Goal: Task Accomplishment & Management: Use online tool/utility

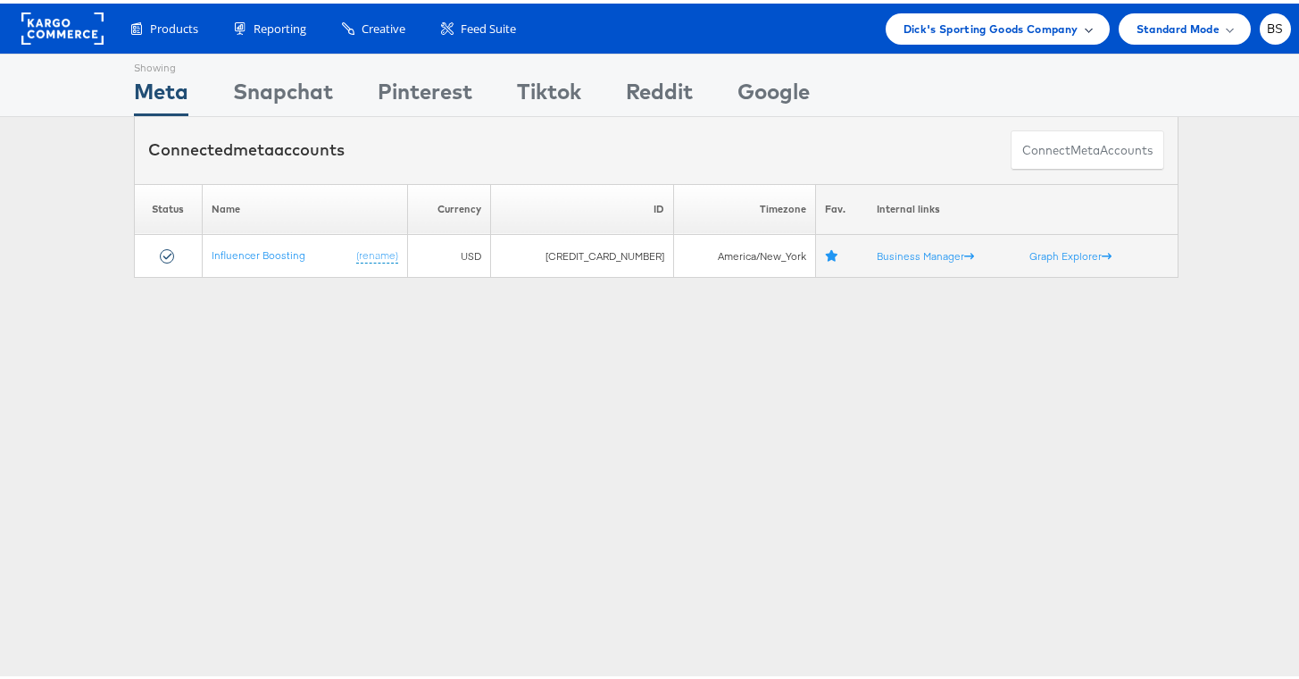
click at [962, 22] on span "Dick's Sporting Goods Company" at bounding box center [991, 25] width 175 height 19
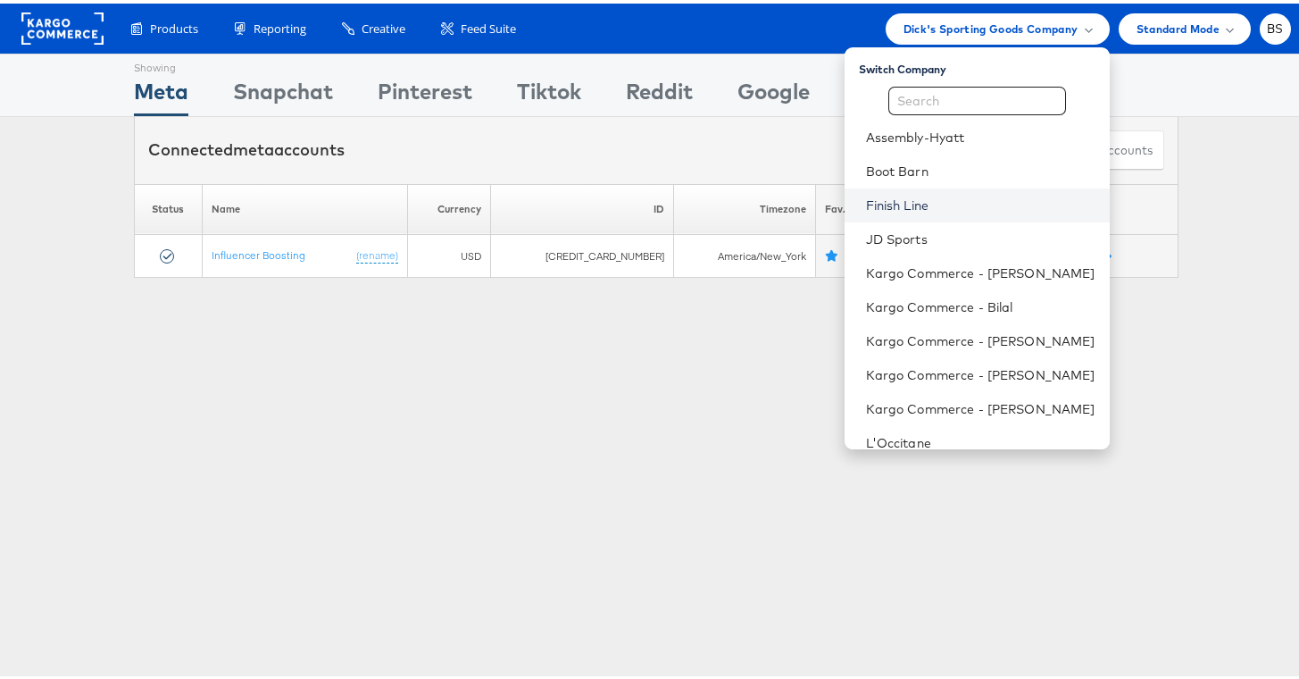
click at [915, 193] on link "Finish Line" at bounding box center [980, 202] width 229 height 18
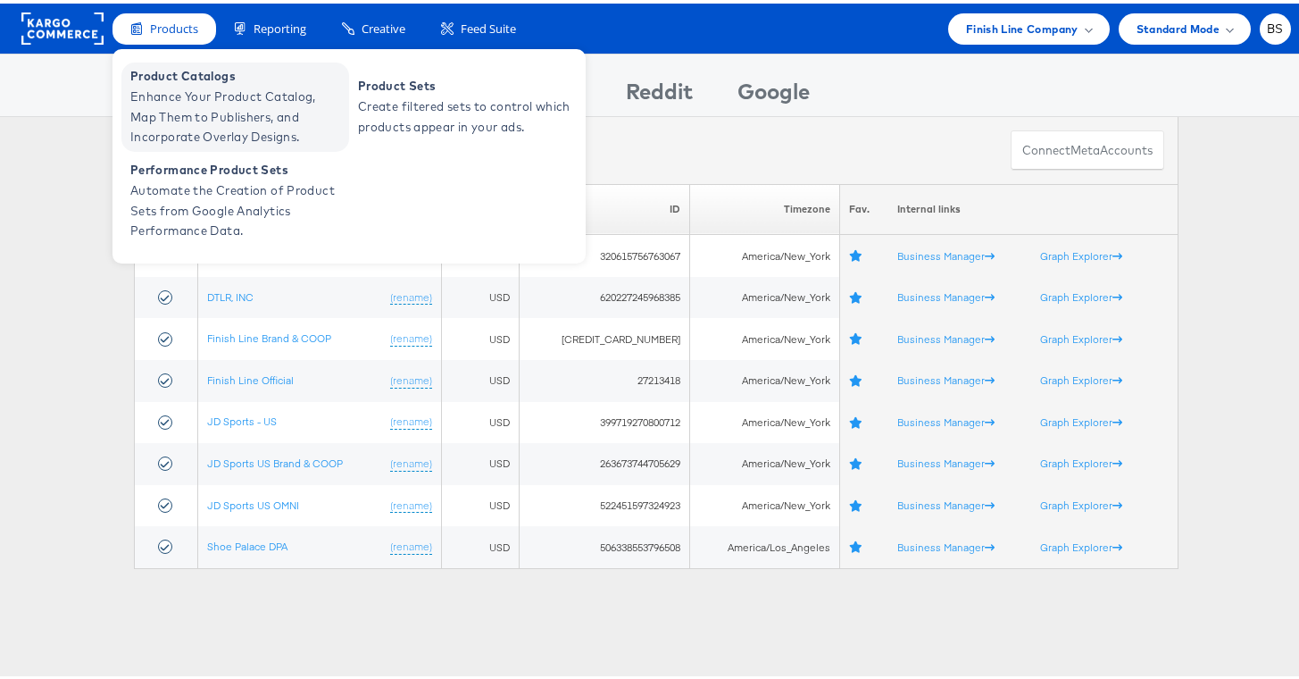
click at [188, 100] on span "Enhance Your Product Catalog, Map Them to Publishers, and Incorporate Overlay D…" at bounding box center [237, 113] width 214 height 61
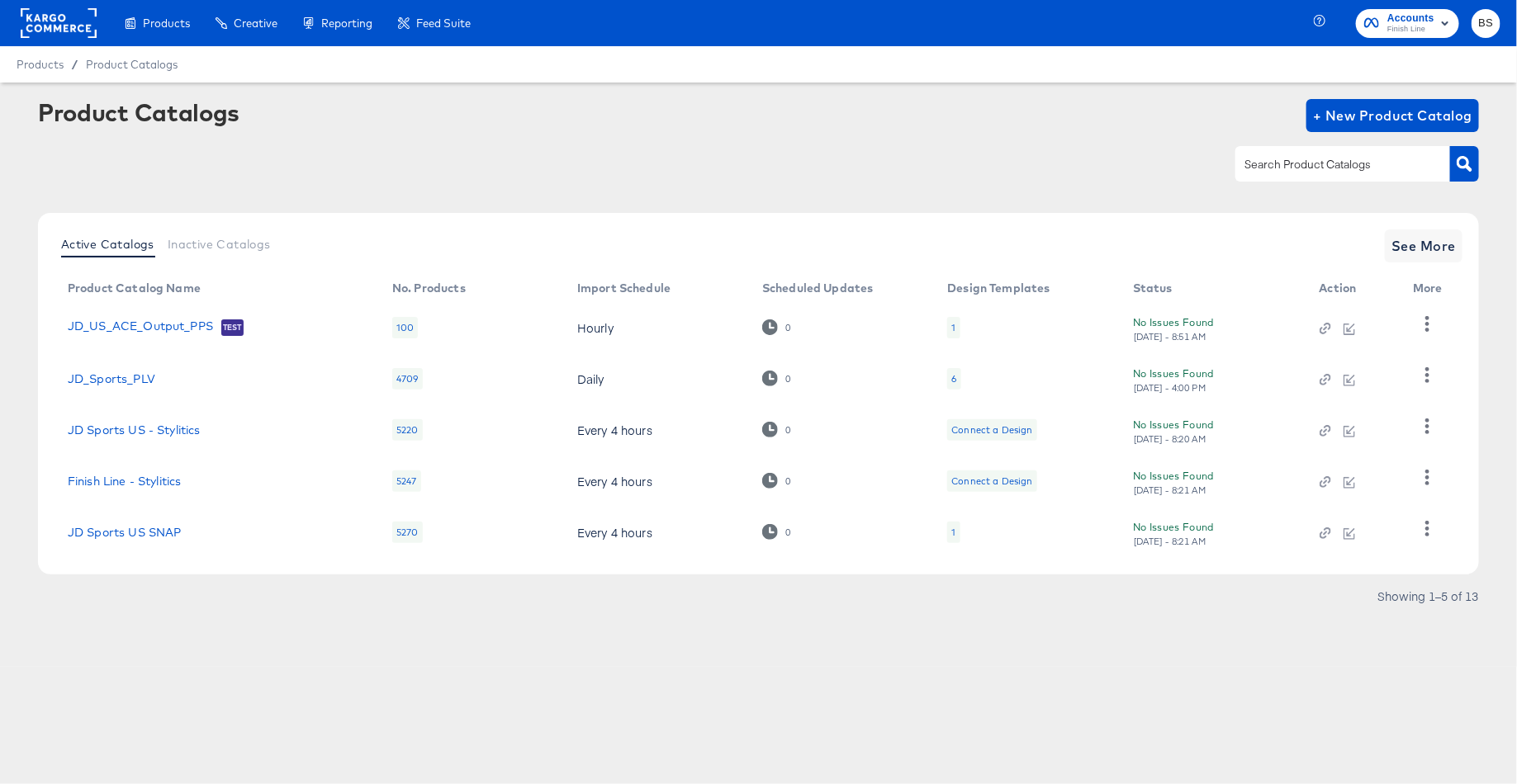
click at [1262, 158] on input "text" at bounding box center [1330, 165] width 176 height 19
type input "jd"
click at [122, 535] on link "JD Sports US" at bounding box center [106, 533] width 78 height 13
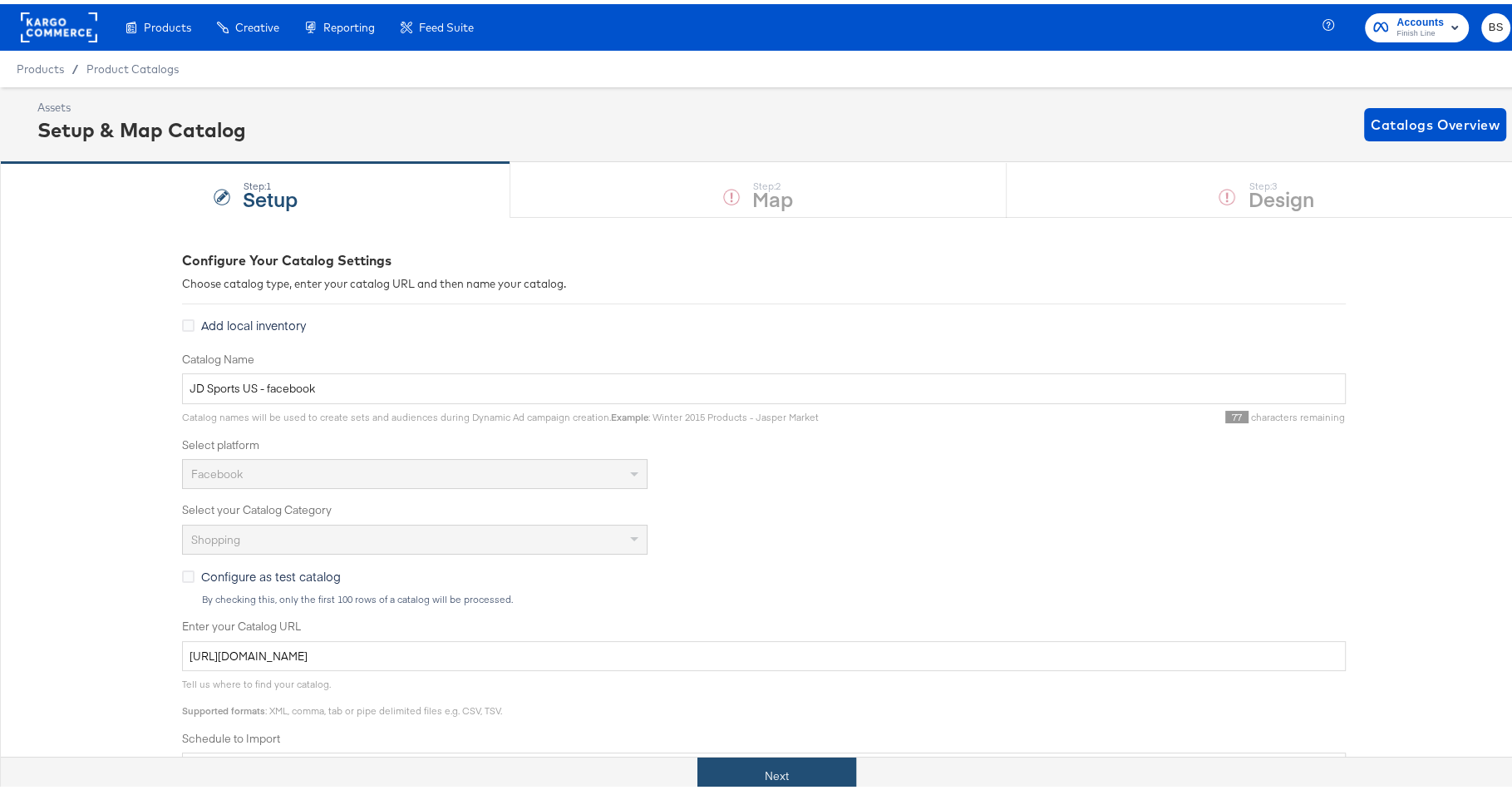
click at [726, 769] on button "Next" at bounding box center [776, 772] width 159 height 37
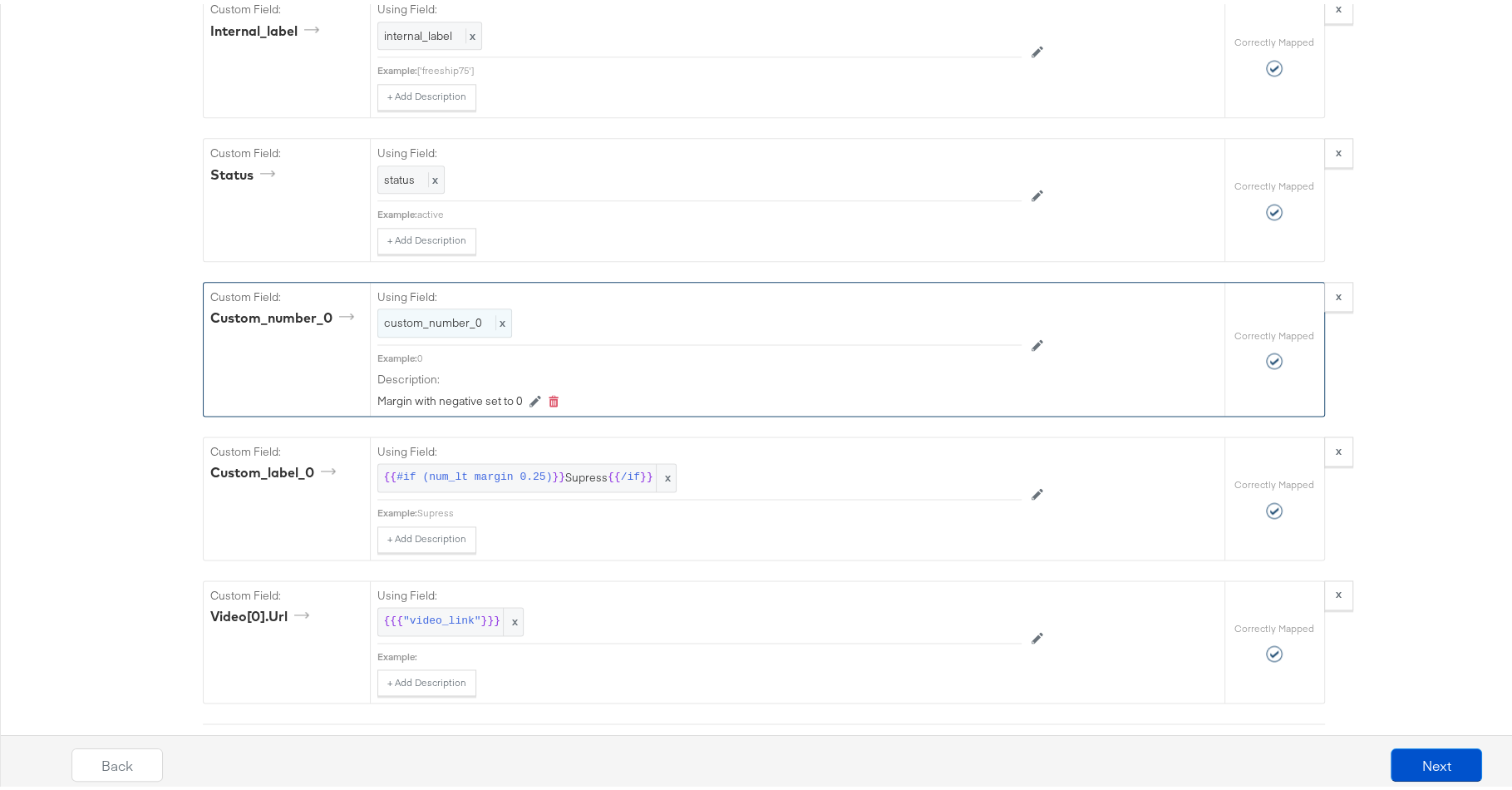
scroll to position [7946, 0]
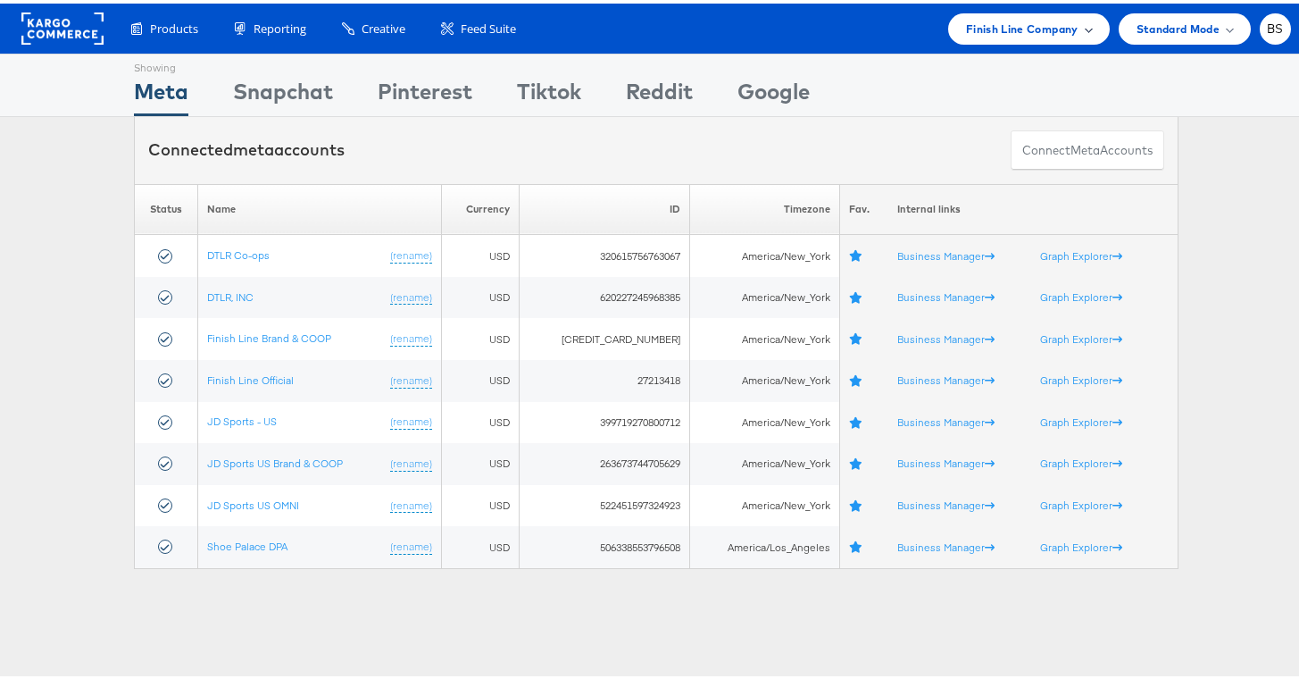
click at [1001, 14] on div "Finish Line Company" at bounding box center [1029, 25] width 162 height 31
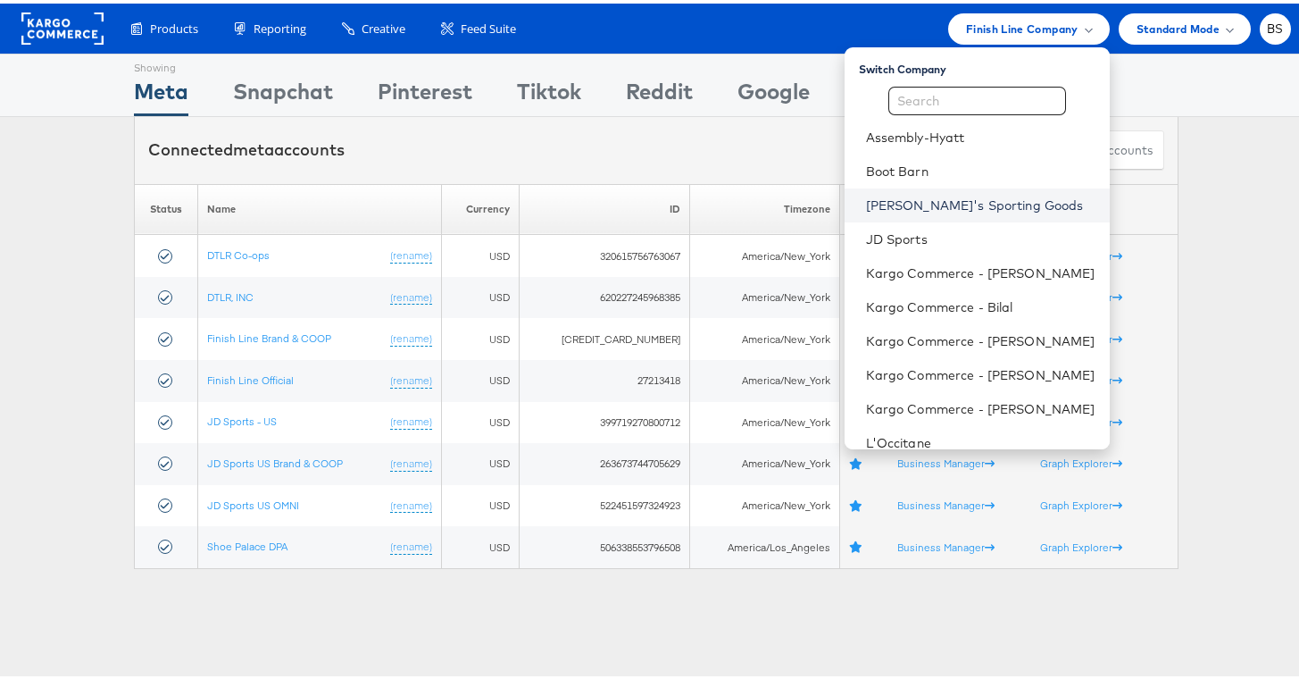
click at [917, 194] on link "[PERSON_NAME]'s Sporting Goods" at bounding box center [980, 202] width 229 height 18
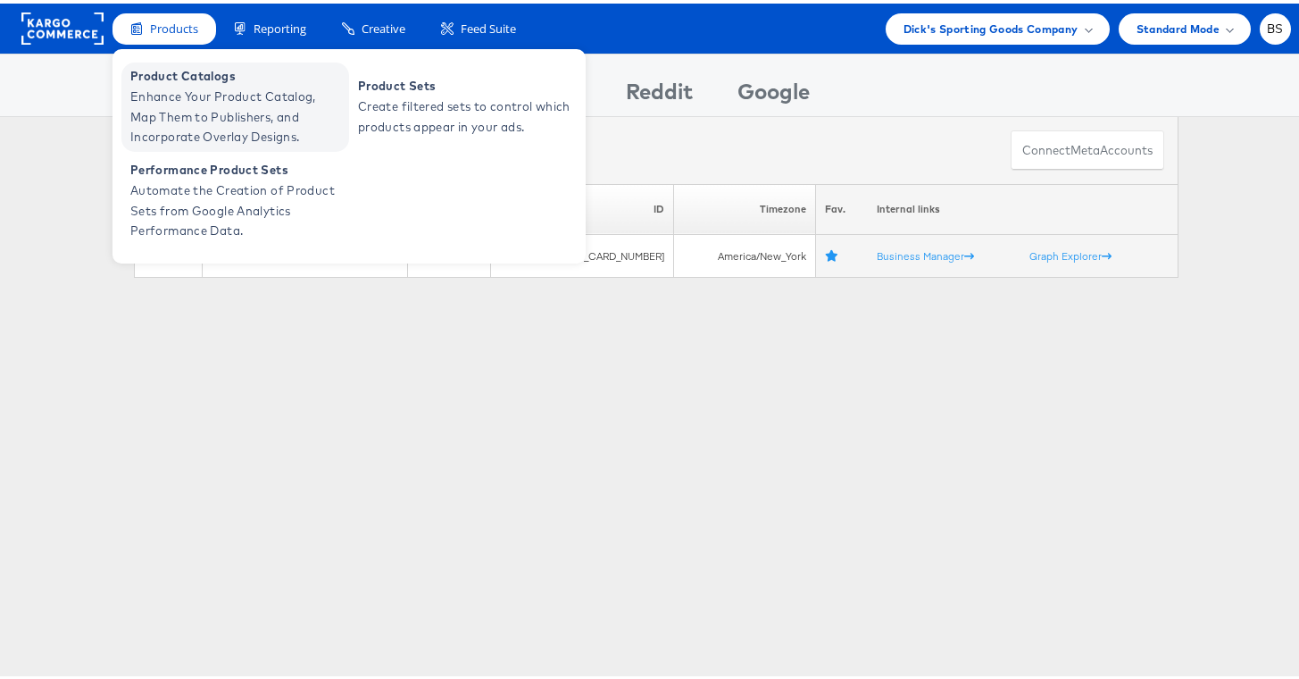
click at [177, 96] on span "Enhance Your Product Catalog, Map Them to Publishers, and Incorporate Overlay D…" at bounding box center [237, 113] width 214 height 61
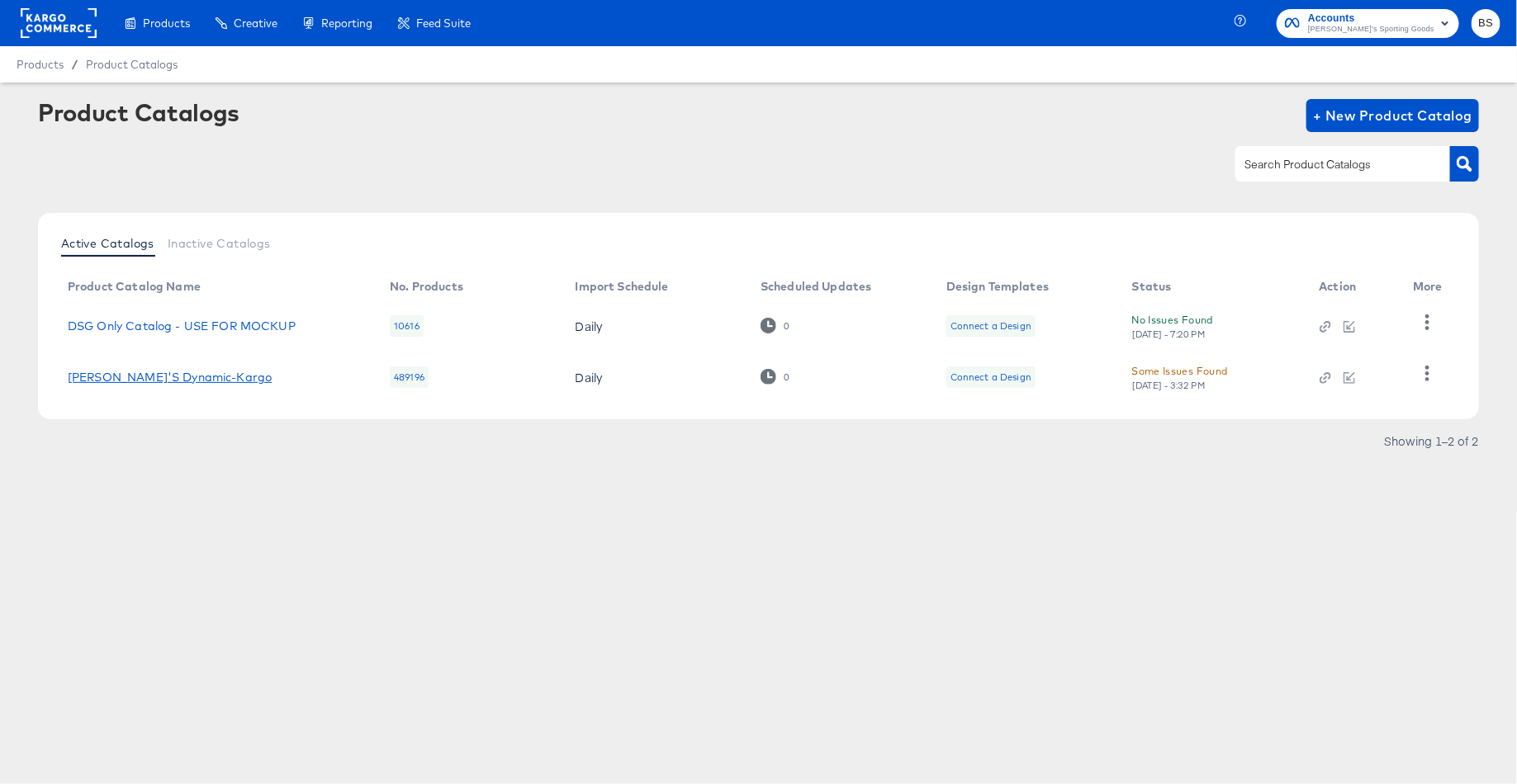
click at [155, 382] on link "[PERSON_NAME]'S Dynamic-Kargo" at bounding box center [169, 377] width 204 height 13
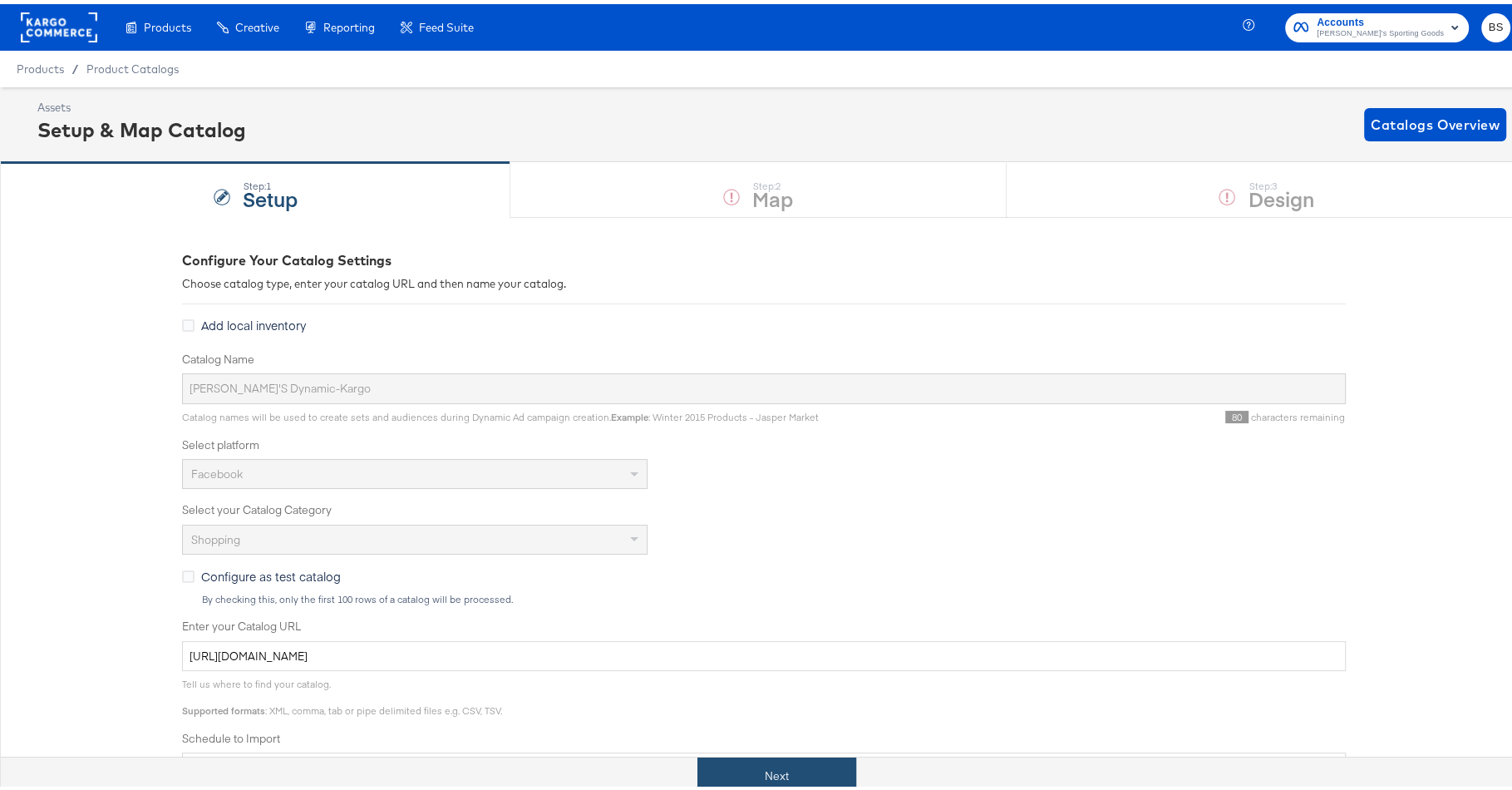
click at [746, 775] on button "Next" at bounding box center [776, 772] width 159 height 37
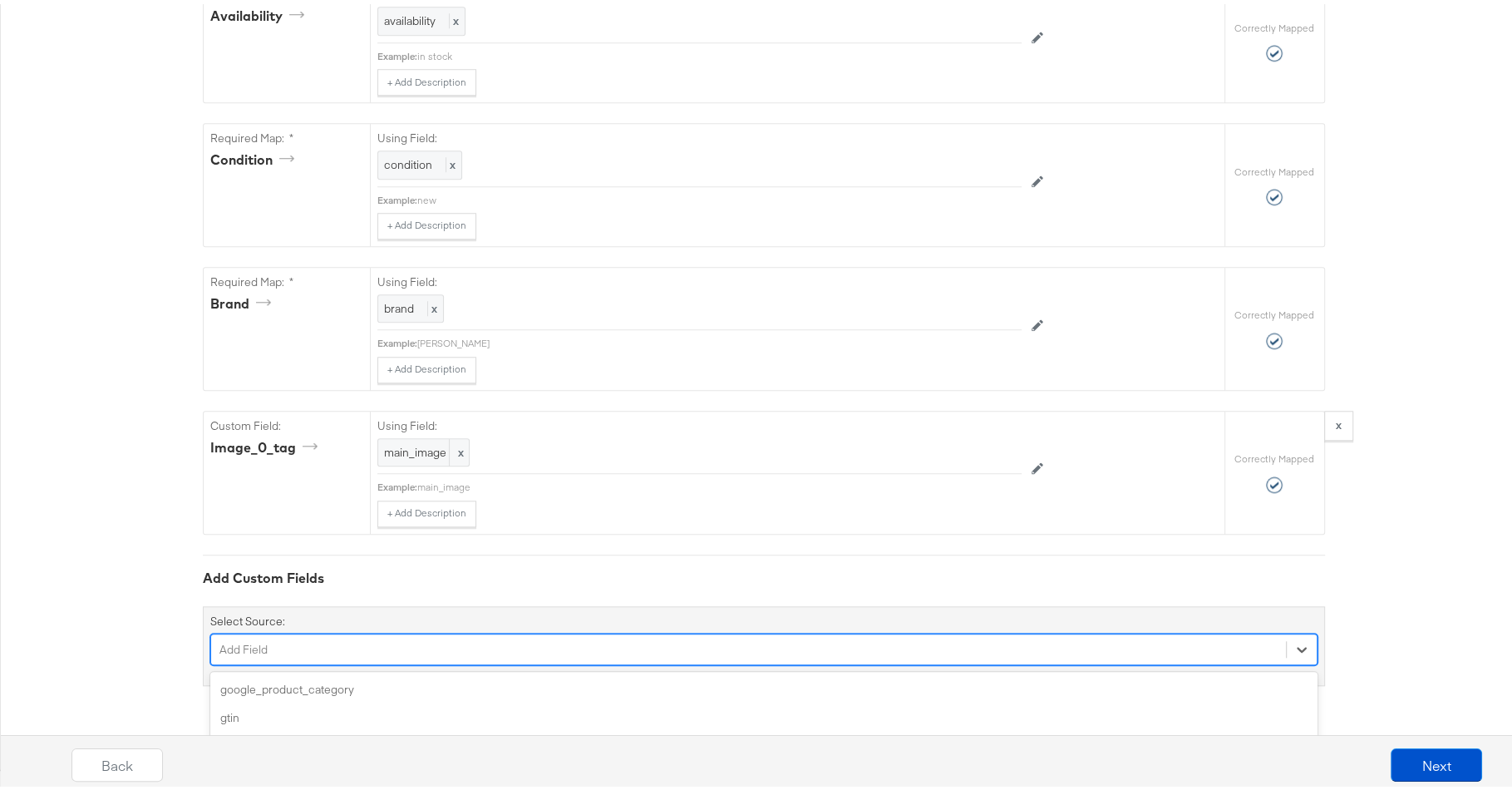
click at [688, 658] on div "option additional_image_link focused, 4 of 171. 171 results available. Use Up a…" at bounding box center [763, 646] width 1107 height 32
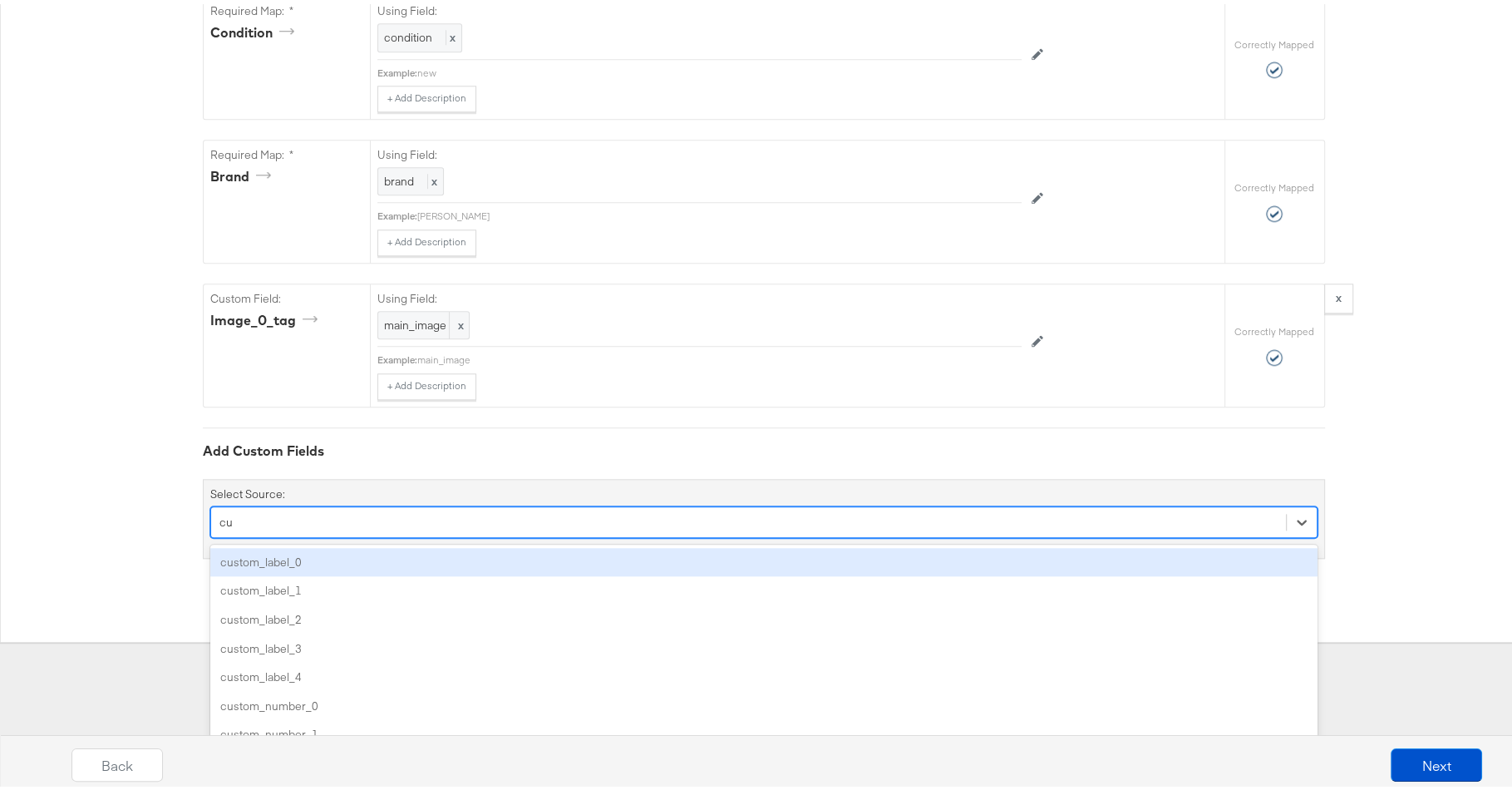
type input "cus"
click at [631, 564] on div "custom_label_0" at bounding box center [763, 558] width 1107 height 29
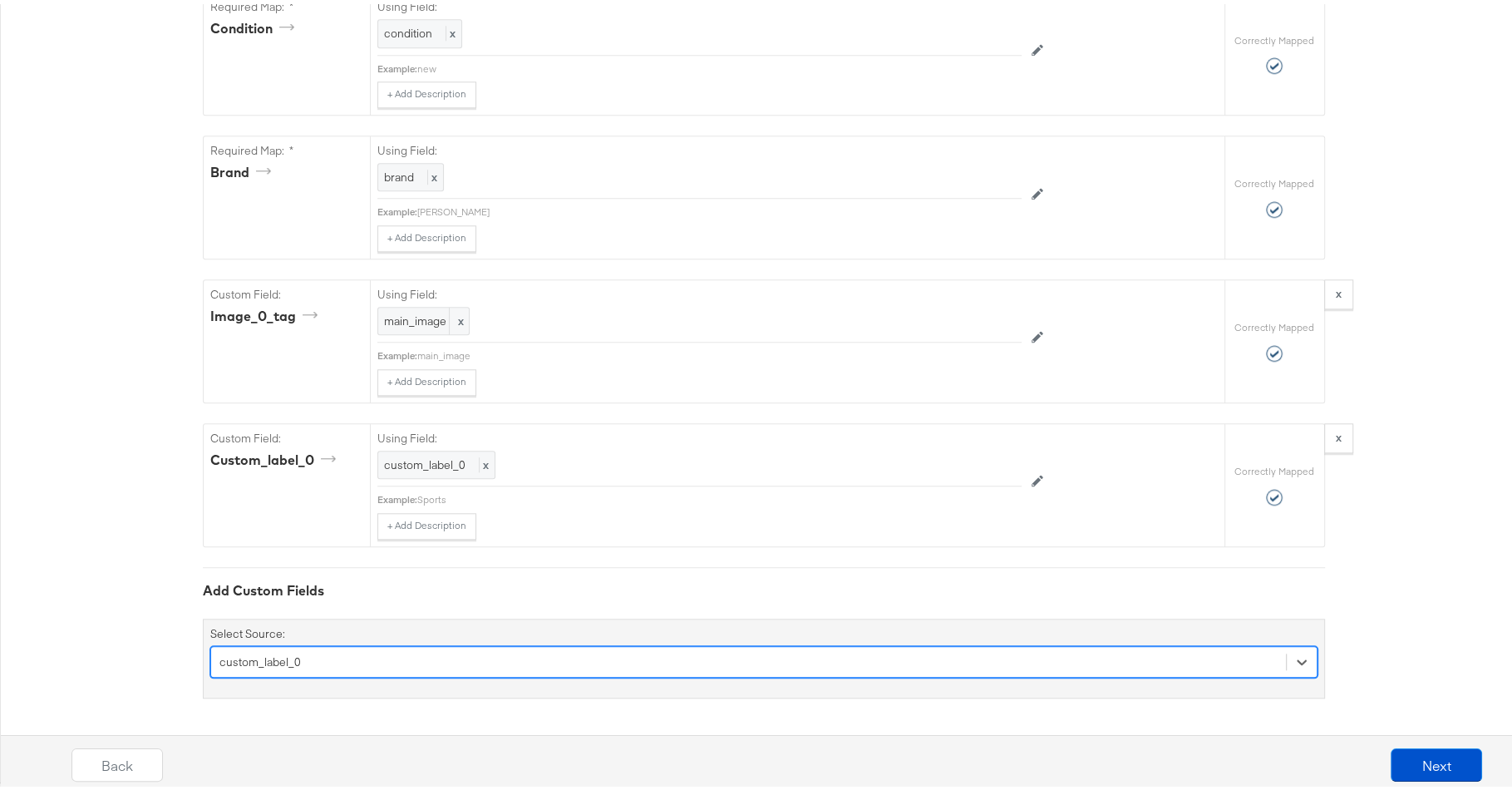
scroll to position [1556, 0]
click at [587, 653] on div "option custom_label_0, selected. Select is focused ,type to refine list, press …" at bounding box center [763, 658] width 1107 height 32
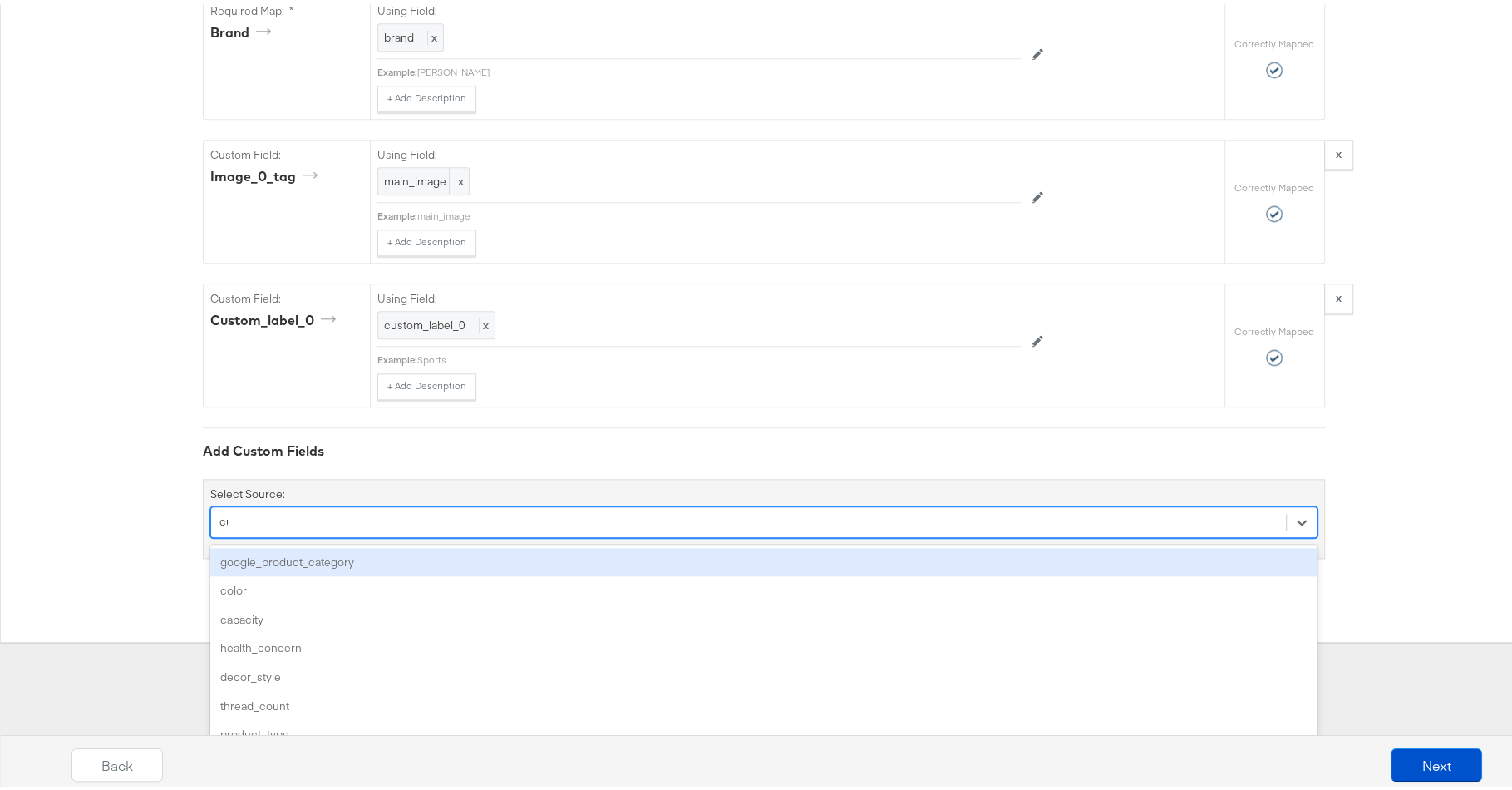
type input "cus"
click at [460, 556] on div "custom_label_1" at bounding box center [763, 558] width 1107 height 29
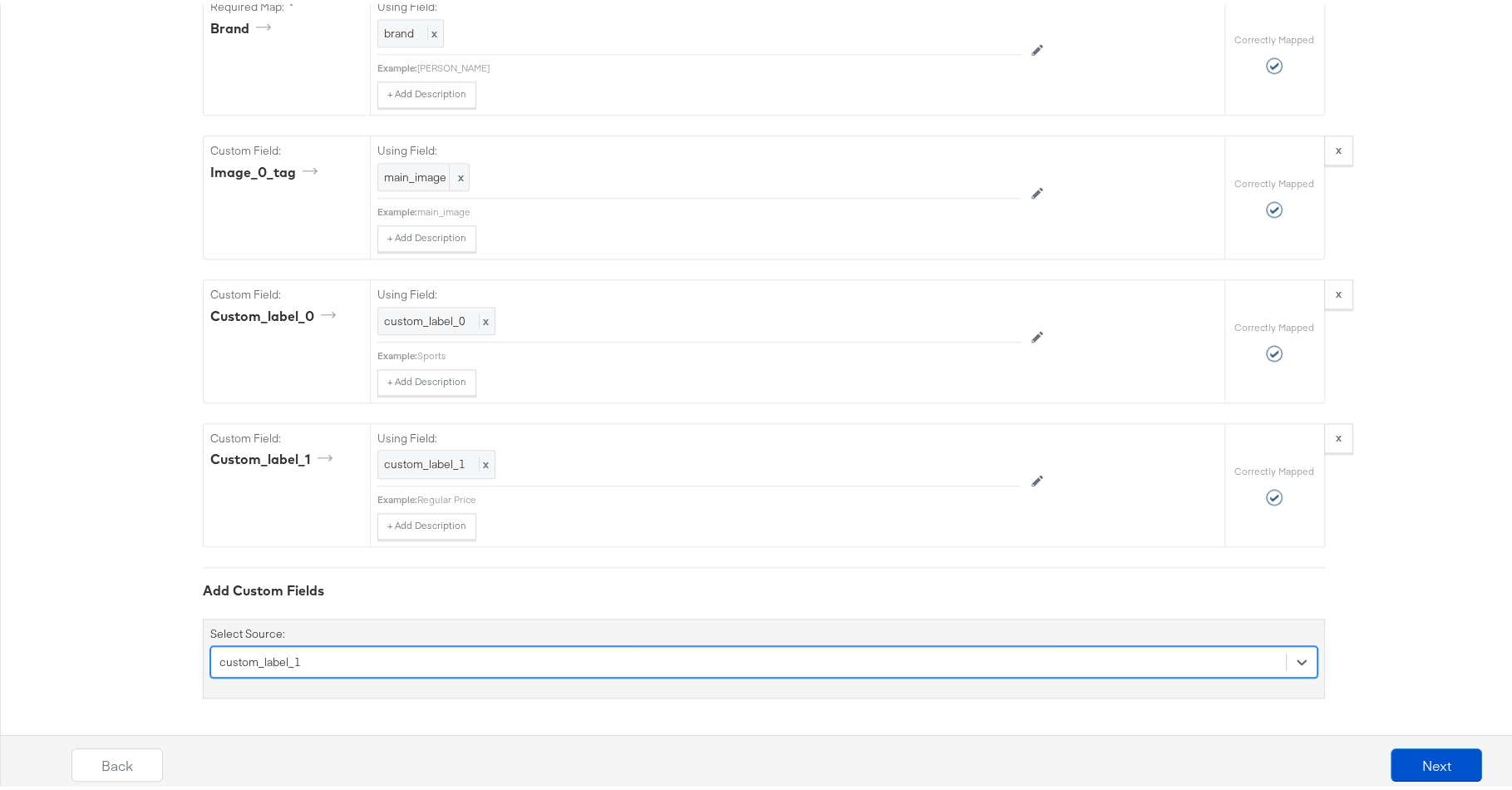
click at [482, 668] on div "option custom_label_1, selected. Select is focused ,type to refine list, press …" at bounding box center [763, 658] width 1107 height 32
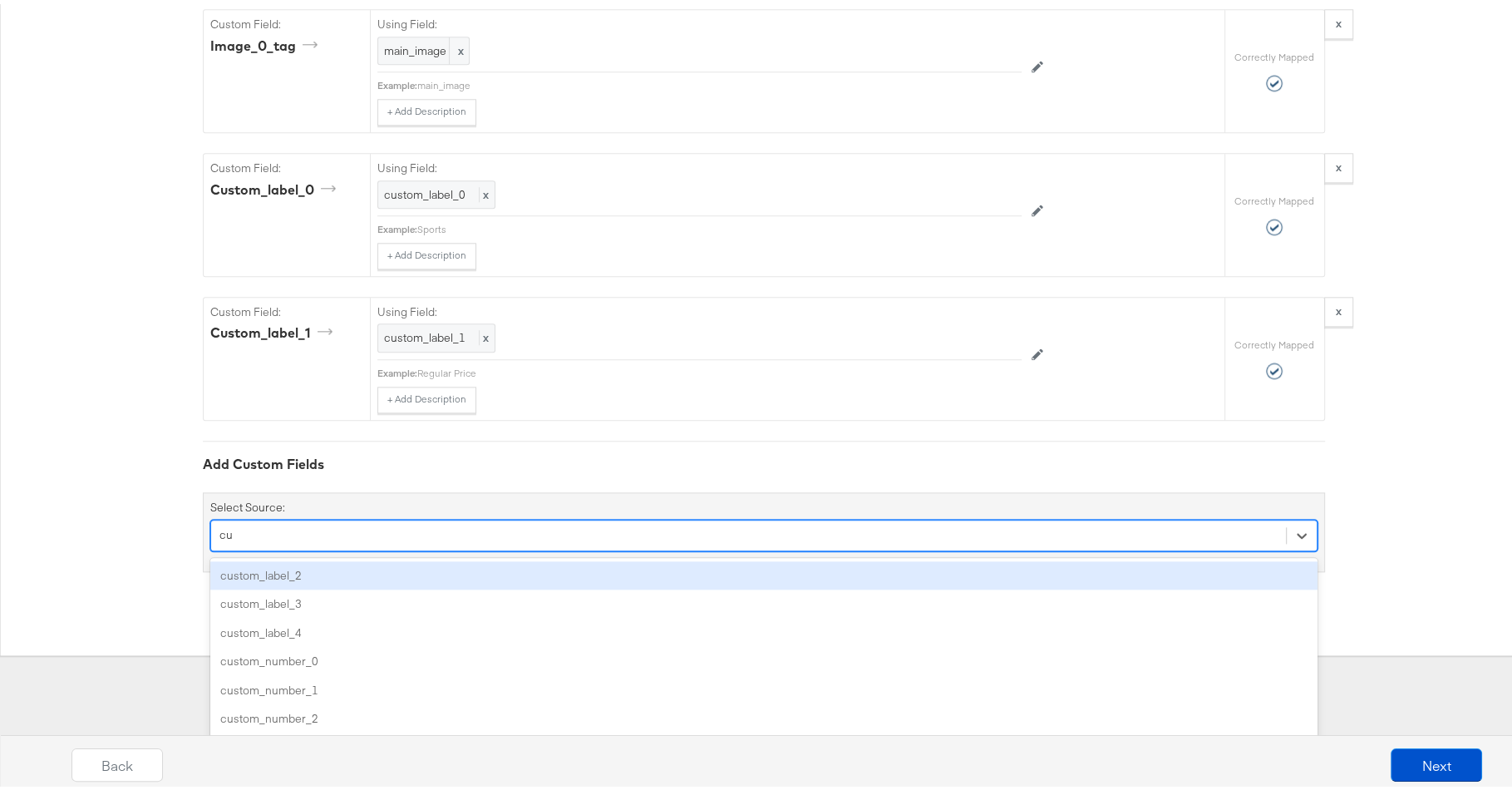
scroll to position [1684, 0]
type input "cus"
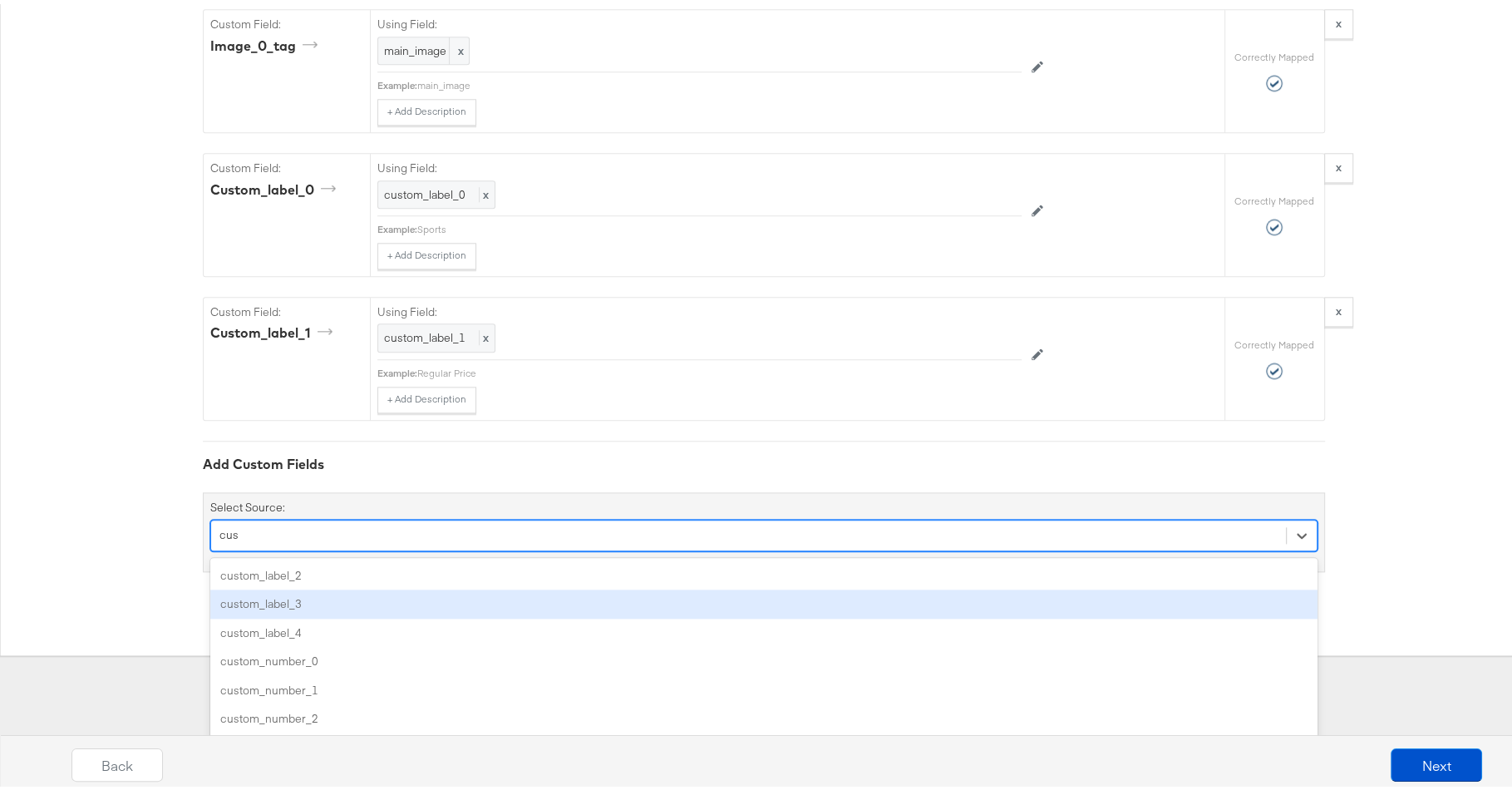
click at [388, 604] on div "custom_label_3" at bounding box center [763, 600] width 1107 height 29
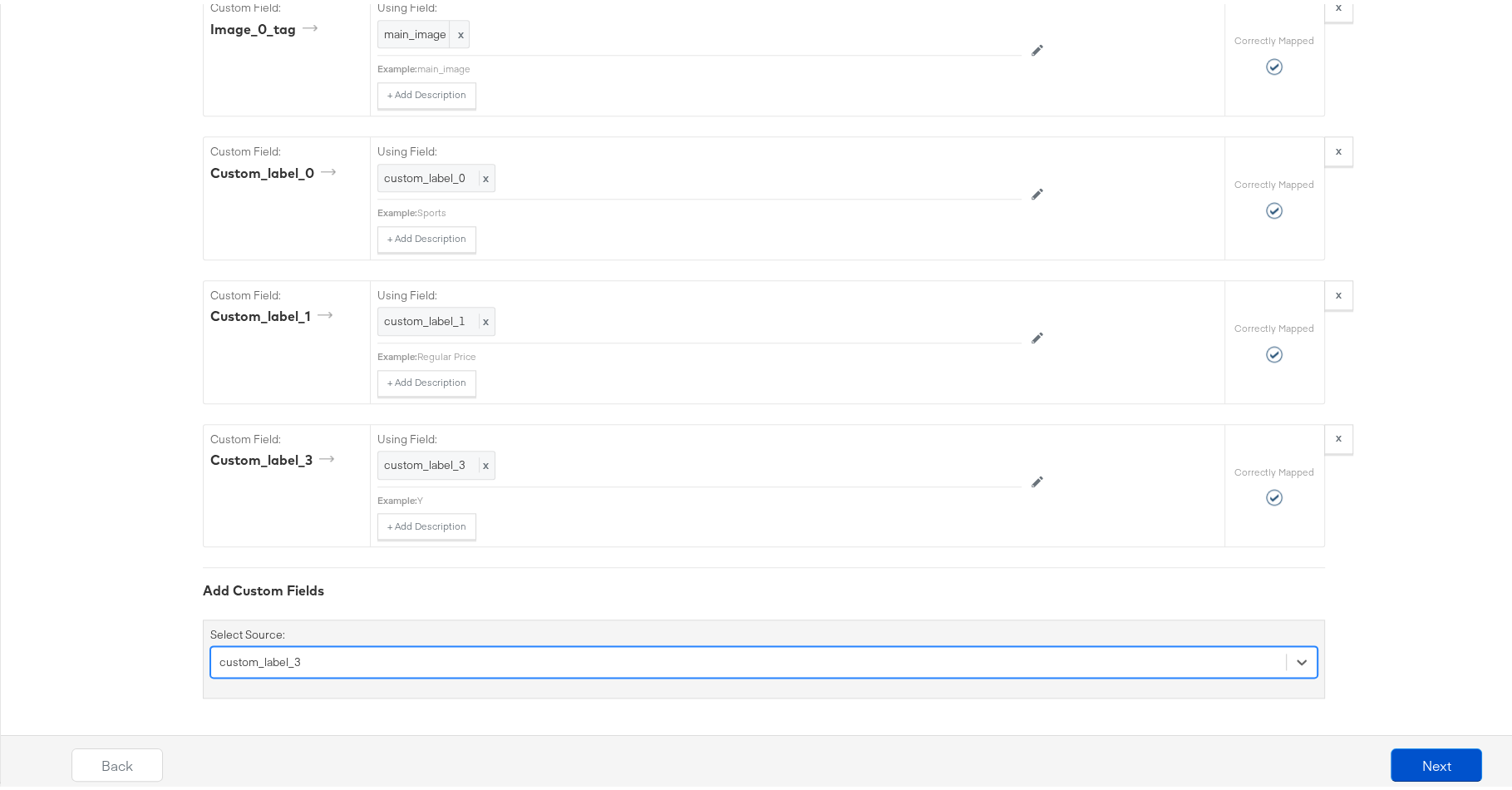
click at [458, 652] on div "option custom_label_3, selected. Select is focused ,type to refine list, press …" at bounding box center [763, 658] width 1107 height 32
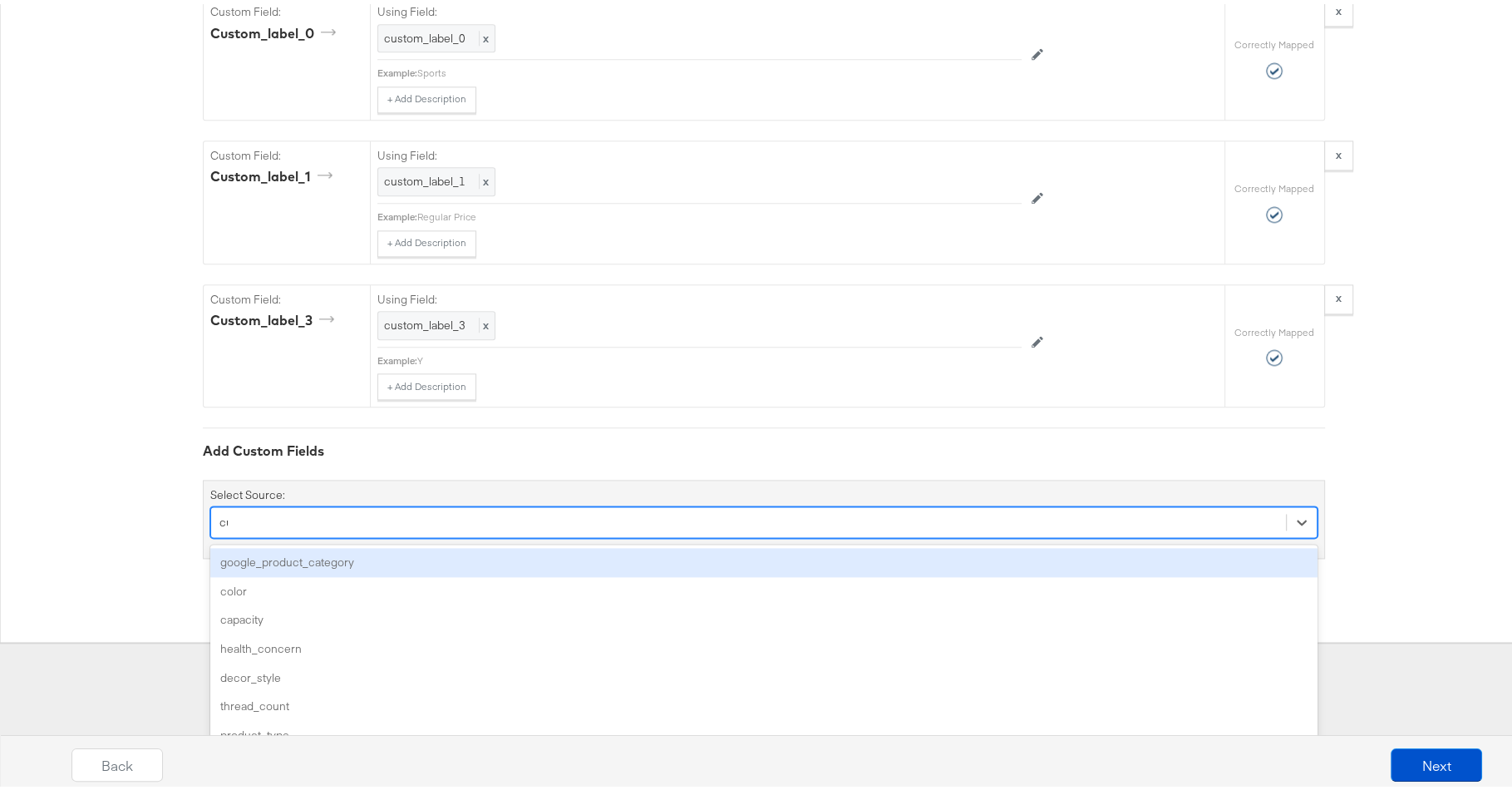
scroll to position [1798, 0]
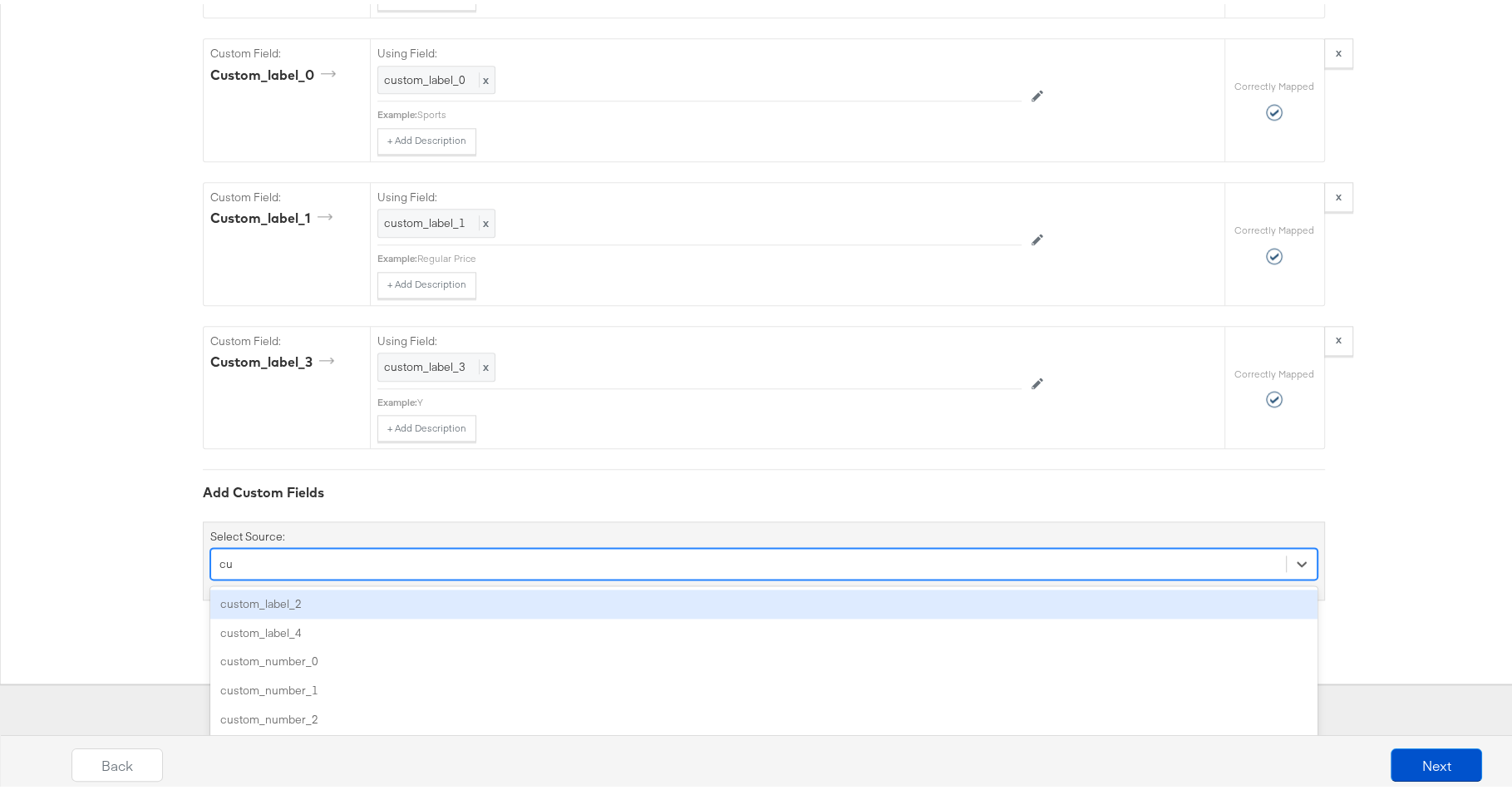
type input "cus"
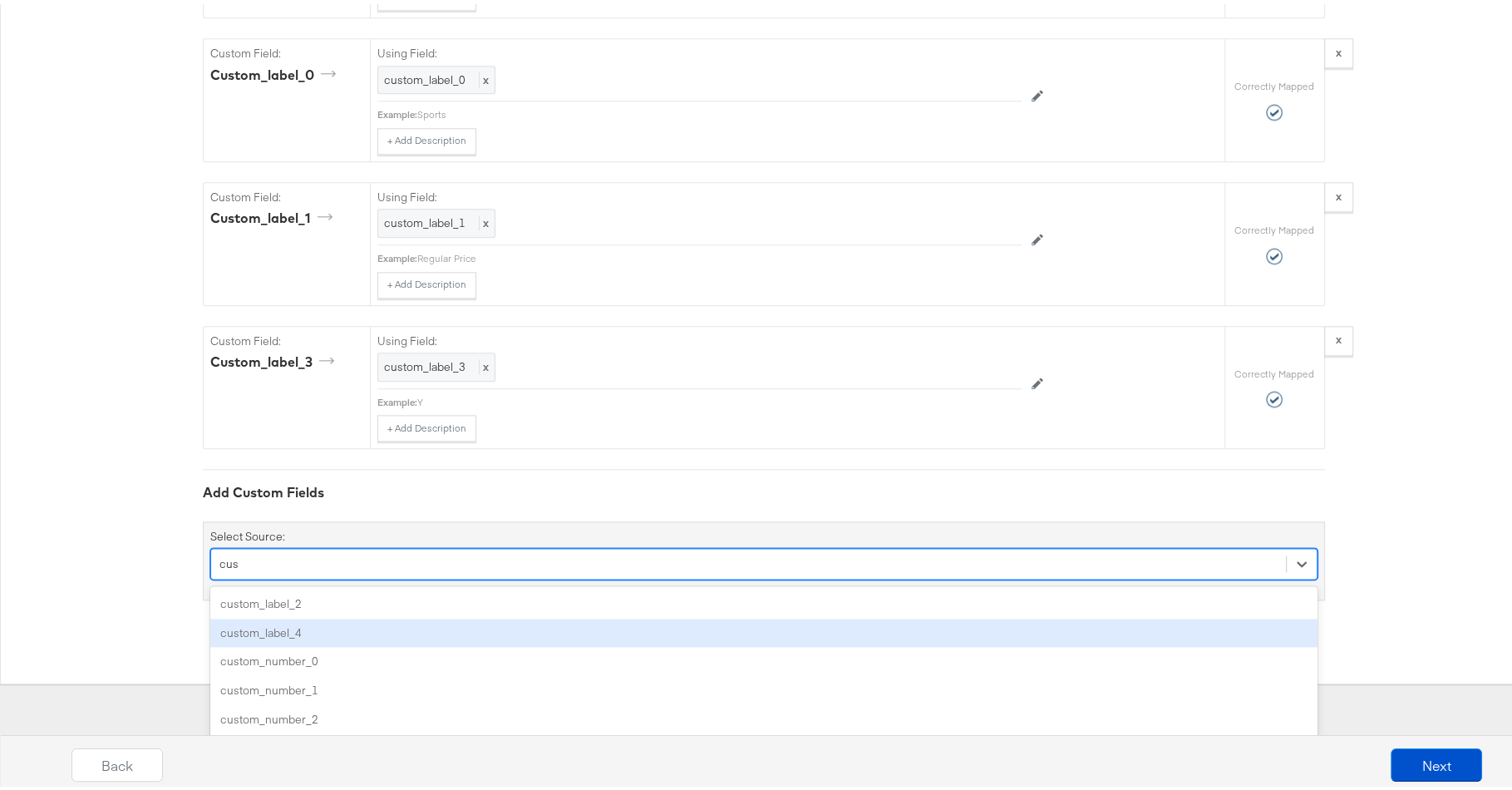
click at [424, 634] on div "custom_label_4" at bounding box center [763, 629] width 1107 height 29
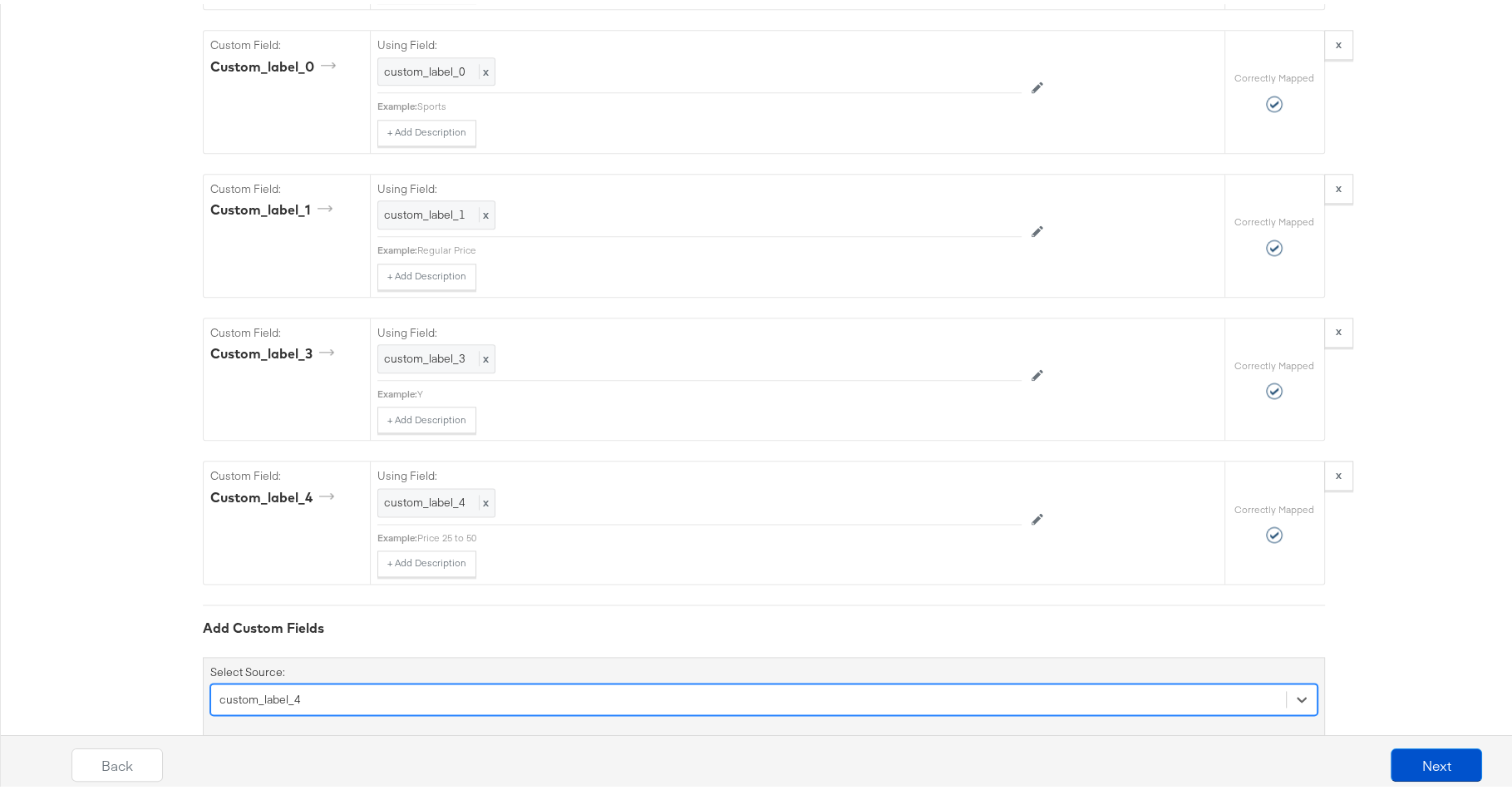
scroll to position [1839, 0]
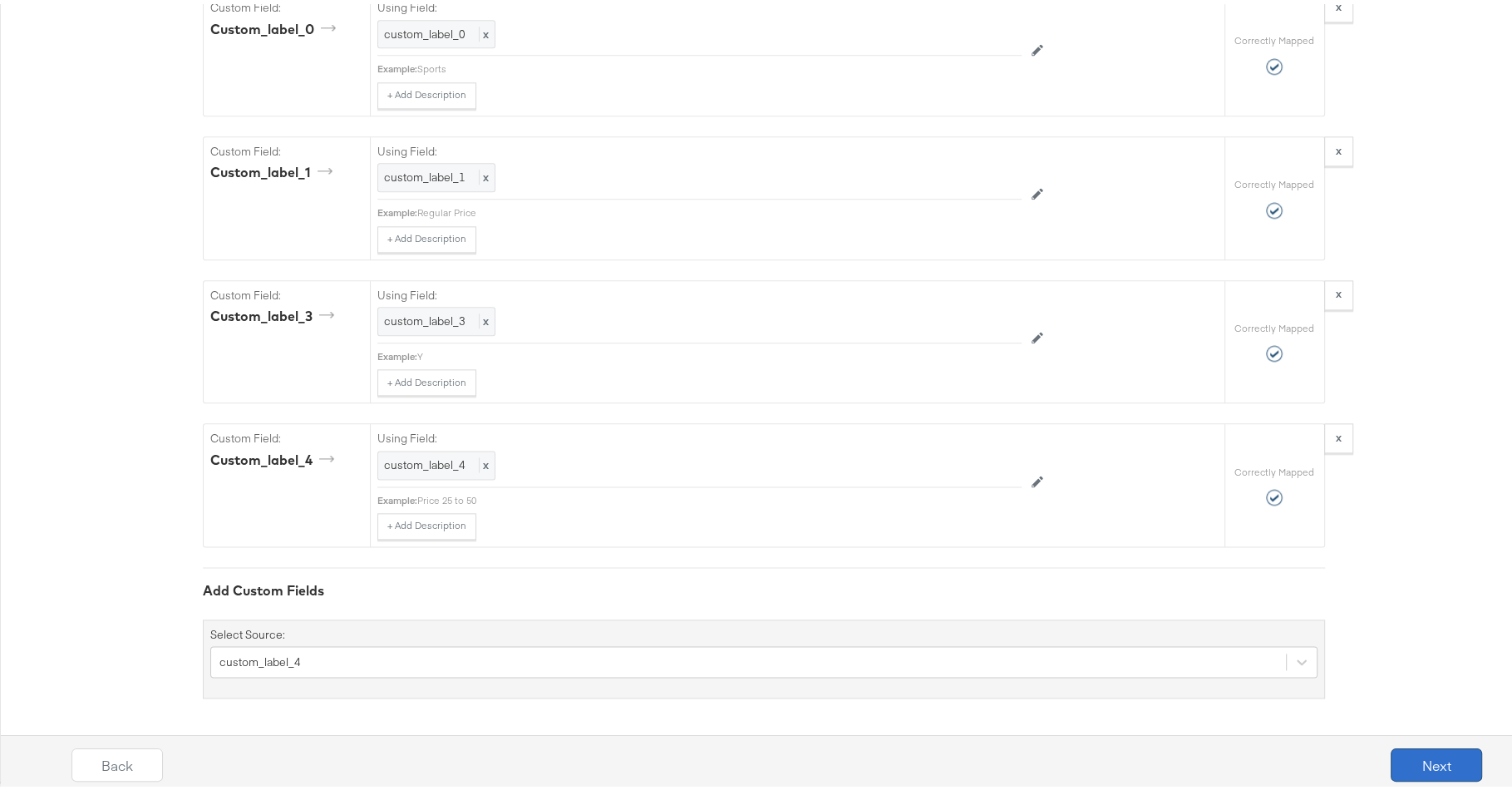
click at [1438, 772] on button "Next" at bounding box center [1437, 761] width 91 height 34
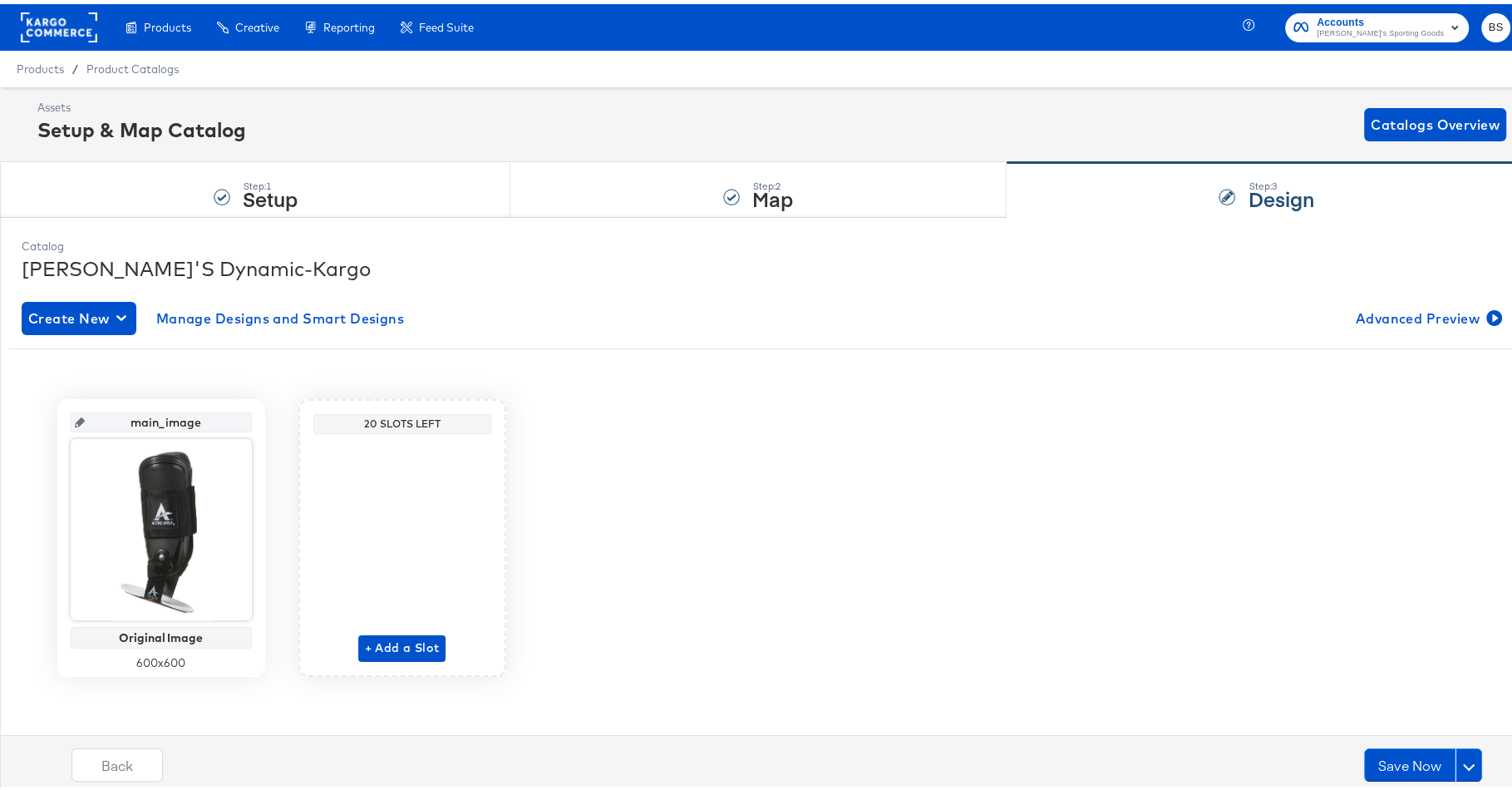
click at [651, 227] on div "Catalog [PERSON_NAME]'S Dynamic-Kargo Create New Manage Designs and Smart Desig…" at bounding box center [763, 497] width 1501 height 541
click at [653, 201] on div "Step: 2 Map" at bounding box center [758, 186] width 495 height 55
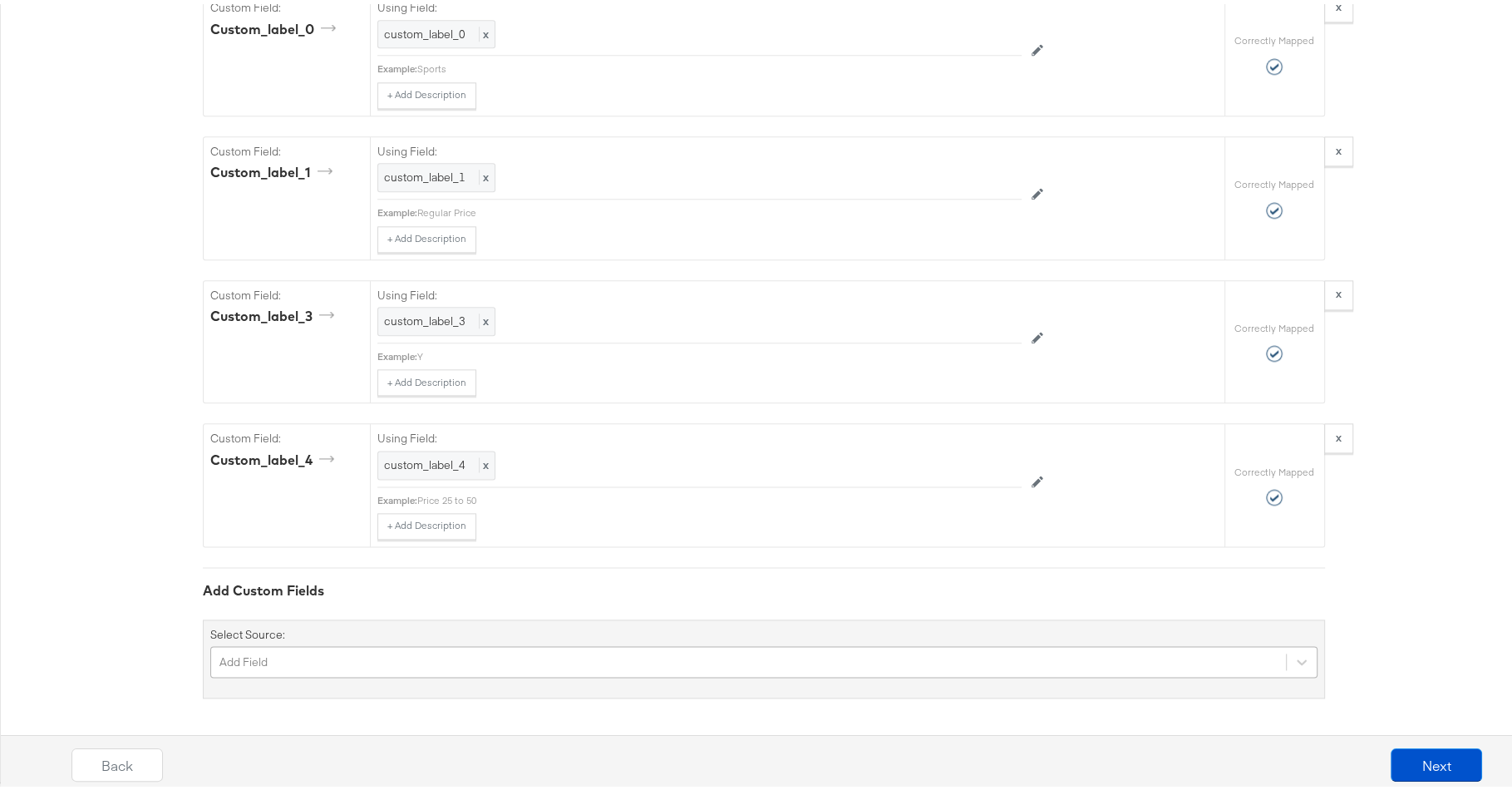
click at [571, 644] on div "Add Field" at bounding box center [763, 658] width 1107 height 32
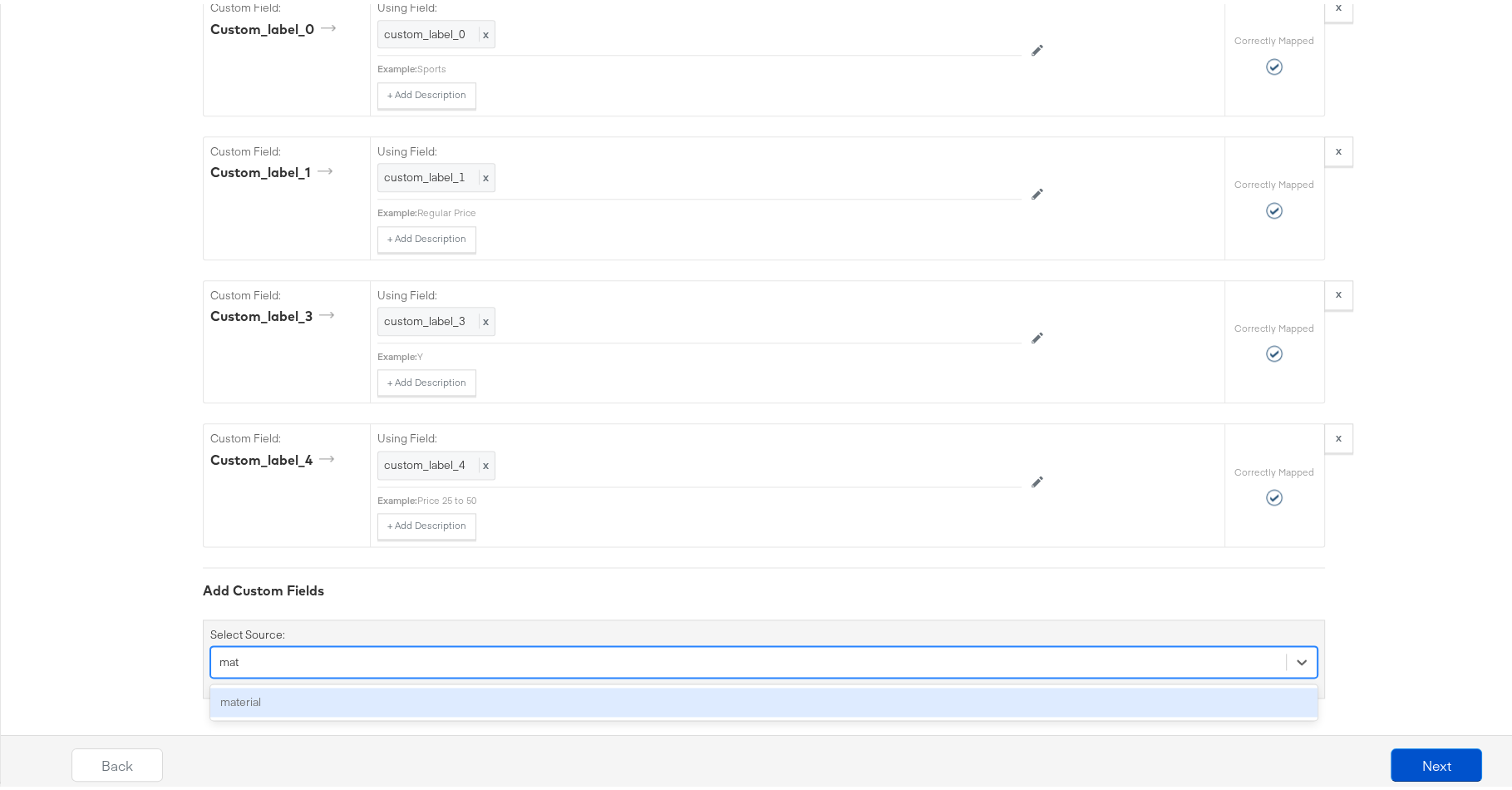
scroll to position [1842, 0]
type input "mate"
click at [563, 701] on div "material" at bounding box center [763, 698] width 1107 height 29
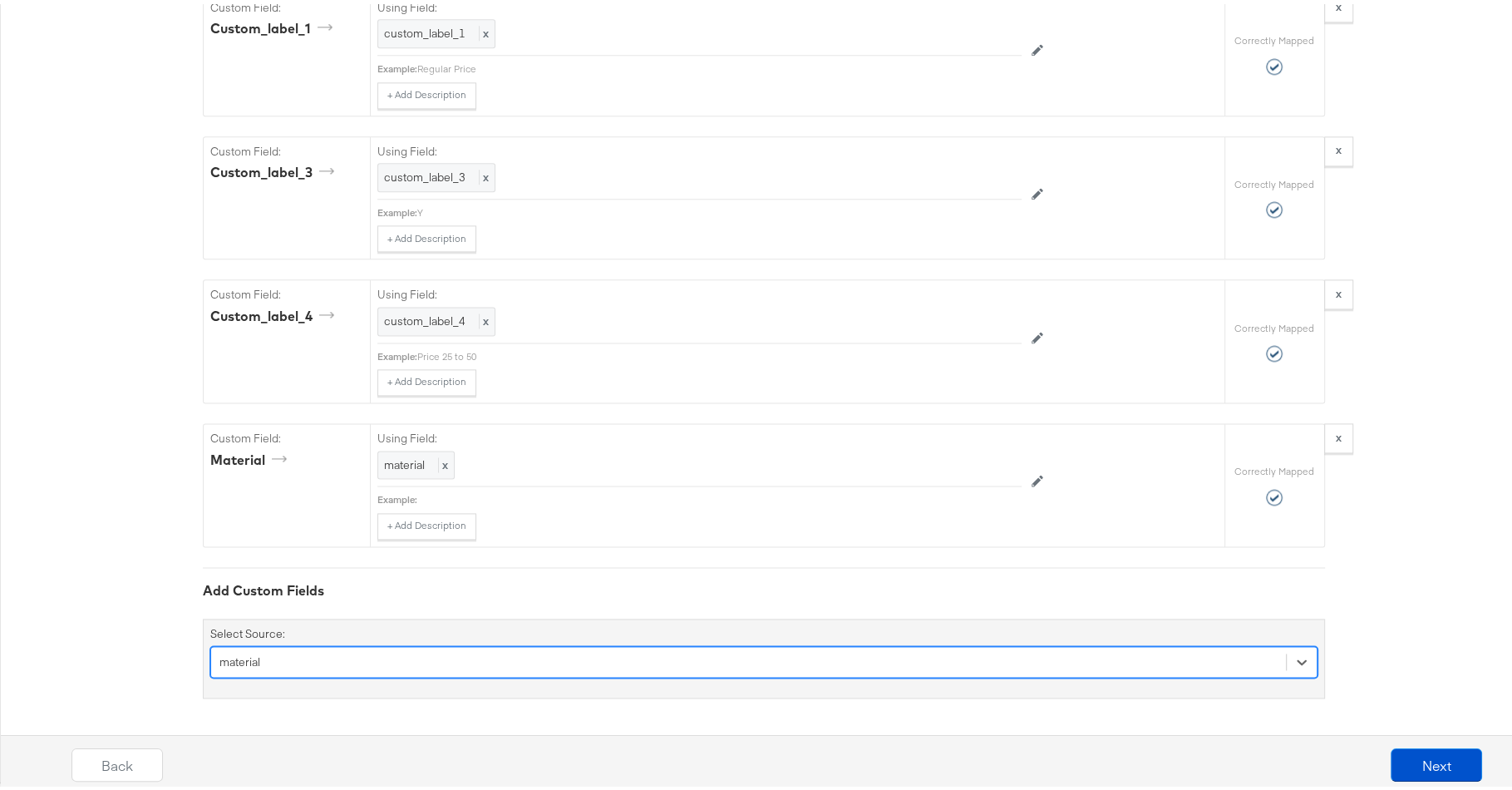
click at [562, 660] on div "option material, selected. Select is focused ,type to refine list, press Down t…" at bounding box center [763, 658] width 1107 height 32
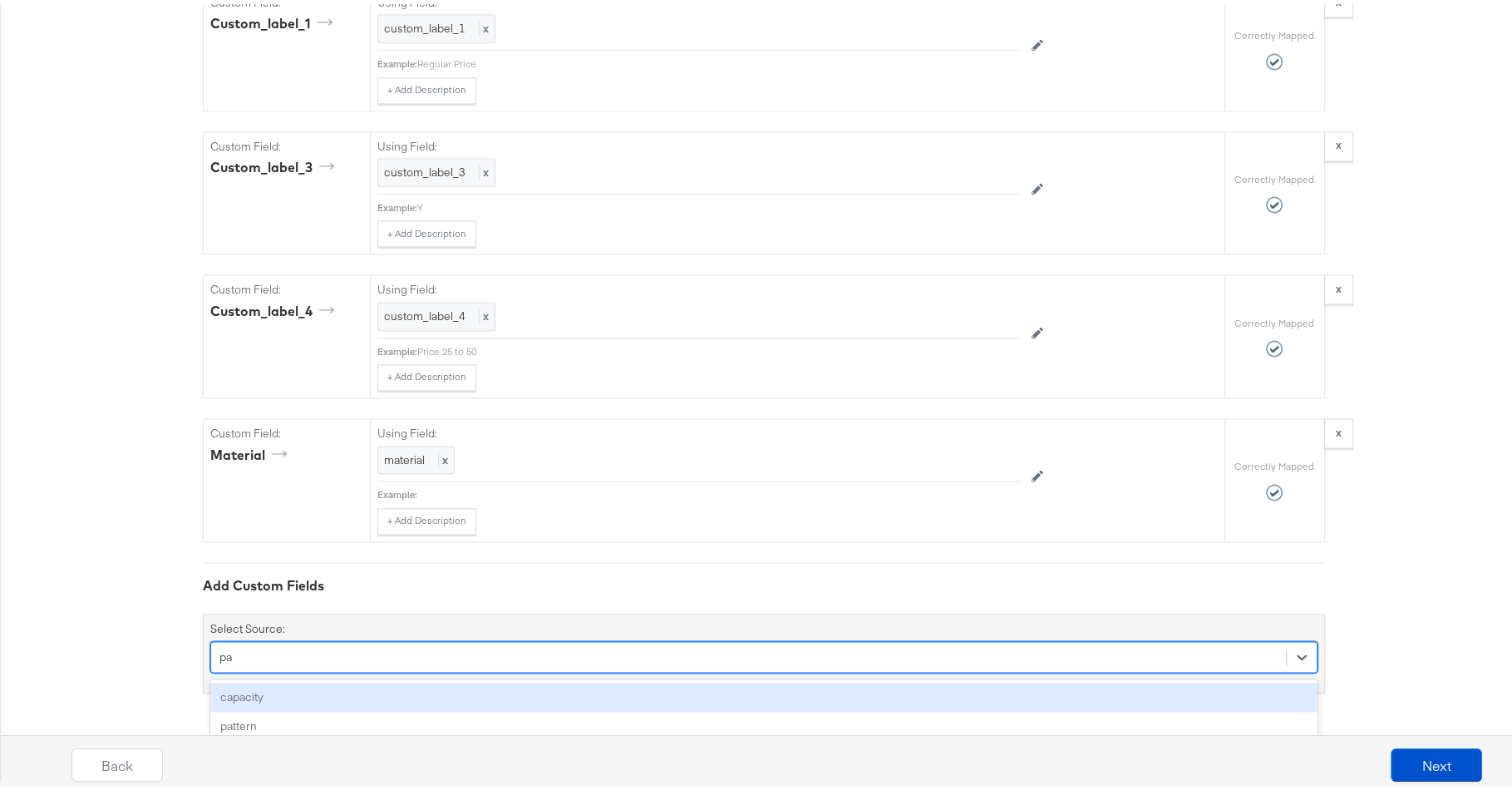
scroll to position [1984, 0]
type input "patt"
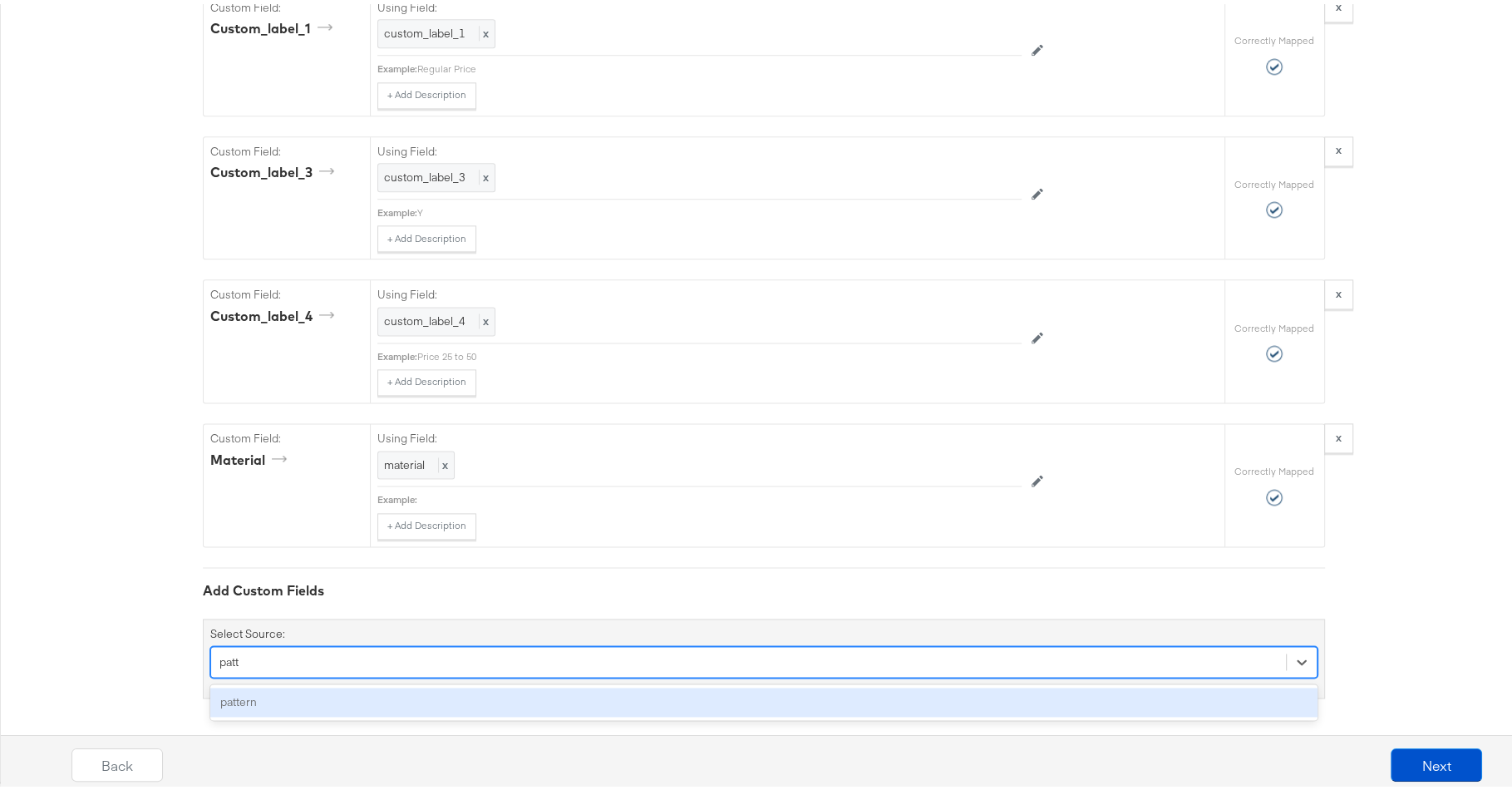
click at [476, 706] on div "pattern" at bounding box center [763, 698] width 1107 height 29
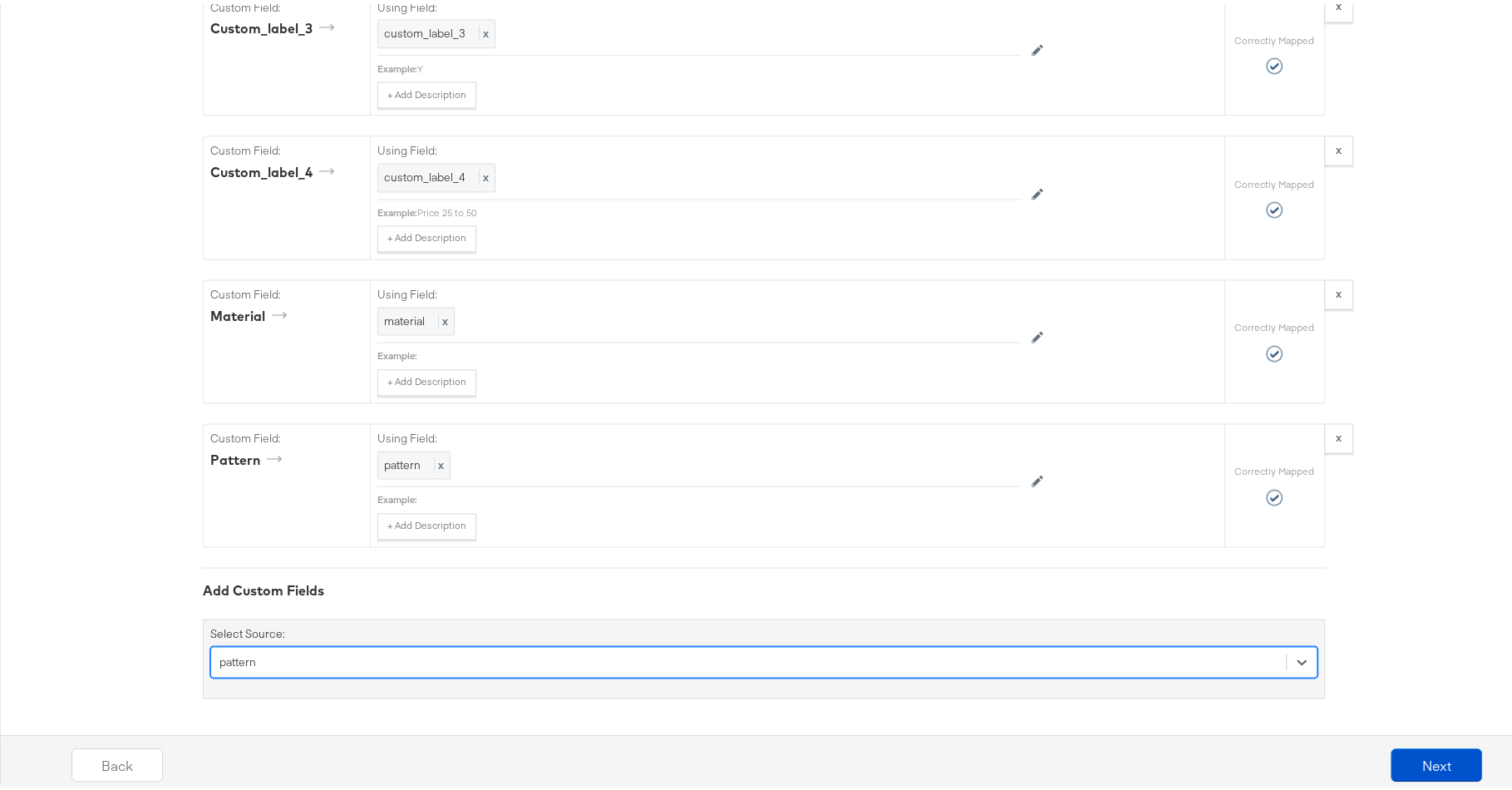
click at [507, 655] on div "option pattern, selected. Select is focused ,type to refine list, press Down to…" at bounding box center [763, 658] width 1107 height 32
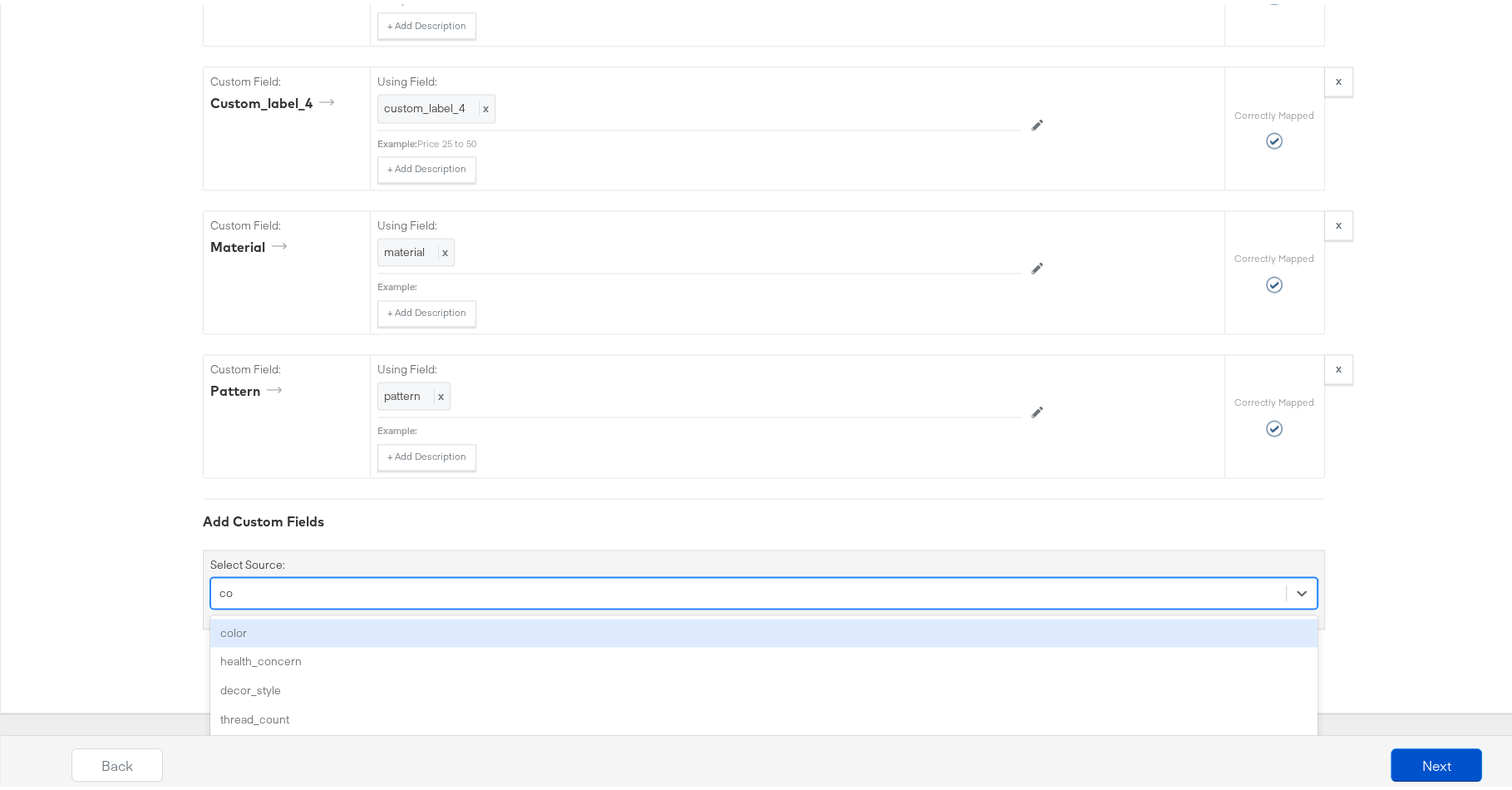
scroll to position [2126, 0]
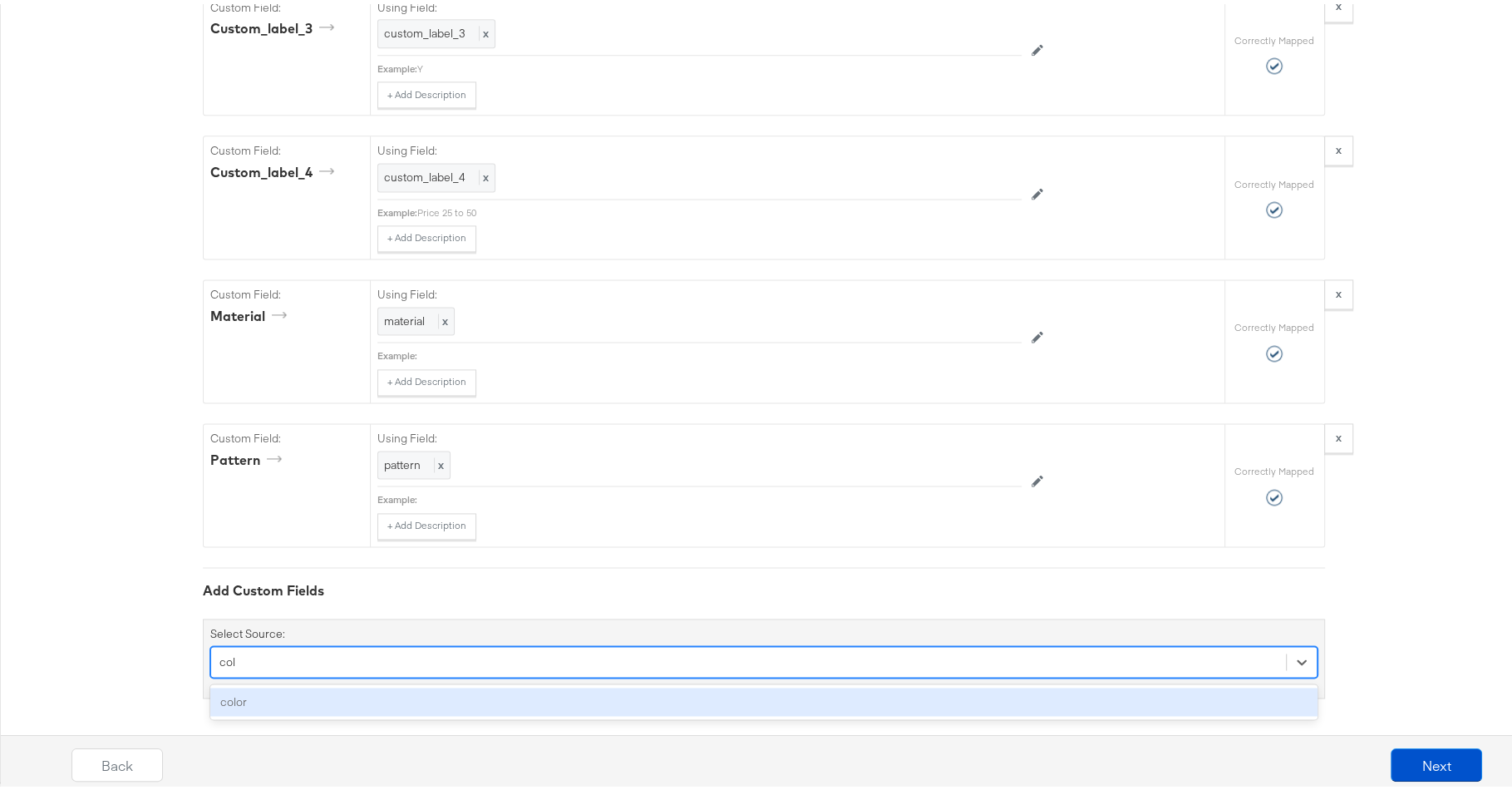
type input "colo"
click at [468, 696] on div "color" at bounding box center [763, 698] width 1107 height 29
click at [550, 671] on div "option color, selected. option google_product_category focused, 1 of 164. 164 r…" at bounding box center [763, 659] width 1107 height 32
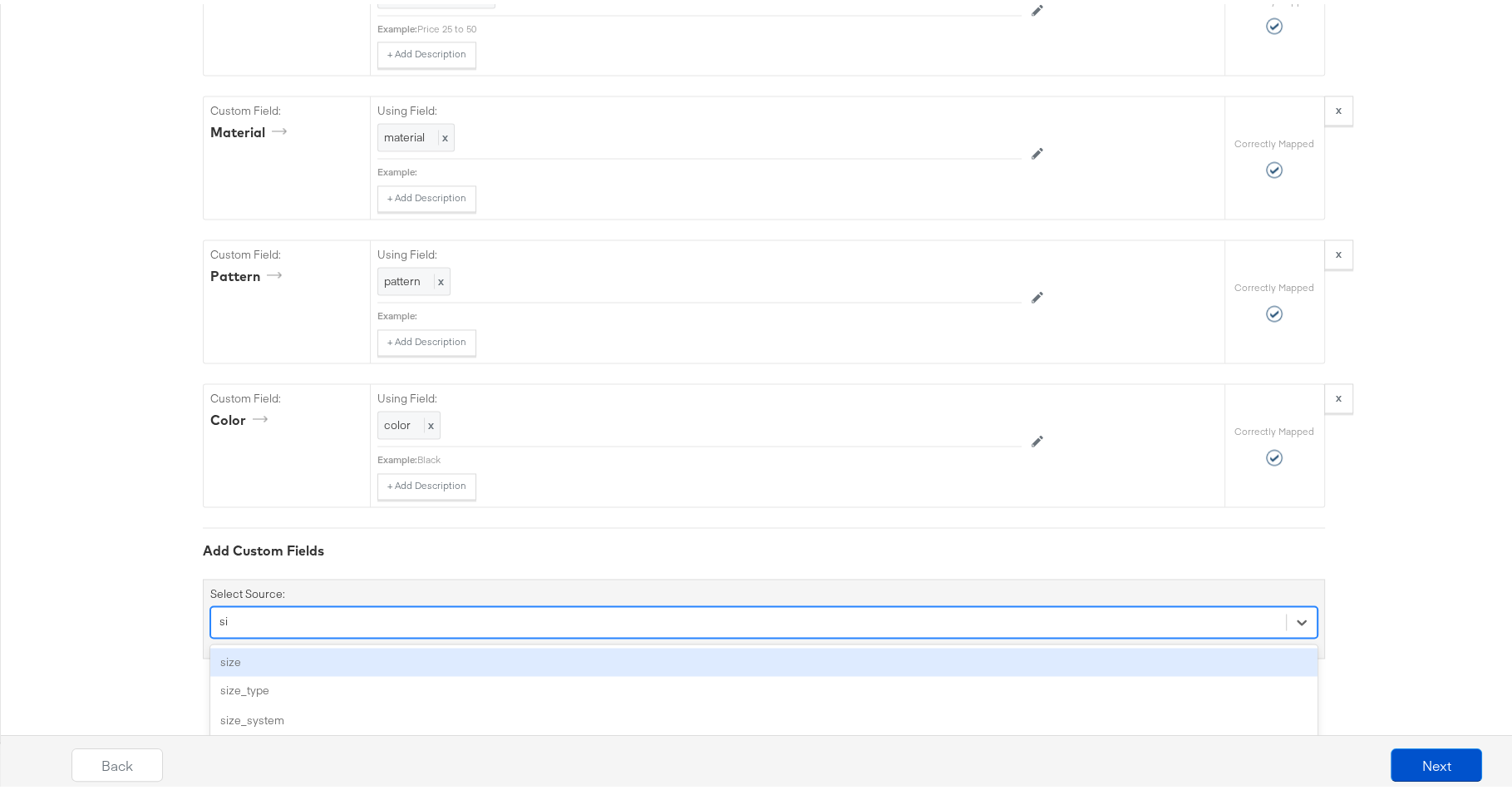
type input "siz"
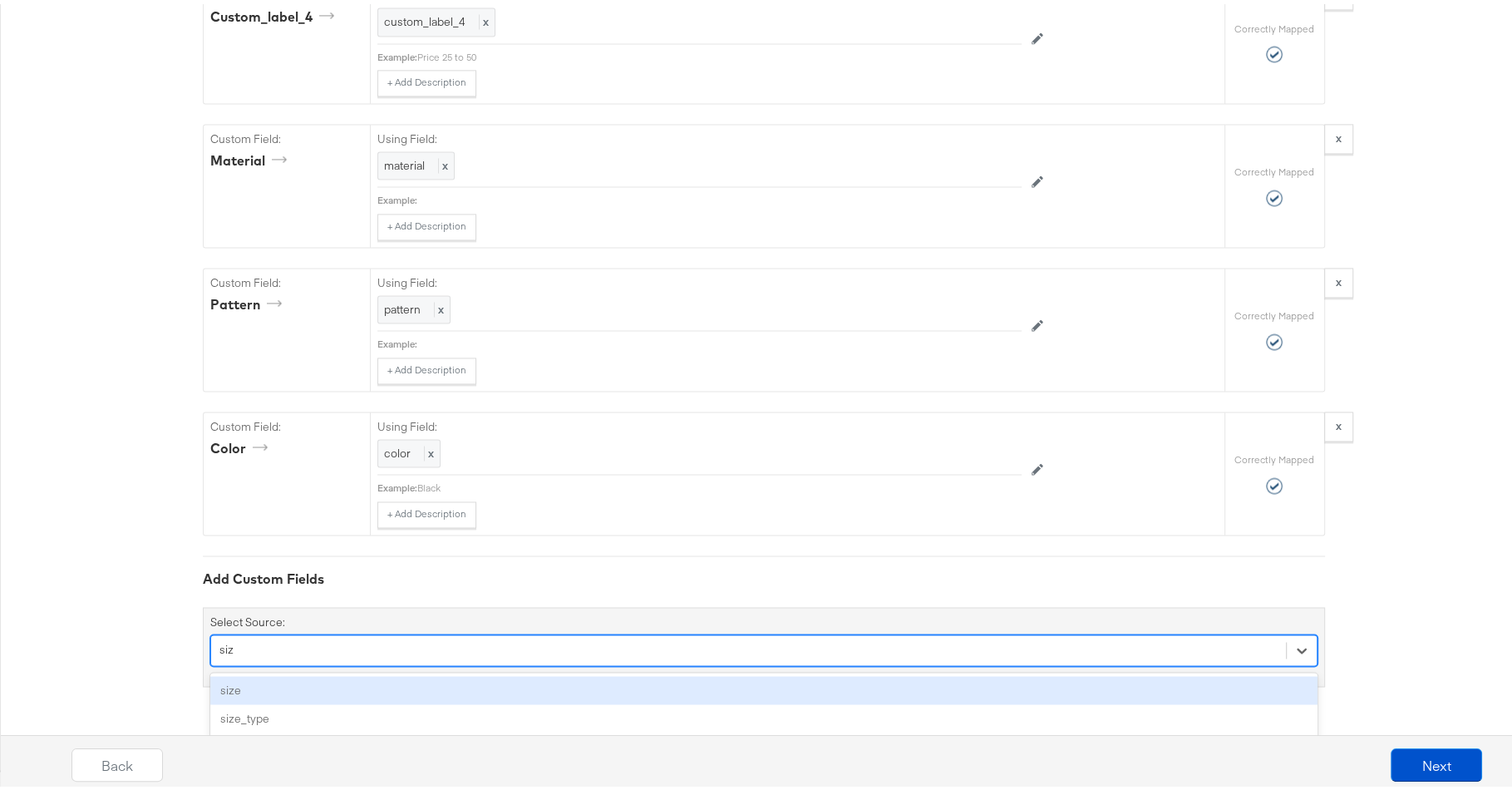
click at [497, 681] on div "size" at bounding box center [763, 687] width 1107 height 29
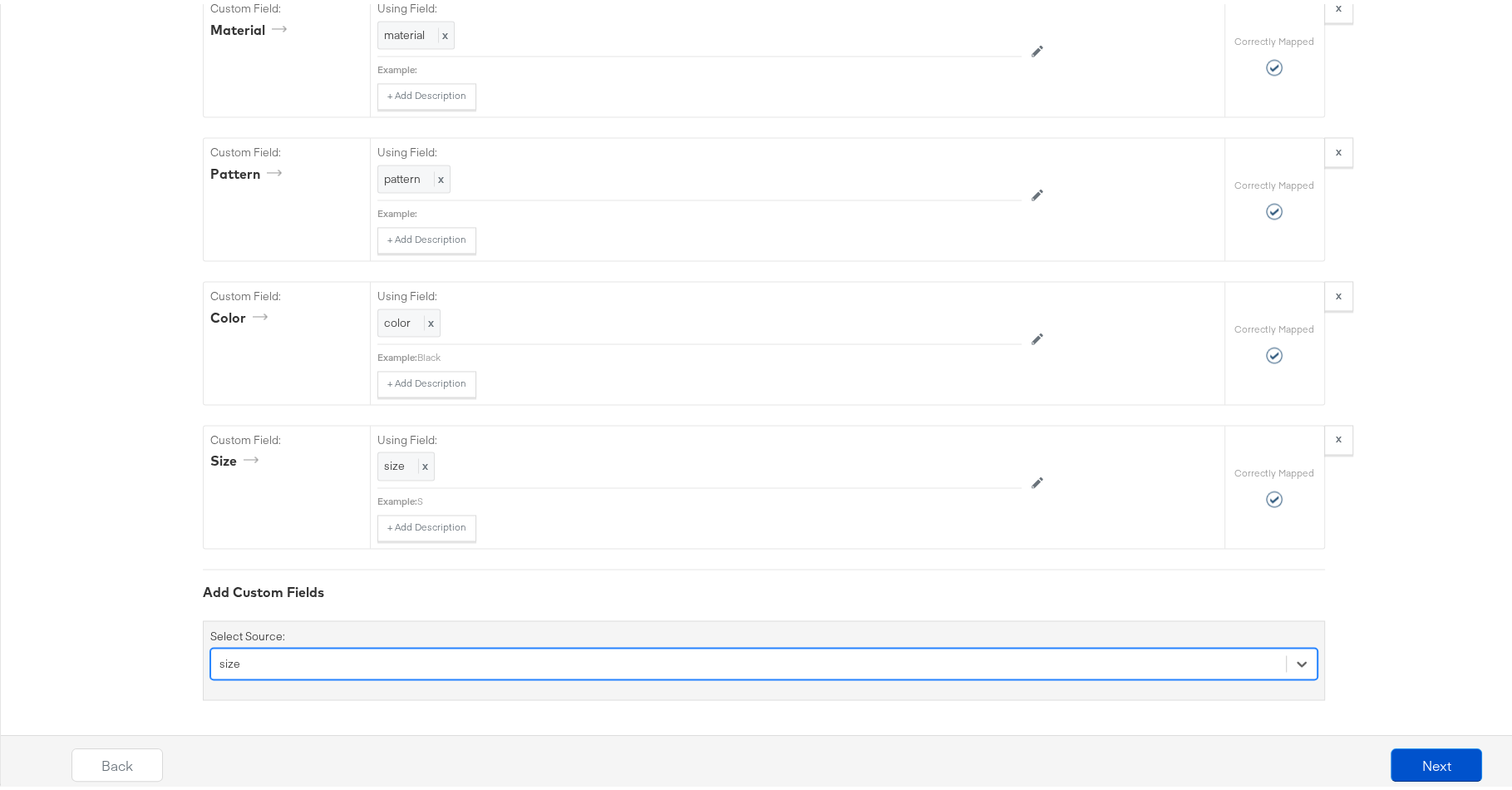
scroll to position [2411, 0]
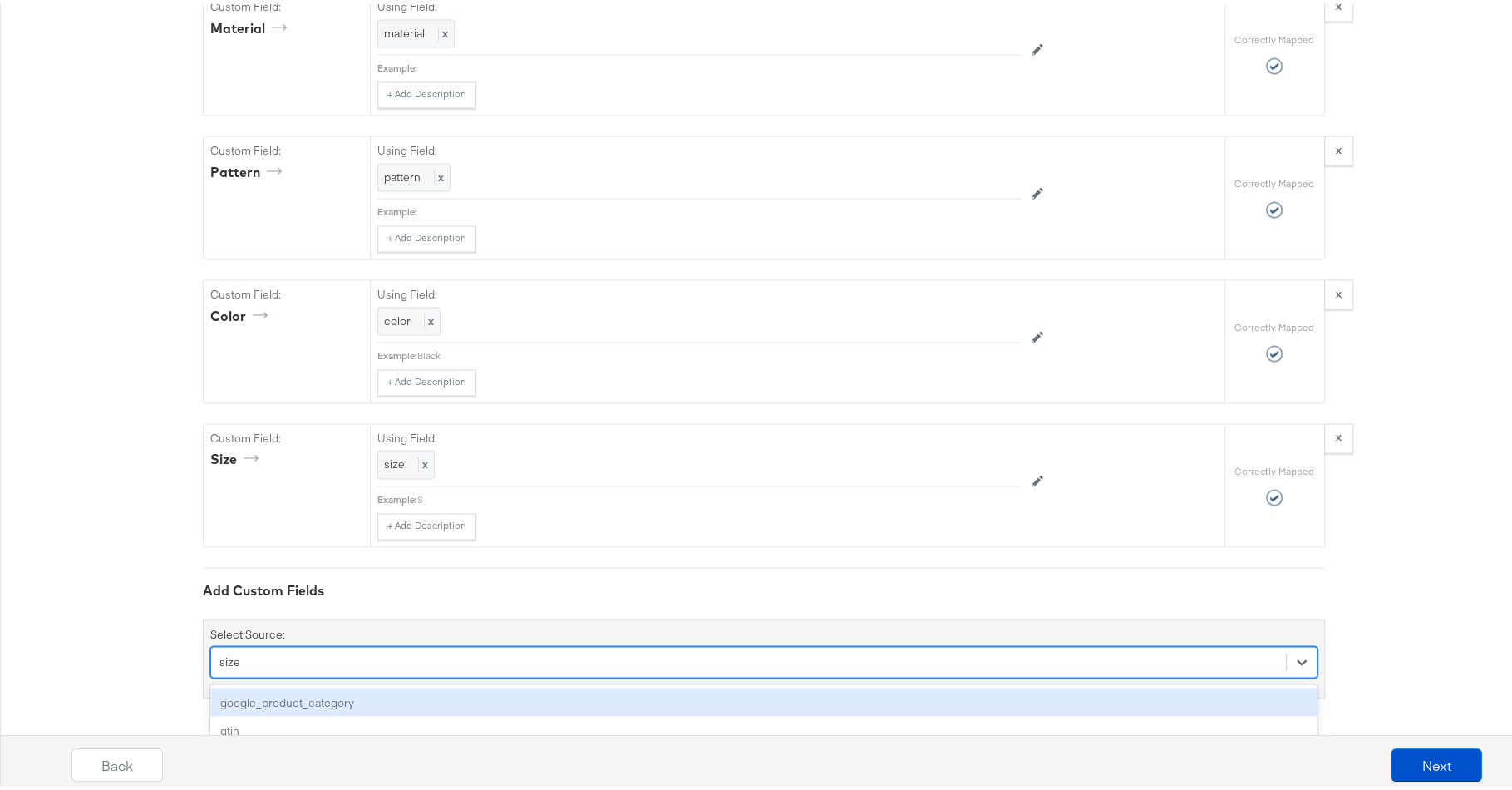
click at [527, 657] on div "option size, selected. option google_product_category focused, 1 of 163. 163 re…" at bounding box center [763, 658] width 1107 height 32
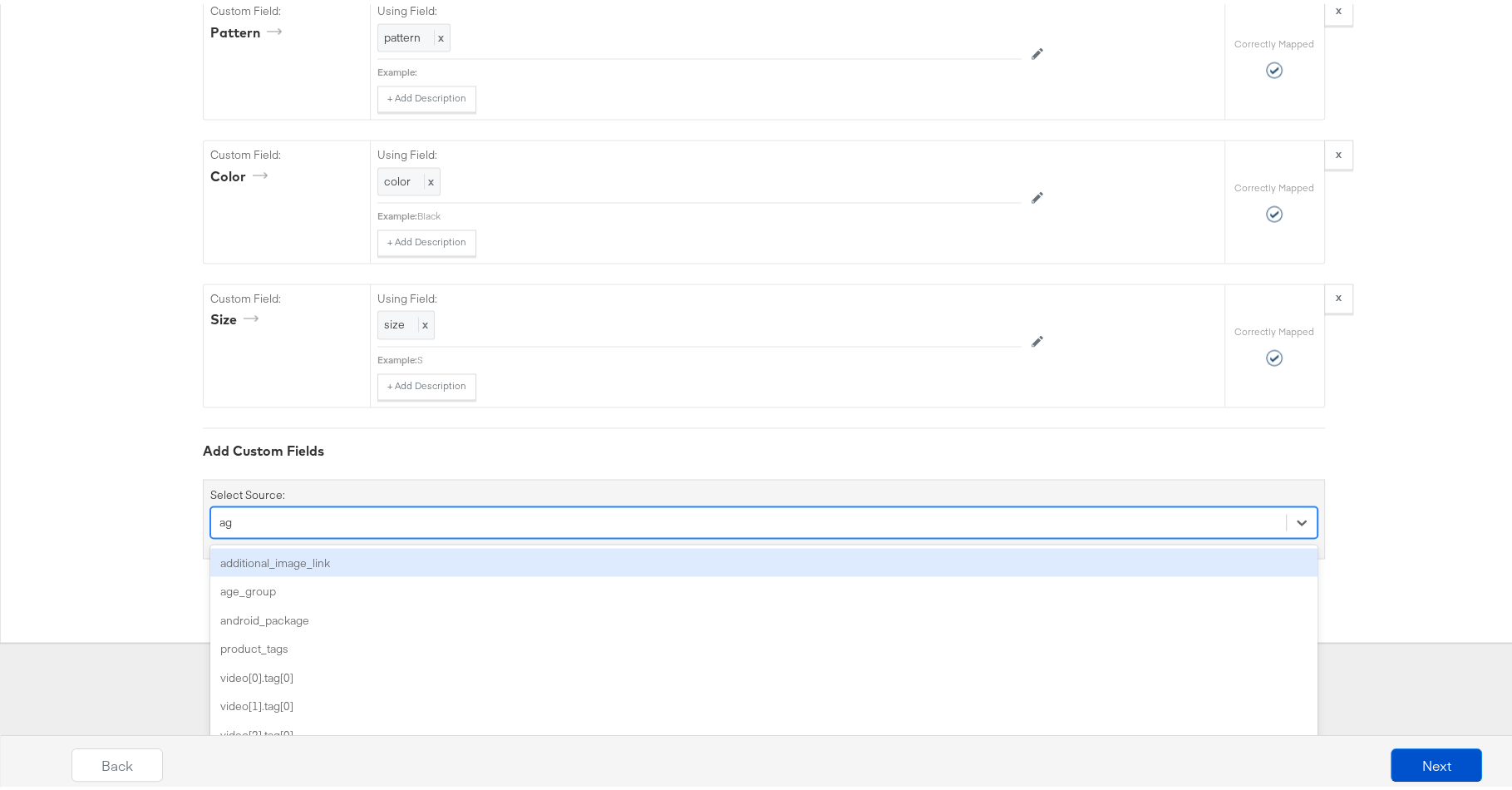
type input "age"
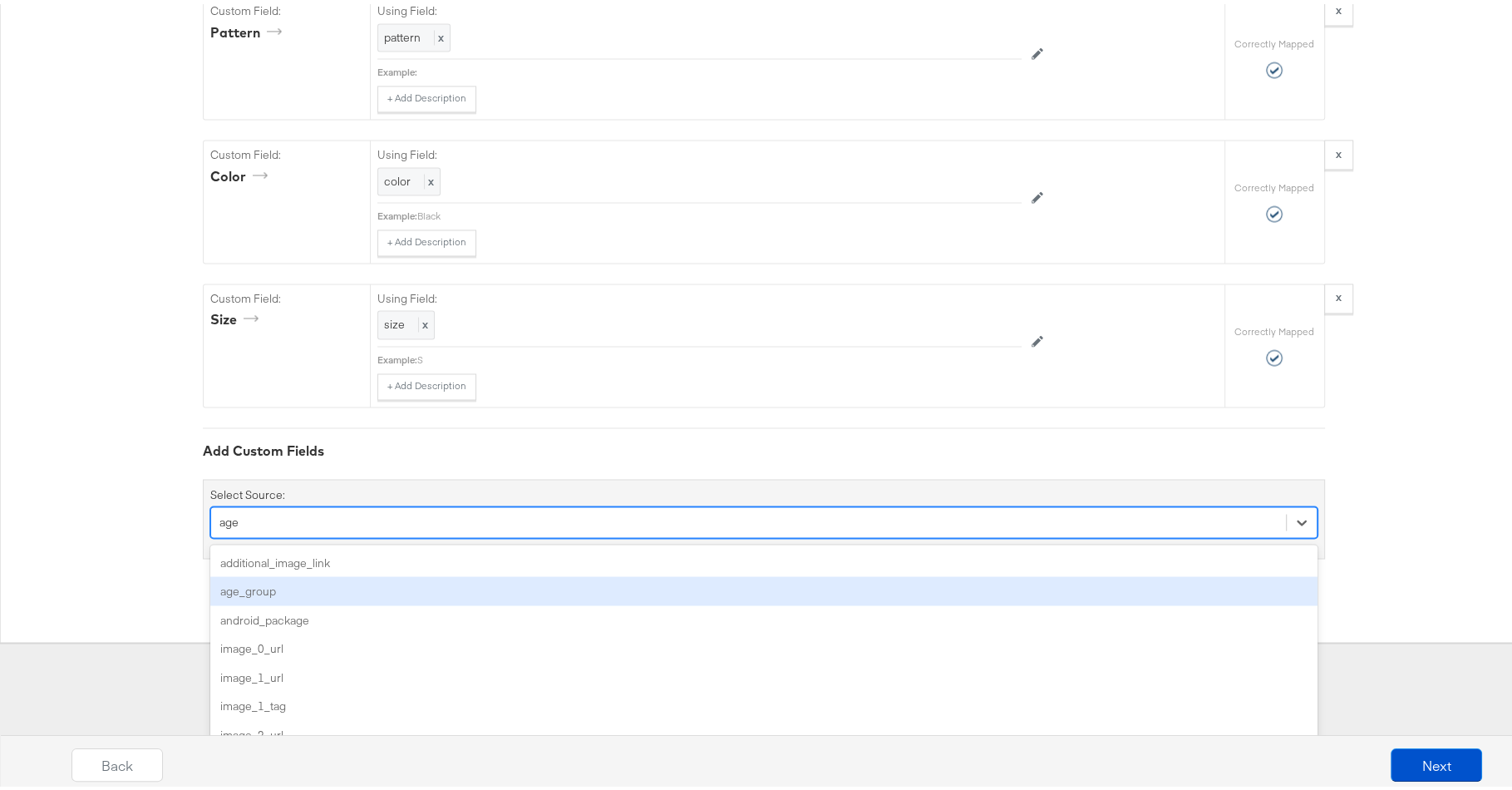
click at [408, 587] on div "age_group" at bounding box center [763, 586] width 1107 height 29
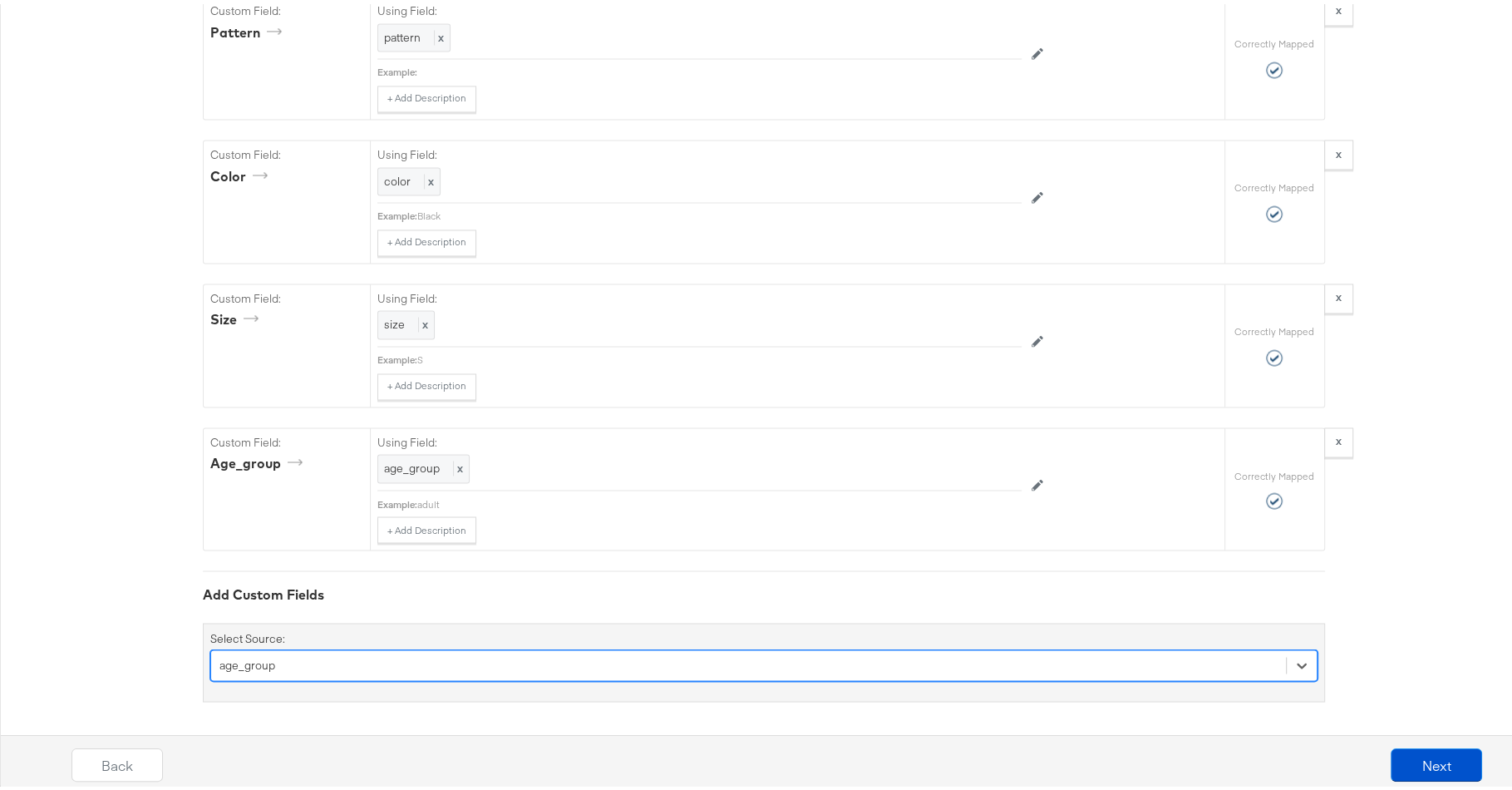
click at [592, 659] on div "option age_group, selected. Select is focused ,type to refine list, press Down …" at bounding box center [763, 661] width 1107 height 32
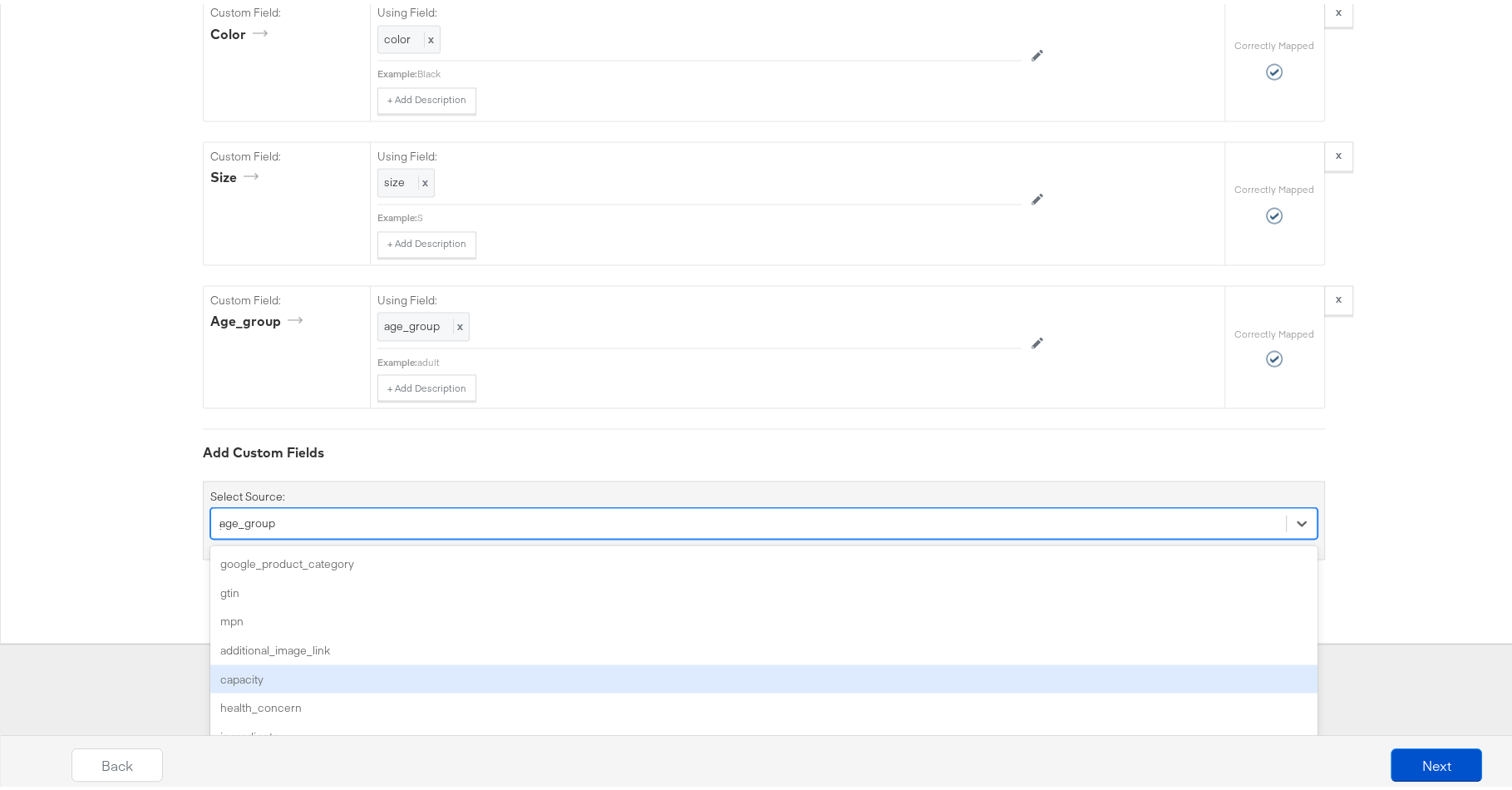
type input "gen"
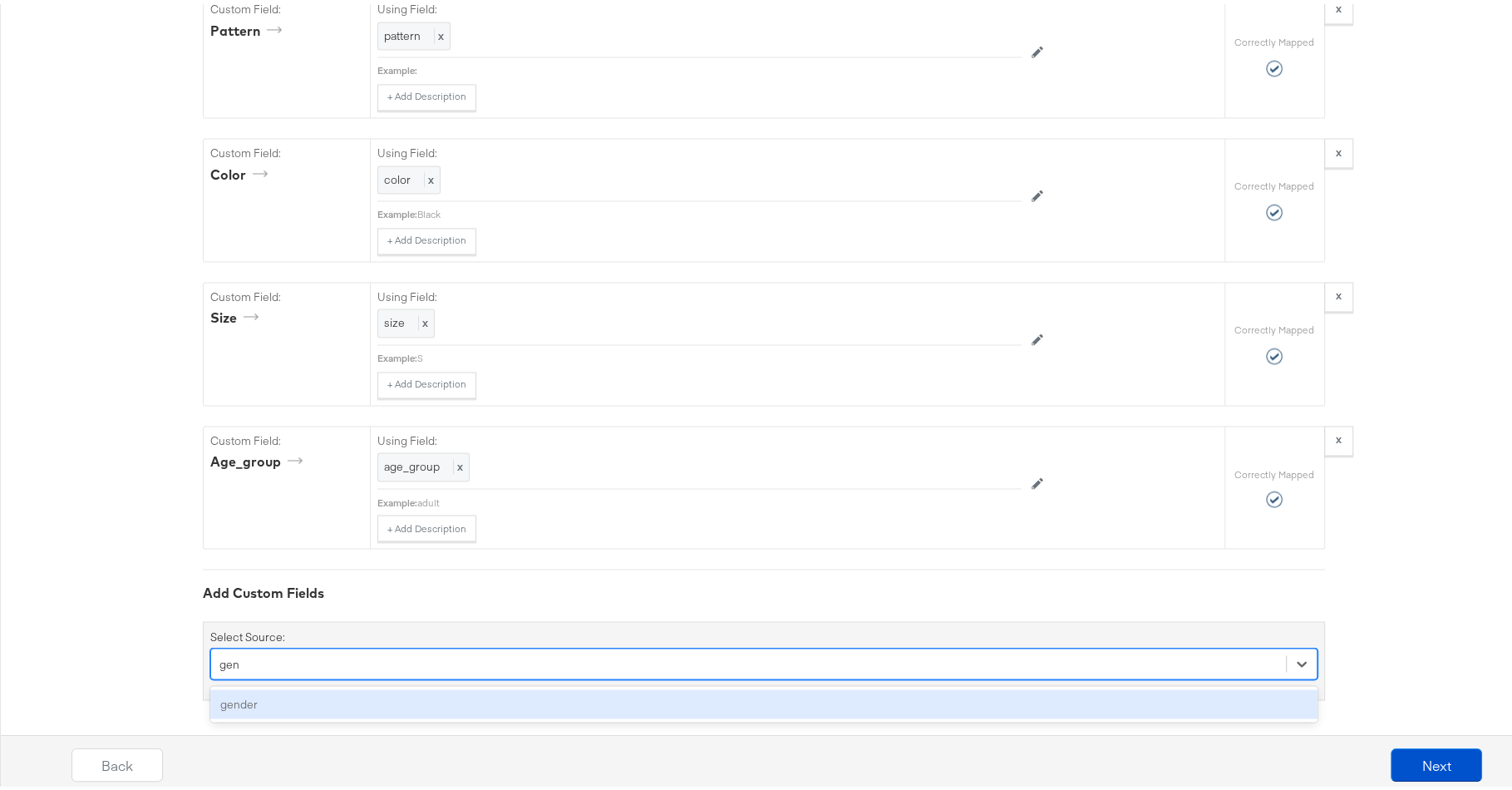
click at [560, 703] on div "gender" at bounding box center [763, 700] width 1107 height 29
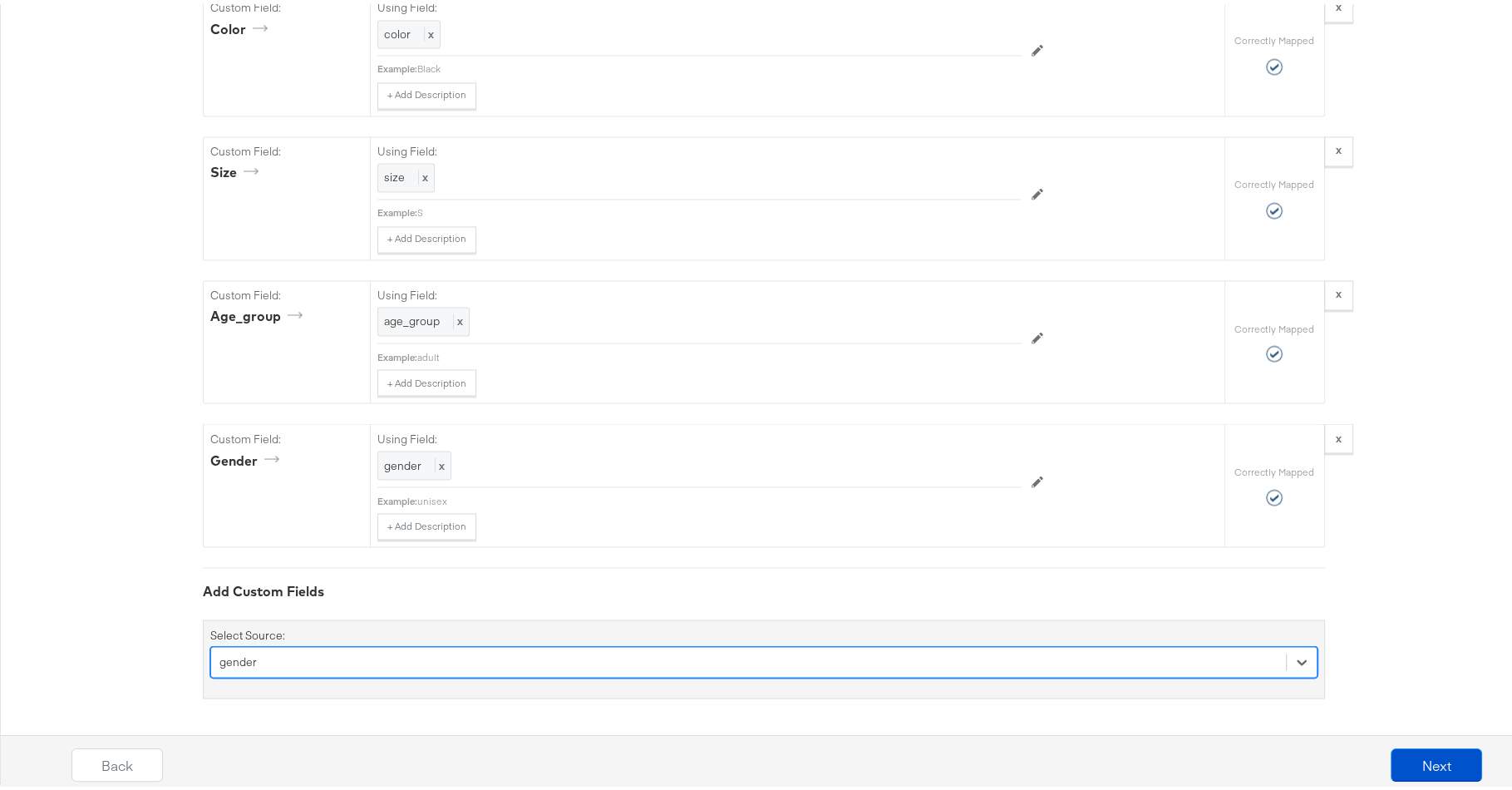
click at [560, 655] on div "option gender, selected. Select is focused ,type to refine list, press Down to …" at bounding box center [763, 658] width 1107 height 32
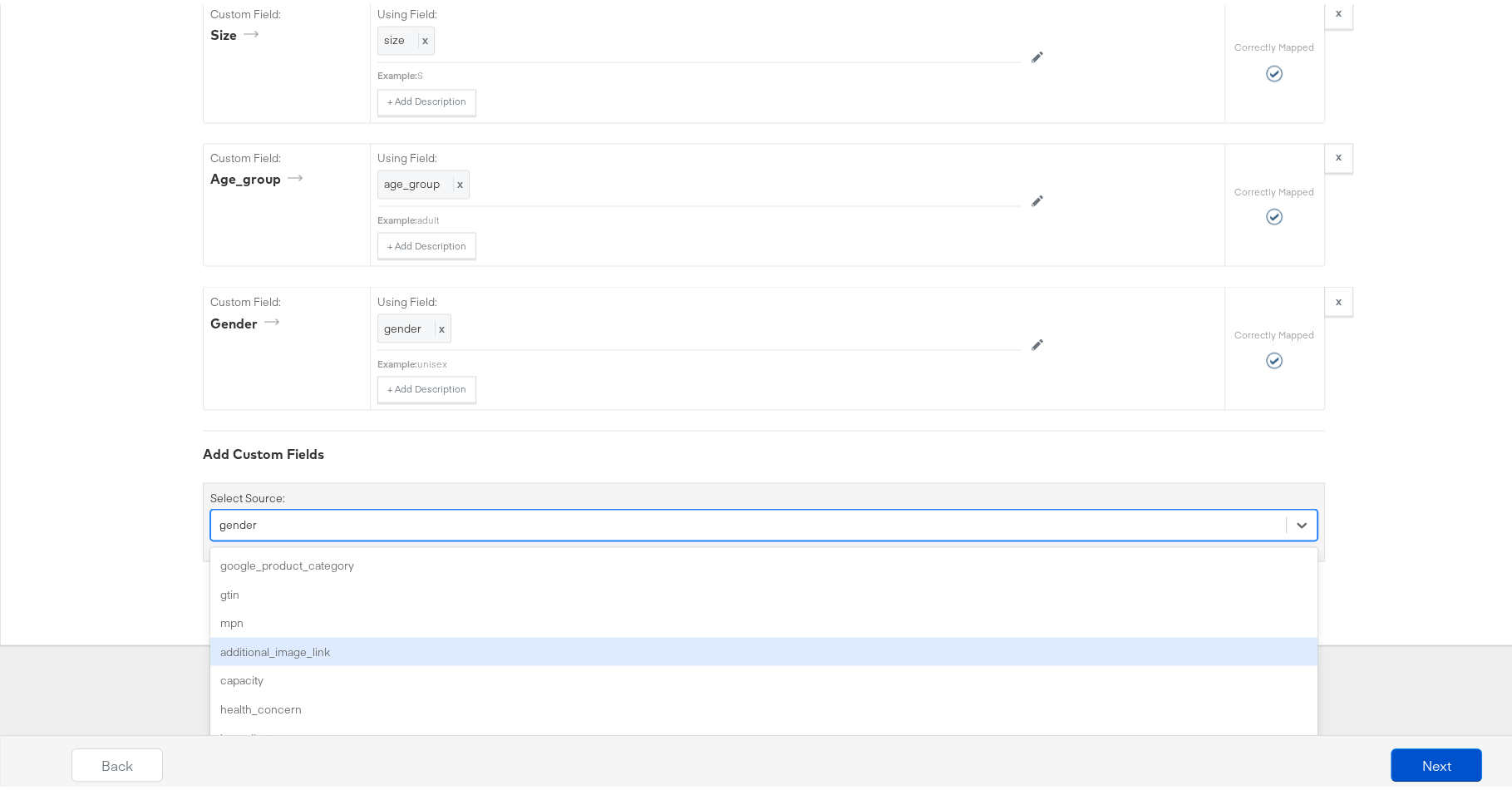
type input "mp"
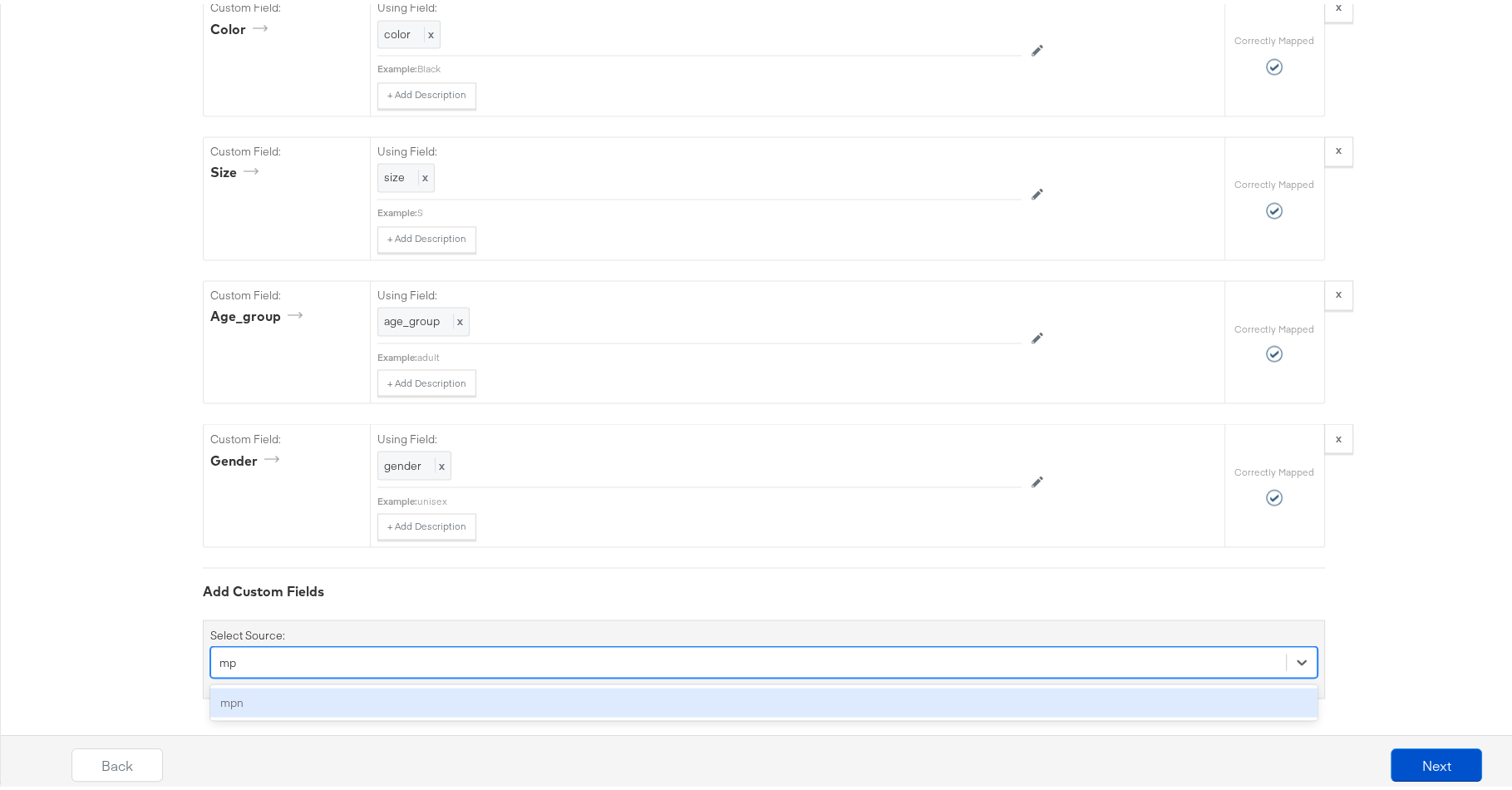
scroll to position [2695, 0]
click at [562, 690] on div "mpn" at bounding box center [763, 701] width 1107 height 29
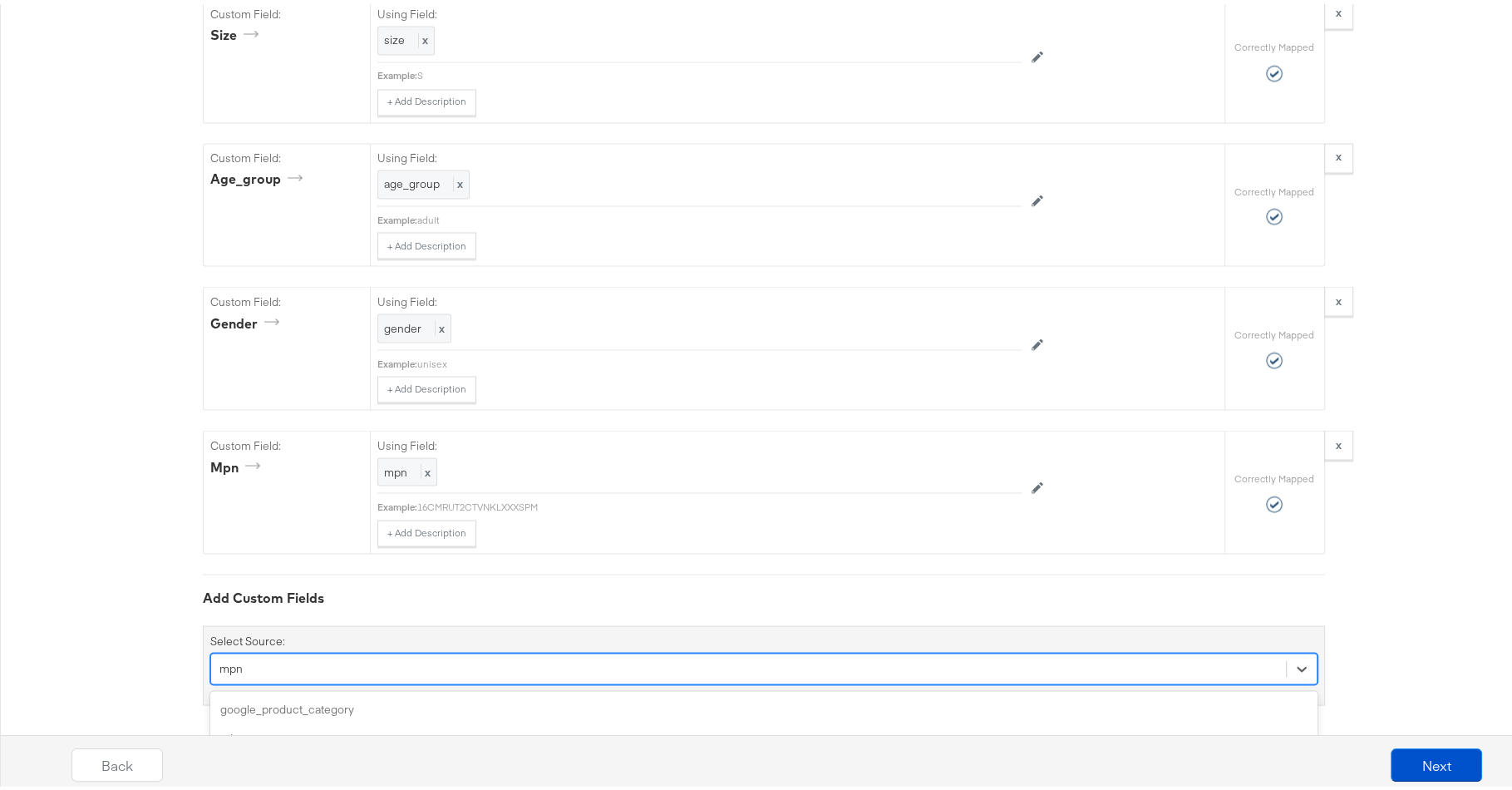
click at [593, 659] on div "option mpn, selected. option health_concern focused, 5 of 160. 160 results avai…" at bounding box center [763, 665] width 1107 height 32
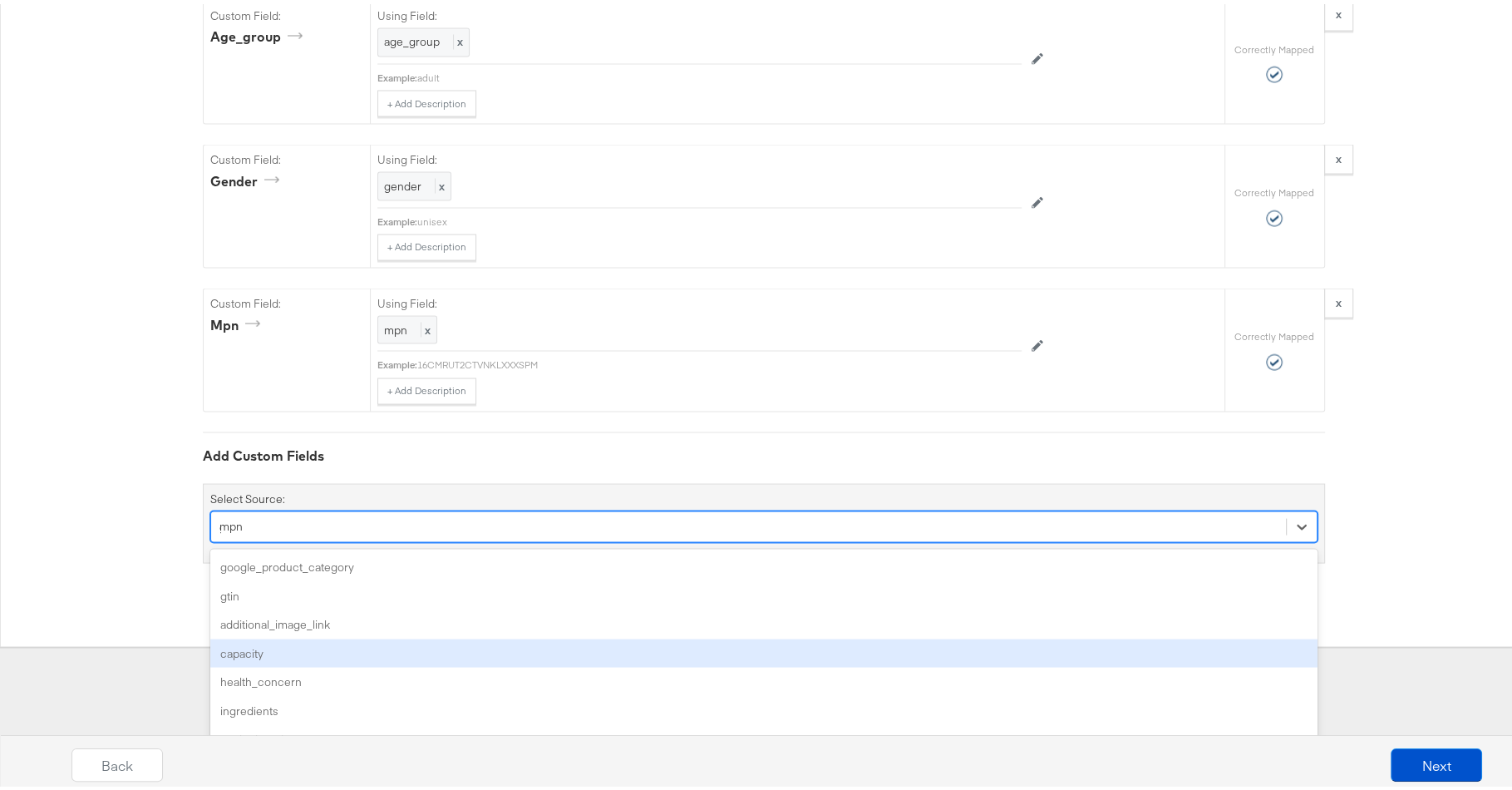
type input "gt"
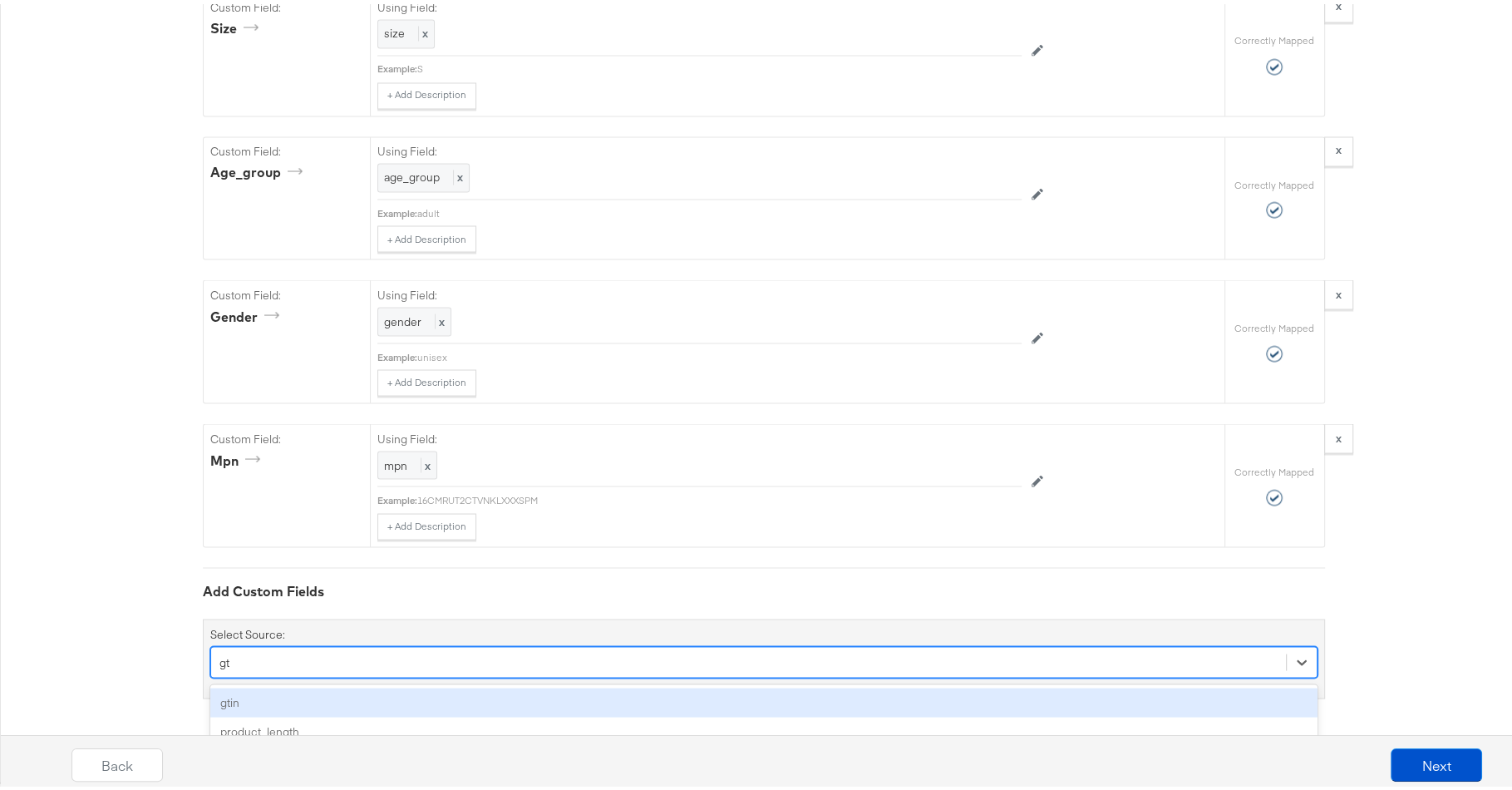
scroll to position [2837, 0]
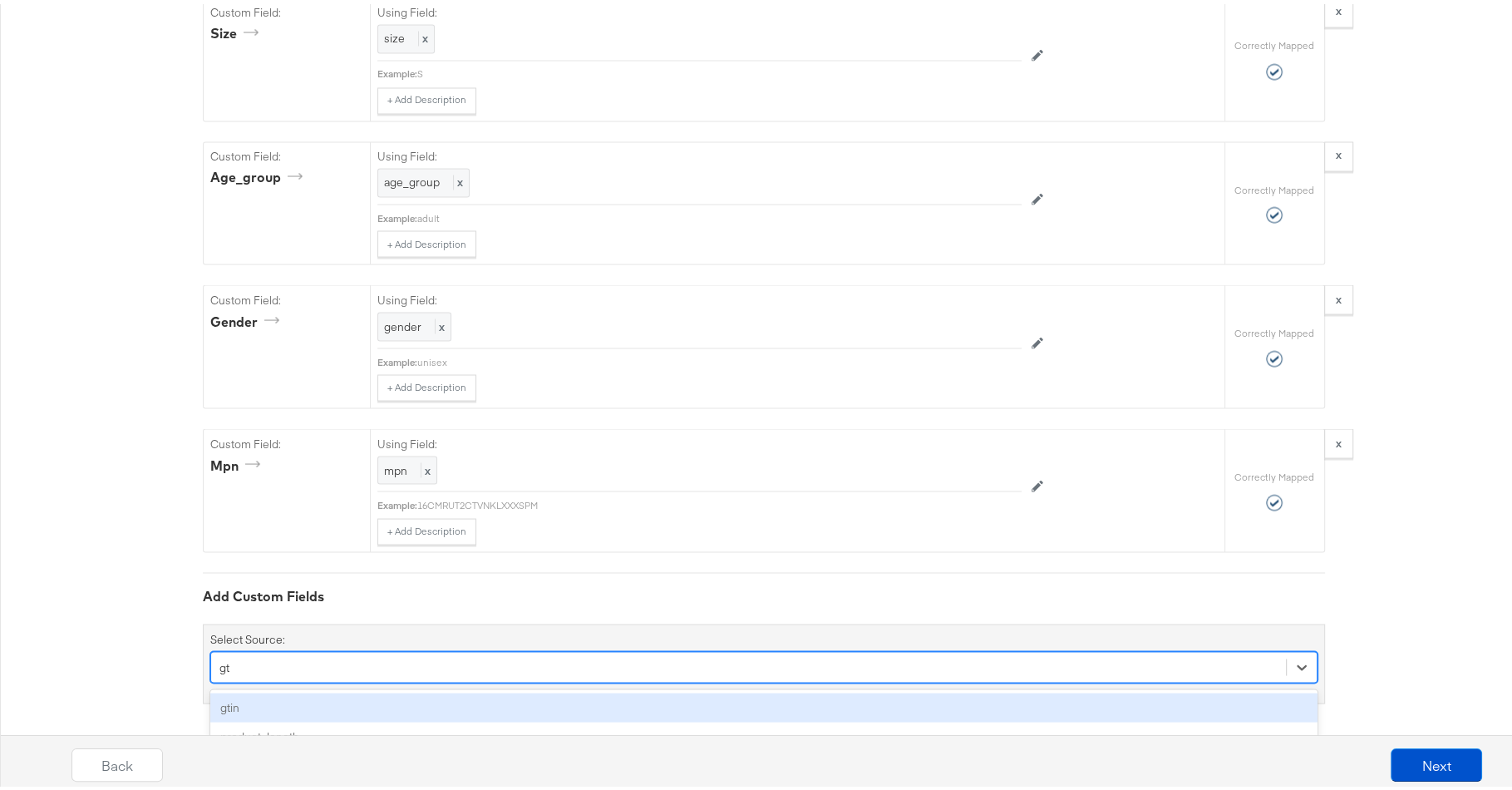
click at [563, 696] on div "gtin" at bounding box center [763, 702] width 1107 height 29
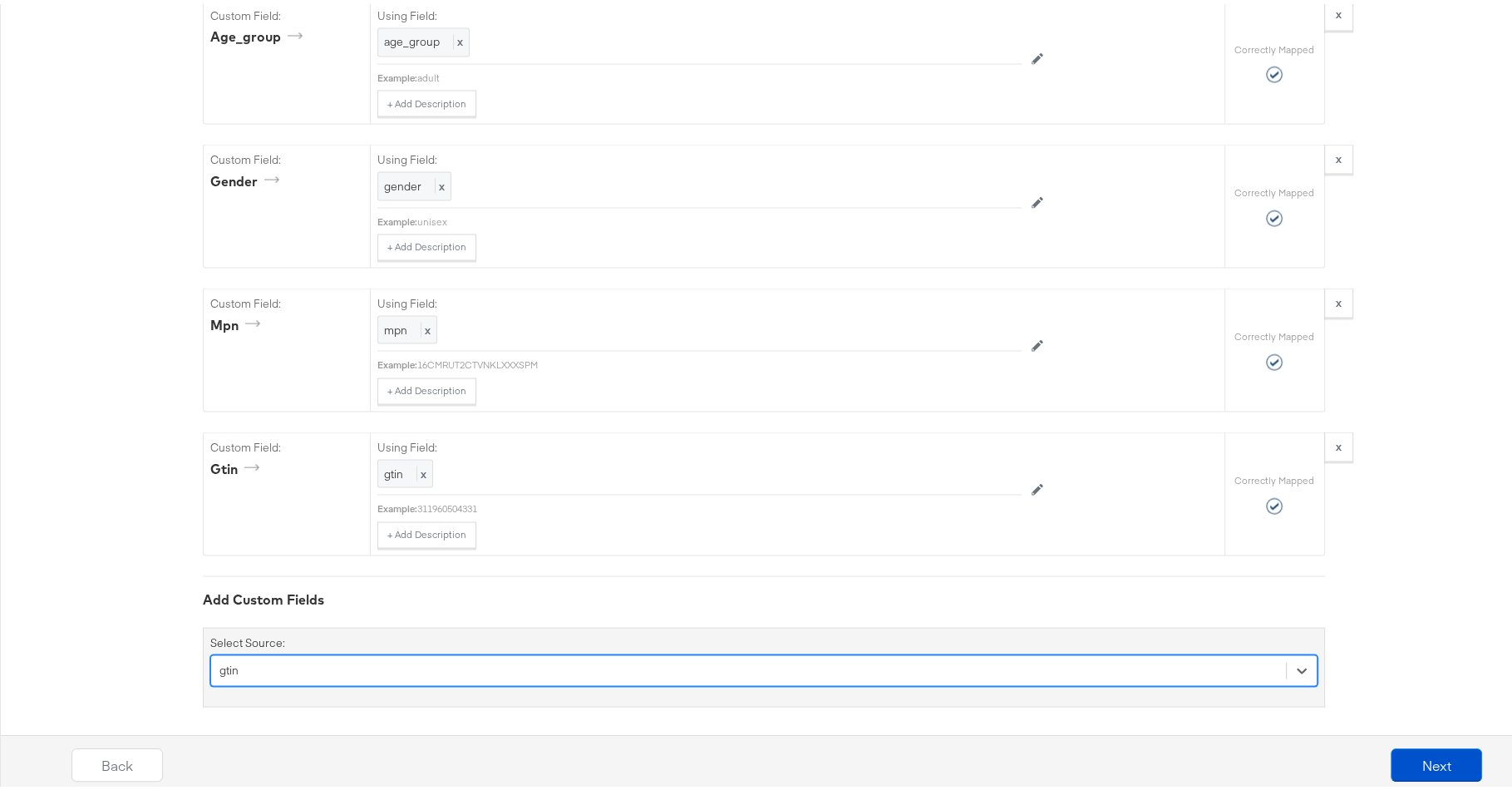
click at [523, 675] on div "option gtin, selected. Select is focused ,type to refine list, press Down to op…" at bounding box center [763, 666] width 1107 height 32
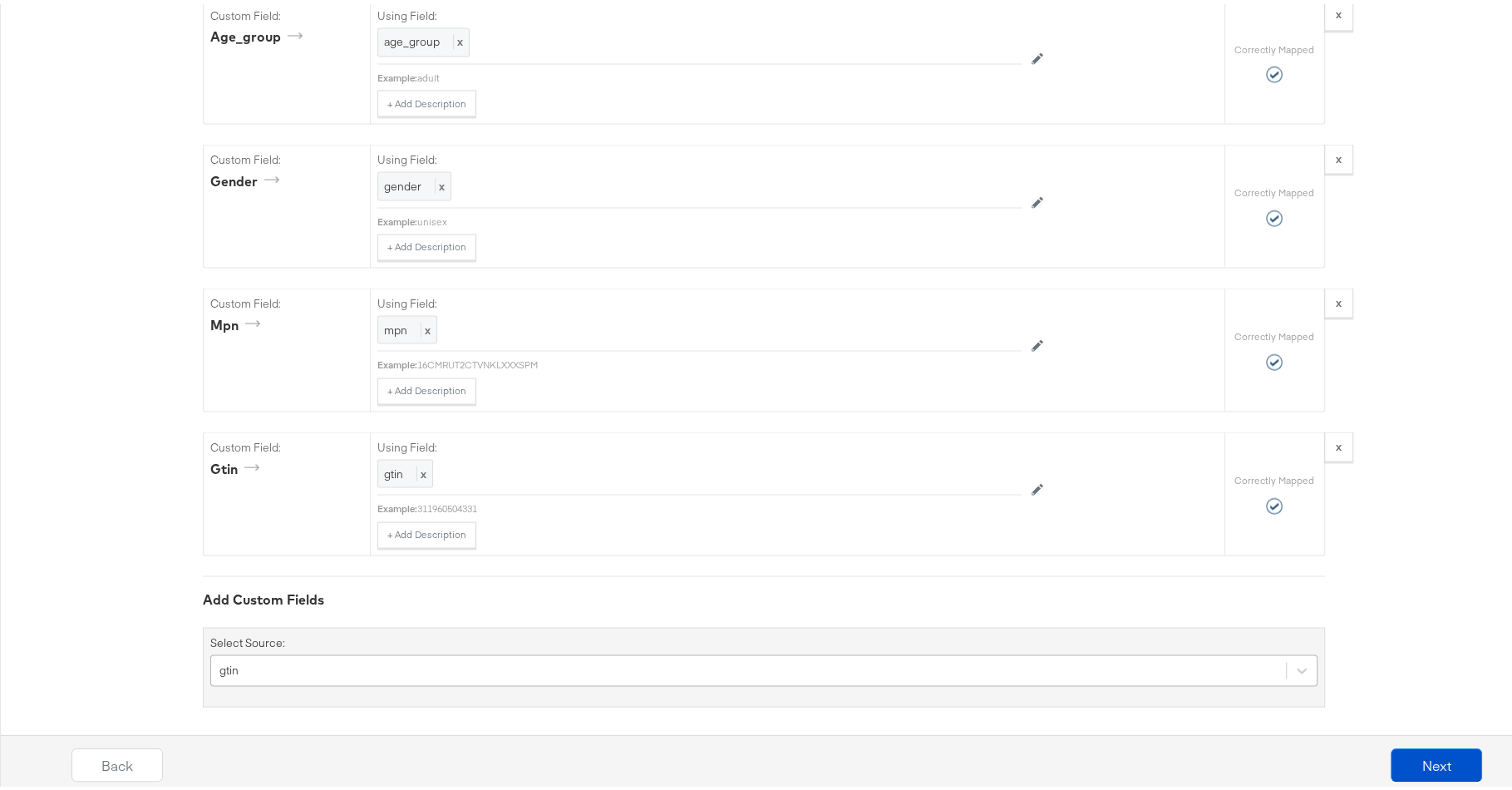
click at [544, 661] on div "gtin" at bounding box center [763, 666] width 1107 height 32
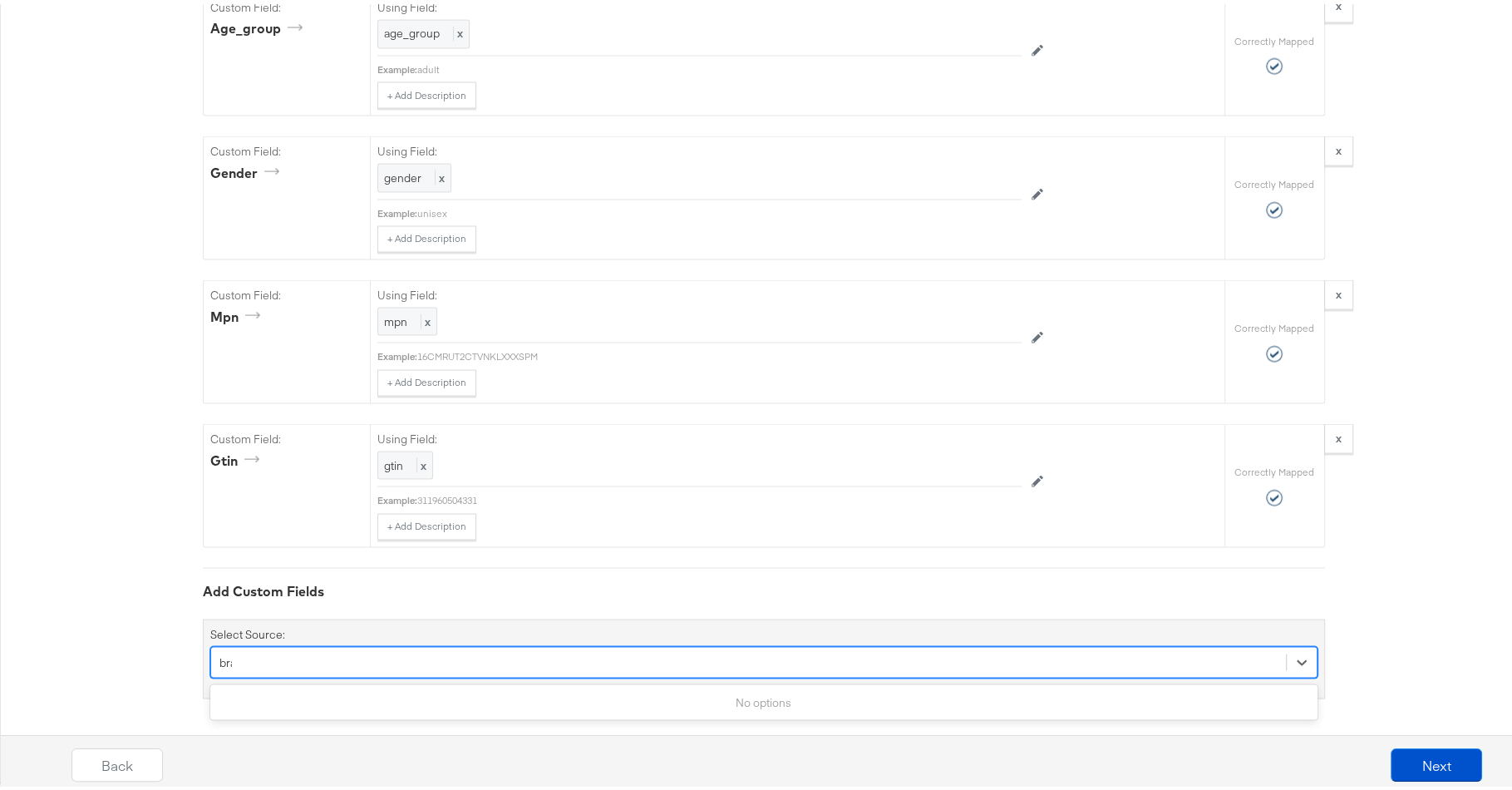
scroll to position [2979, 0]
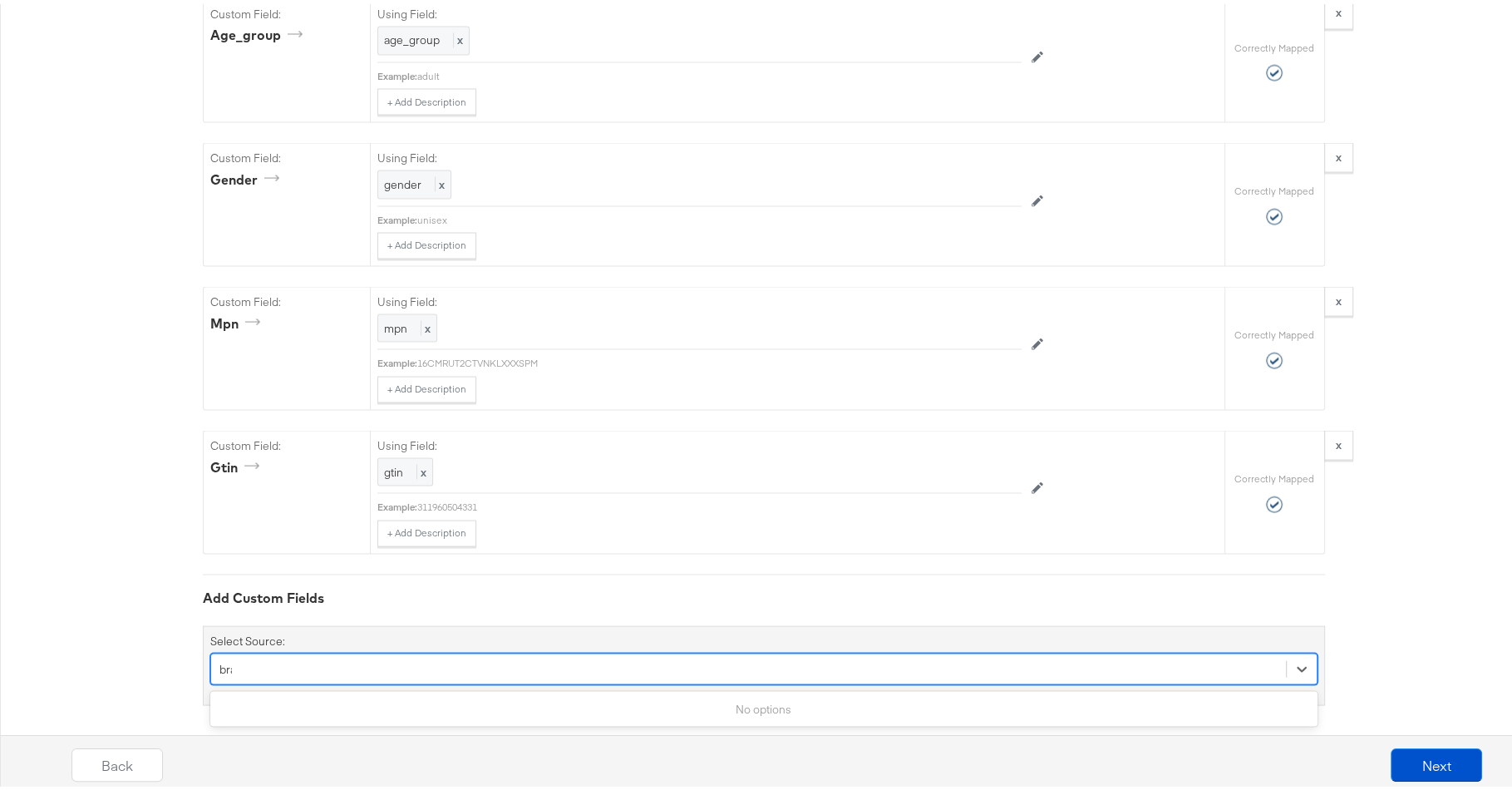
type input "bran"
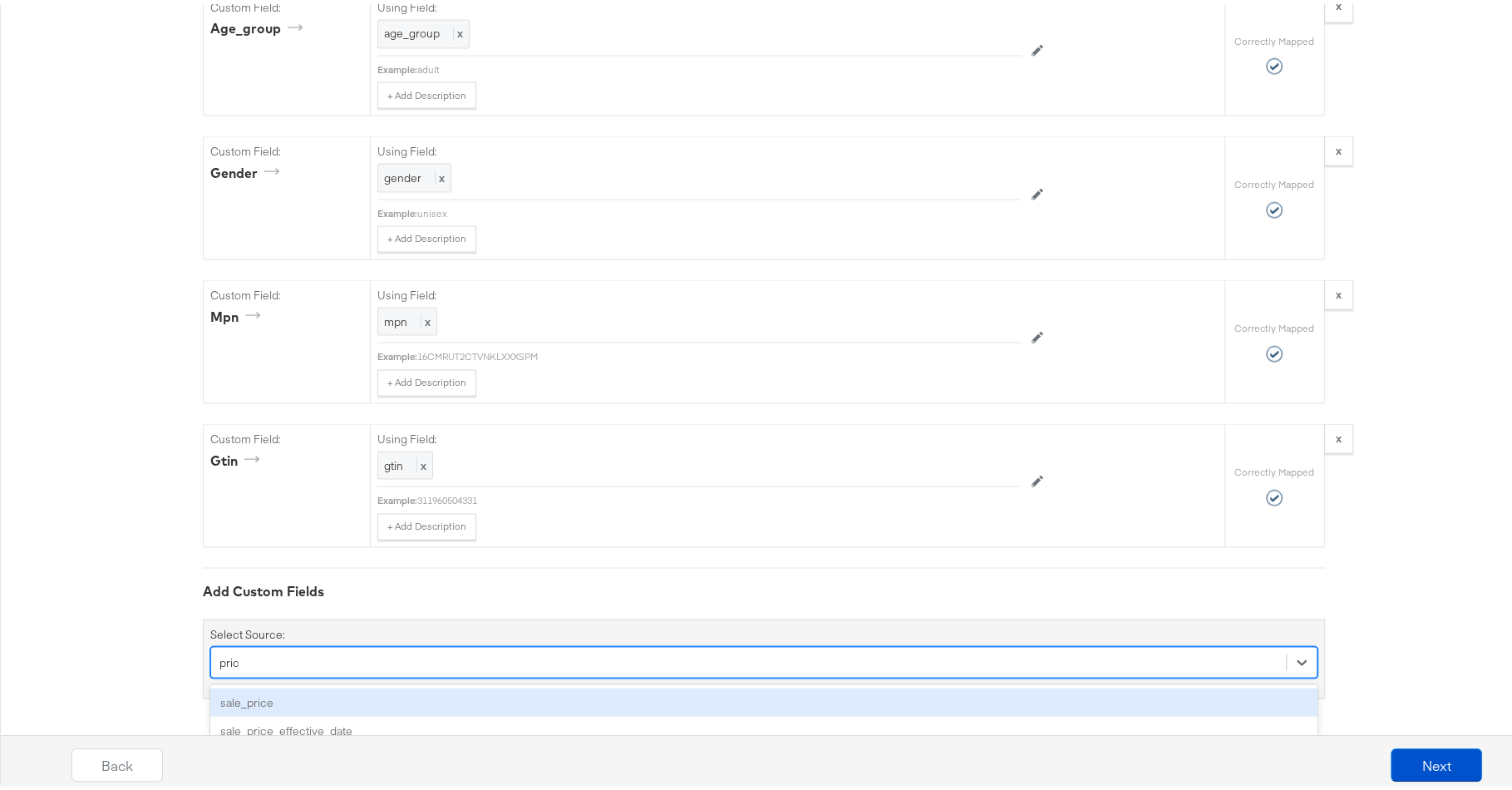
type input "price"
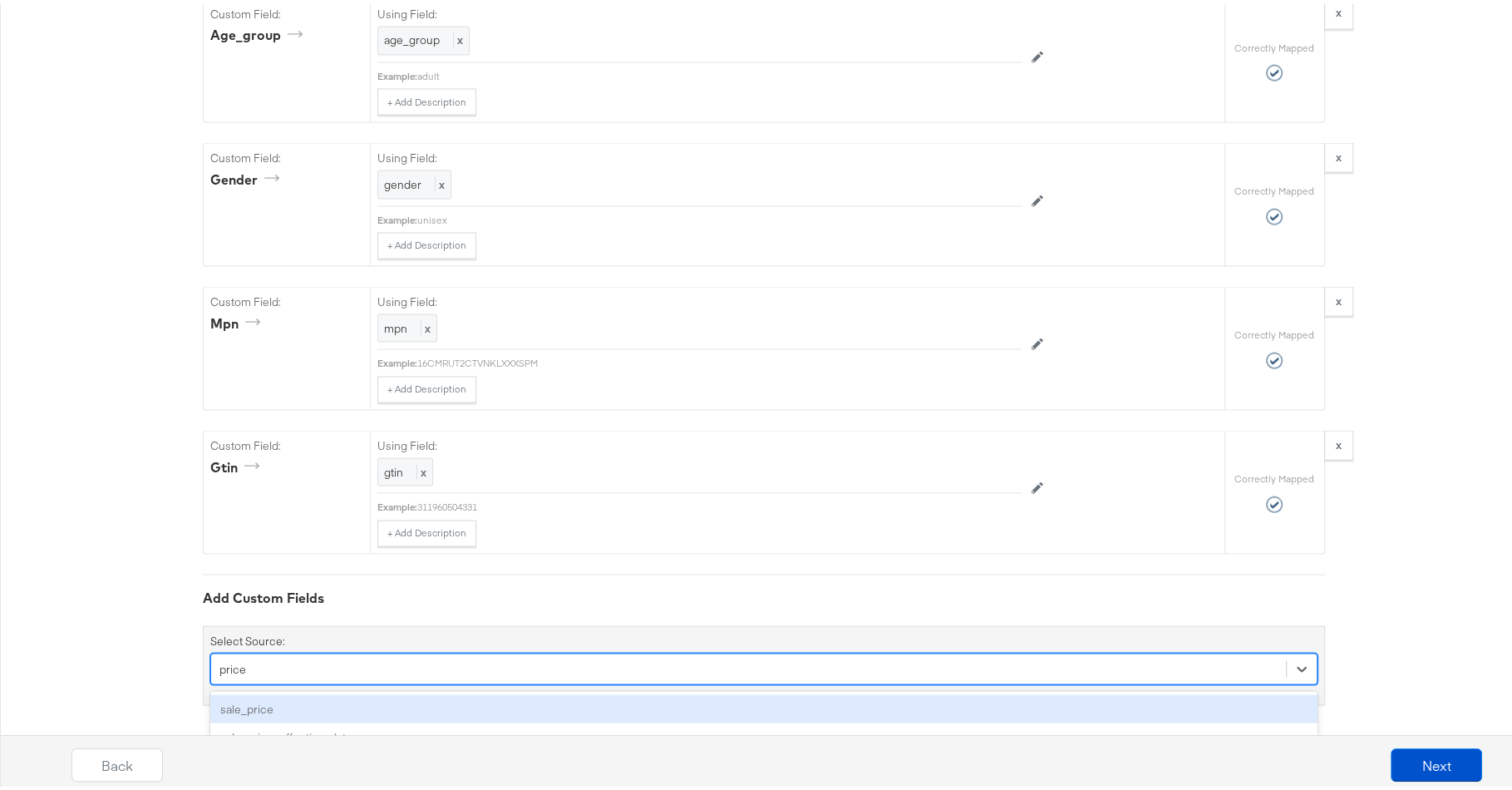
click at [476, 696] on div "sale_price" at bounding box center [763, 704] width 1107 height 29
click at [554, 655] on div "option sale_price, selected. option google_product_category focused, 1 of 158. …" at bounding box center [763, 668] width 1107 height 32
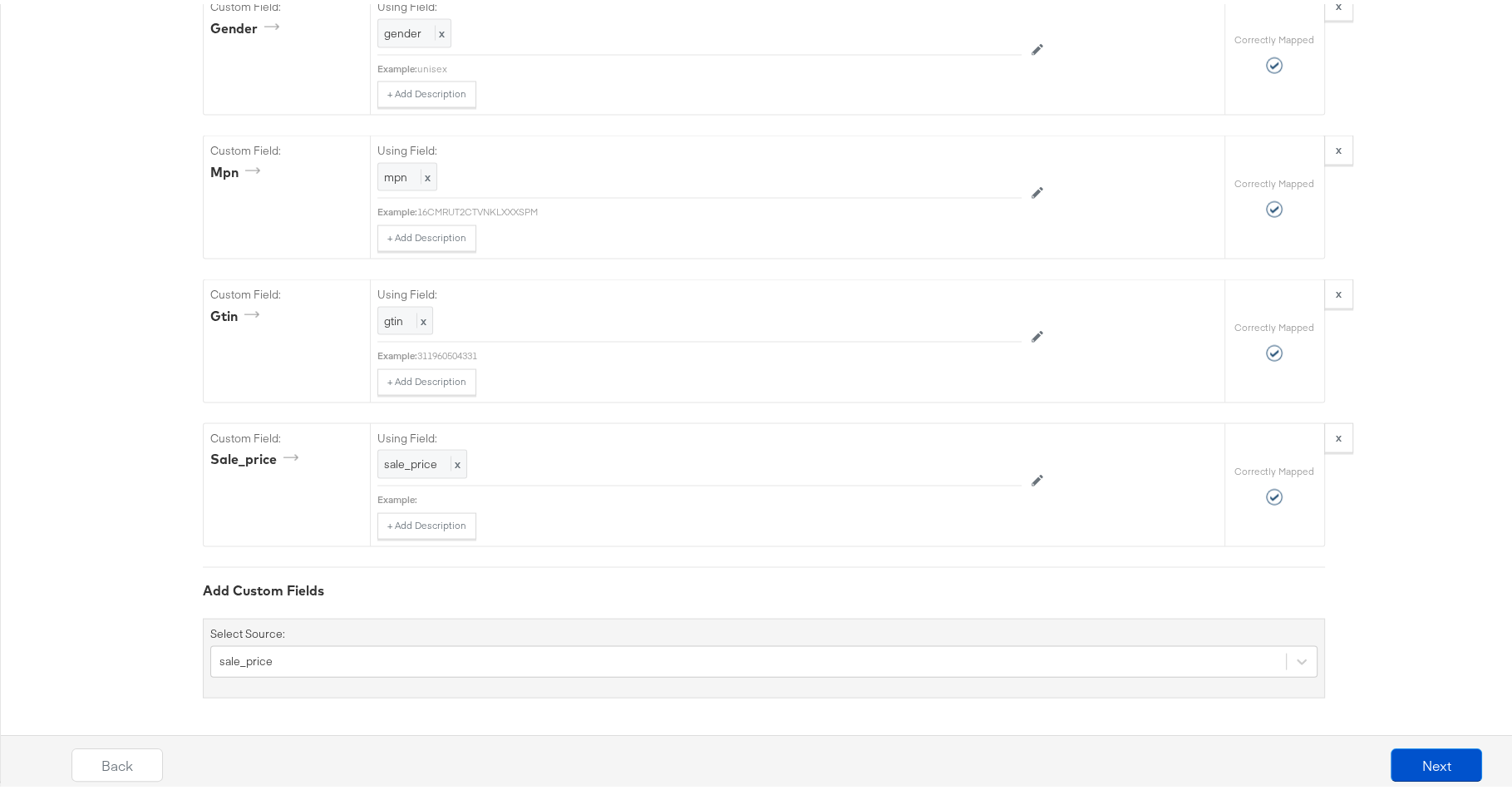
scroll to position [3121, 0]
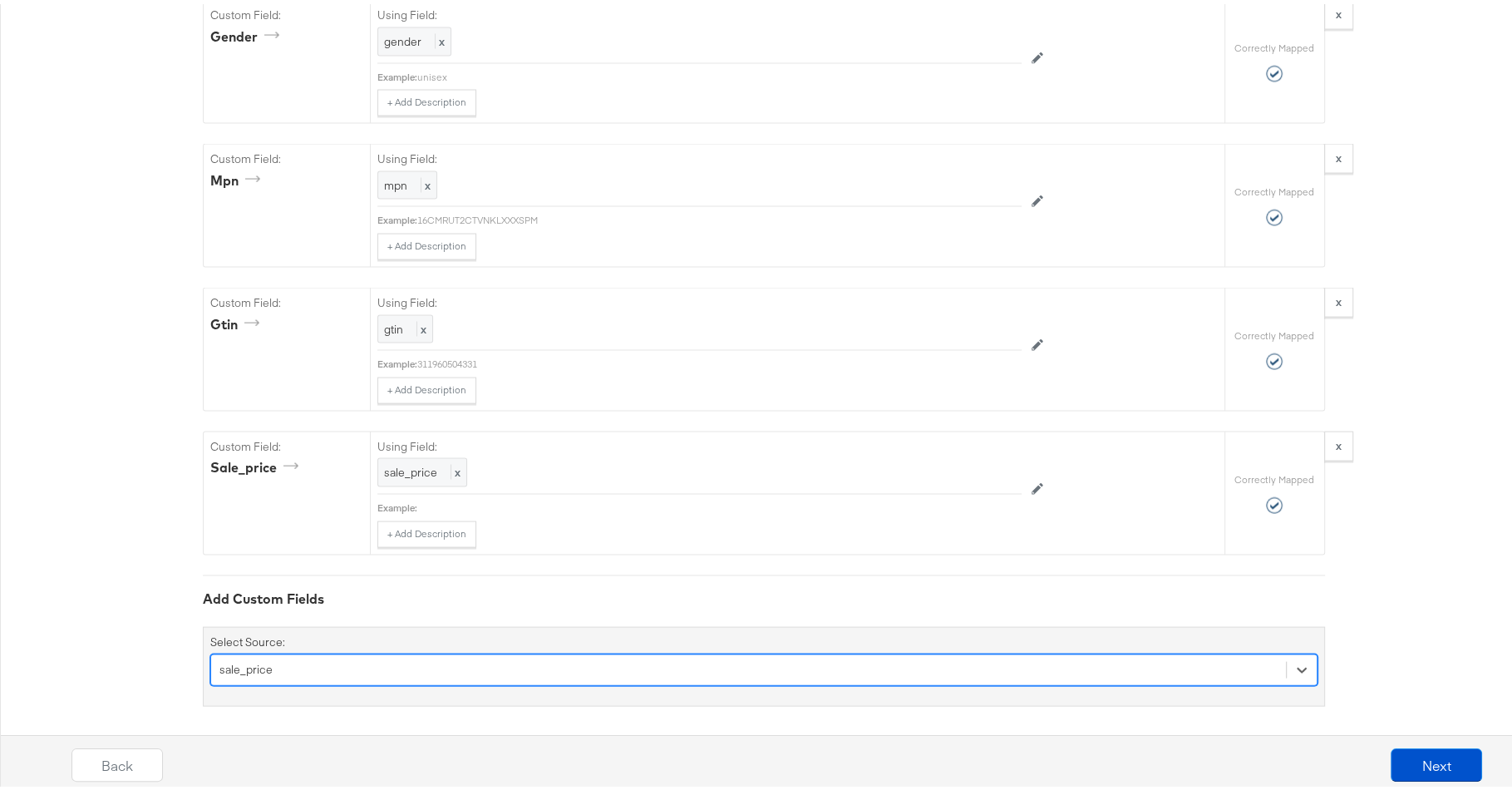
click at [533, 666] on div "option sale_price, selected. Select is focused ,type to refine list, press Down…" at bounding box center [763, 666] width 1107 height 32
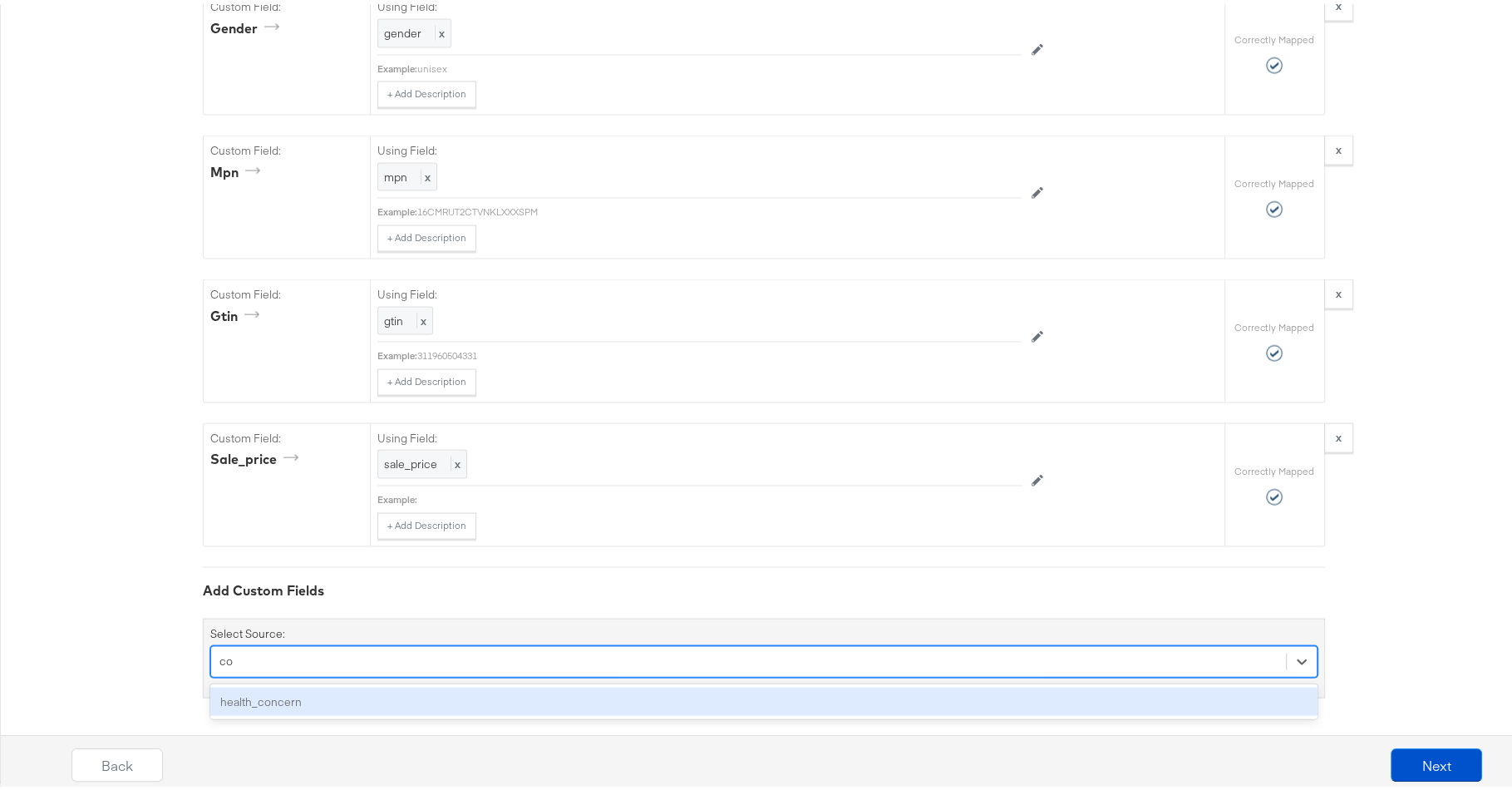
type input "c"
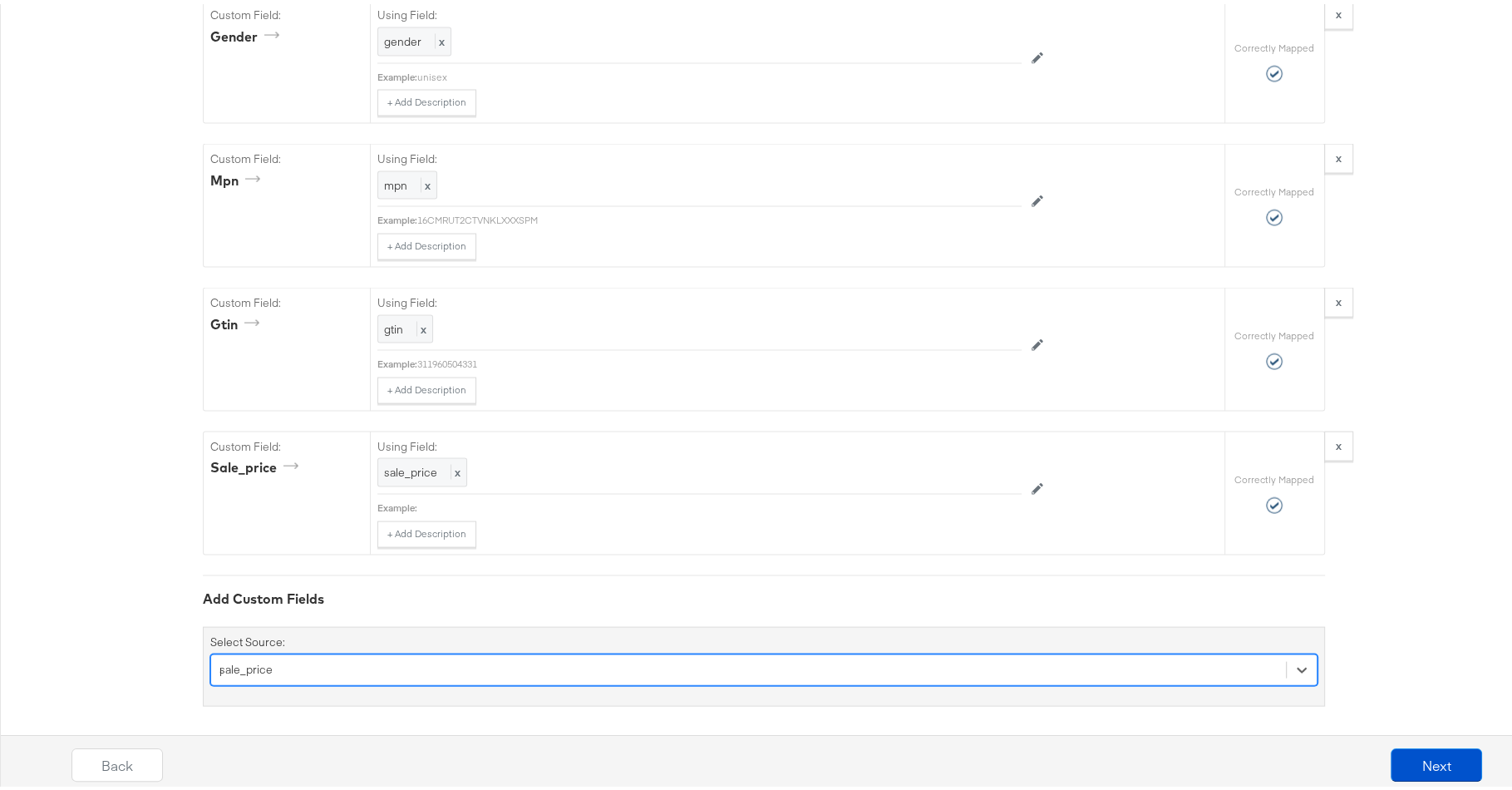
scroll to position [3262, 0]
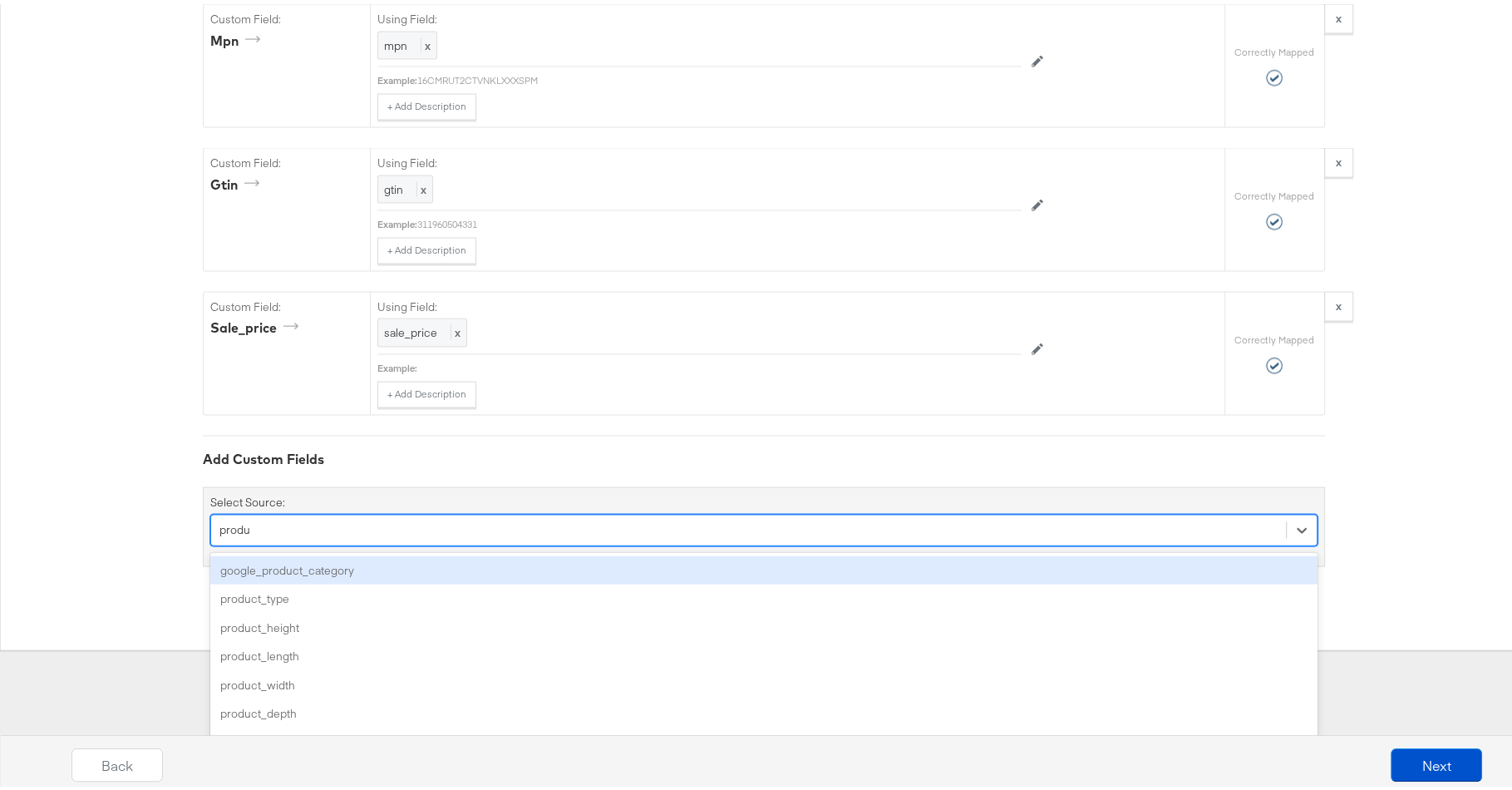
type input "produc"
click at [551, 559] on div "google_product_category" at bounding box center [763, 566] width 1107 height 29
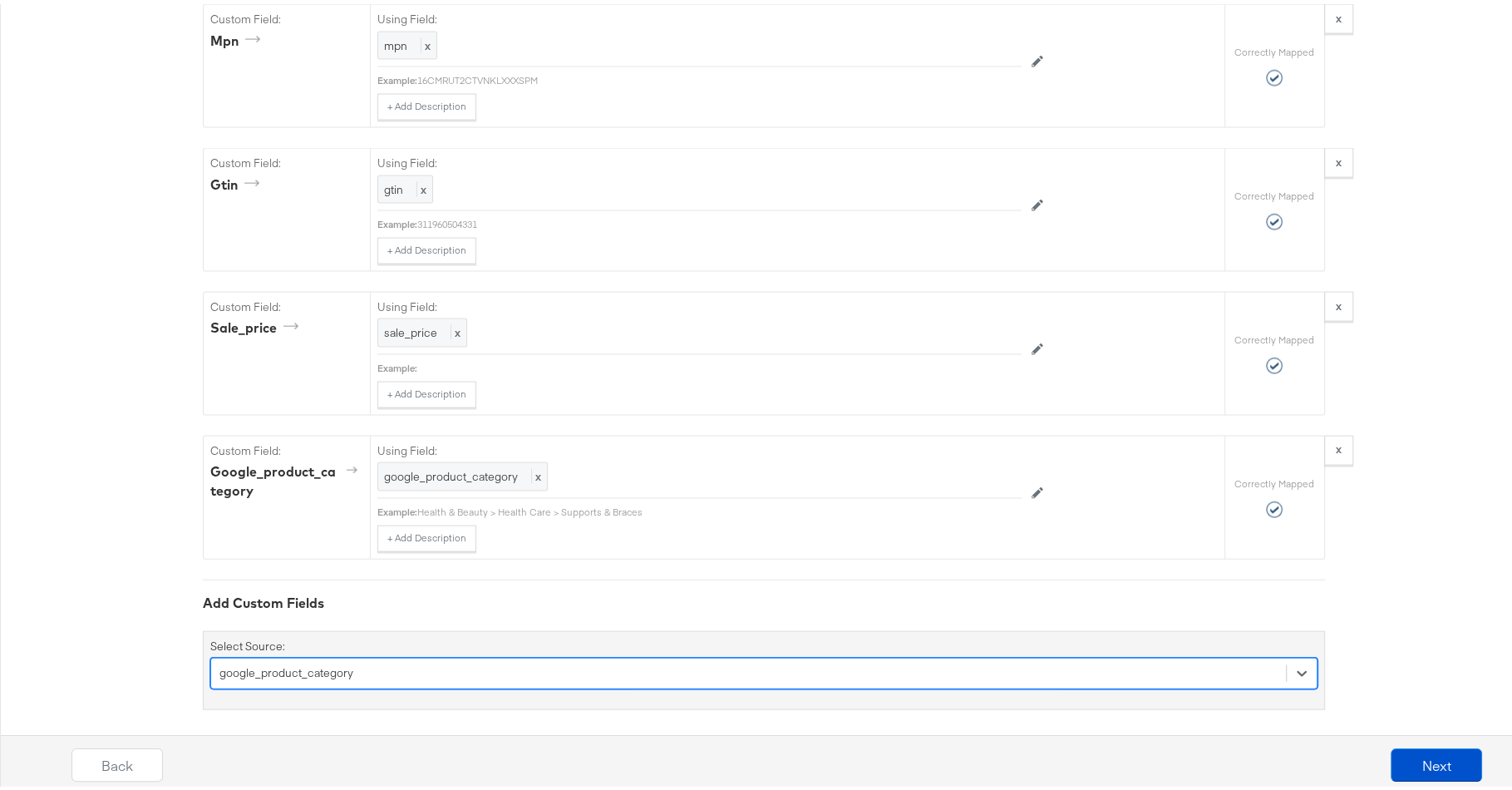
scroll to position [3403, 0]
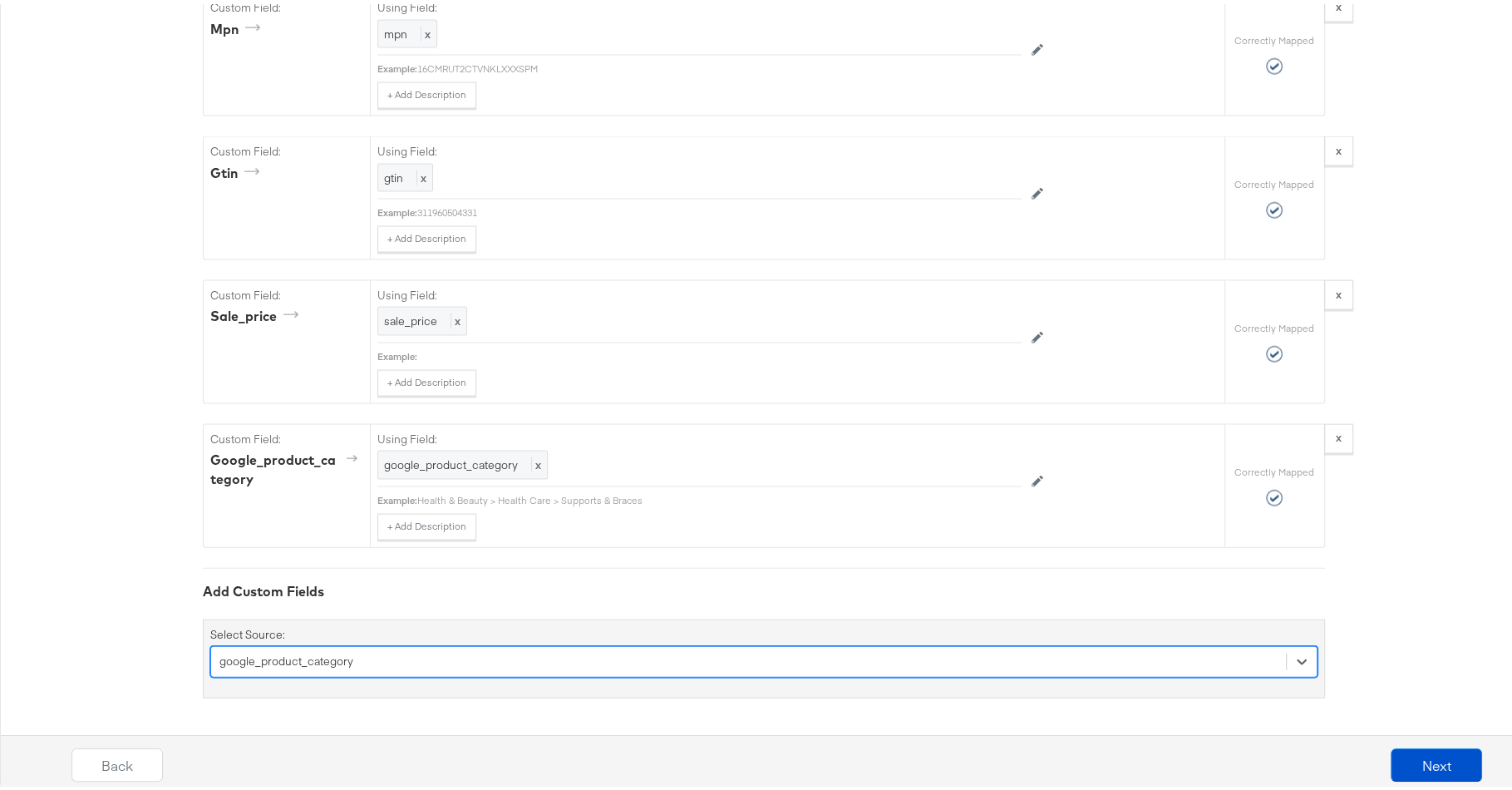
click at [509, 657] on div "option google_product_category, selected. Select is focused ,type to refine lis…" at bounding box center [763, 658] width 1107 height 32
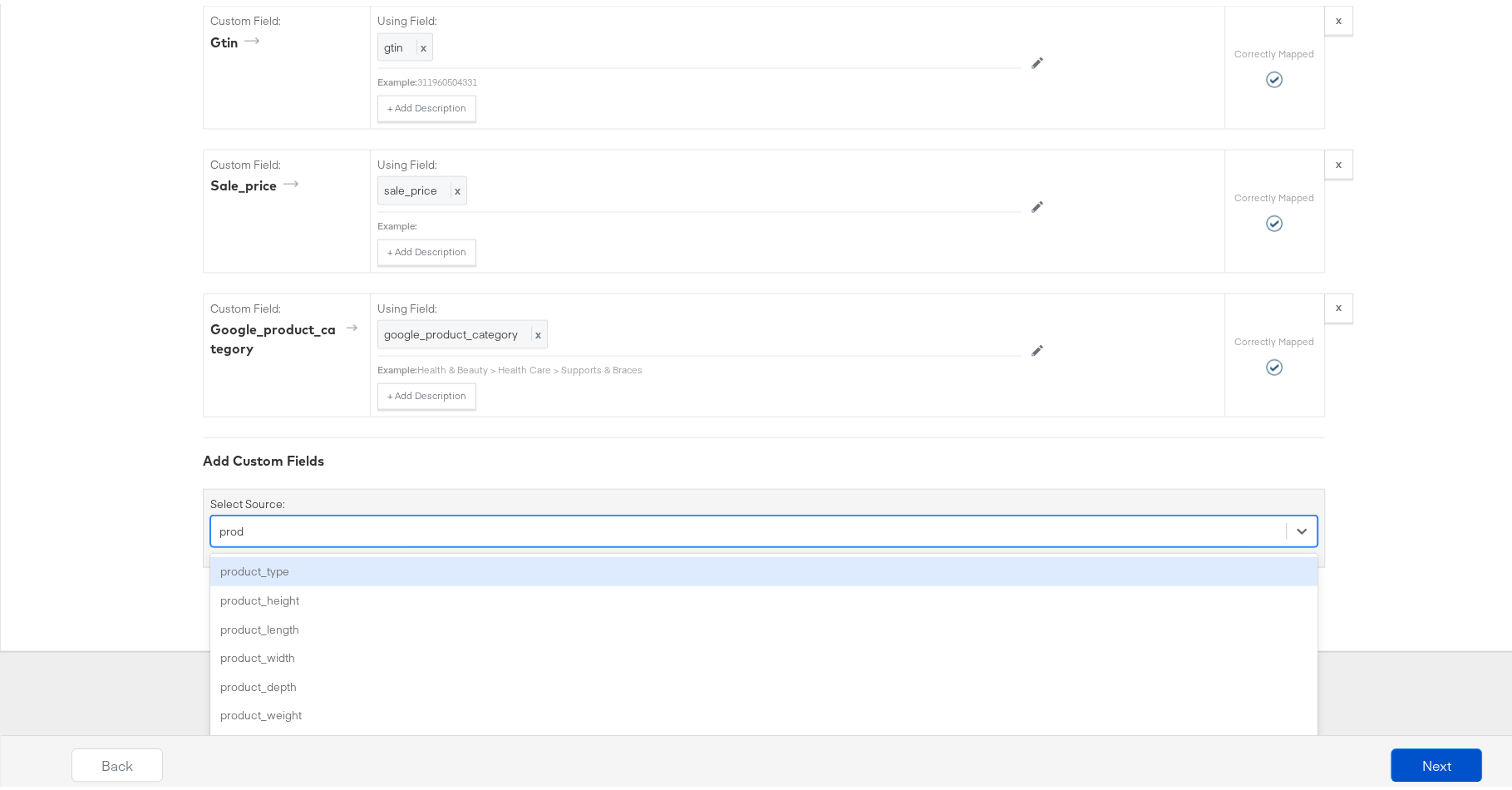
type input "produ"
click at [440, 553] on div "product_type" at bounding box center [763, 567] width 1107 height 29
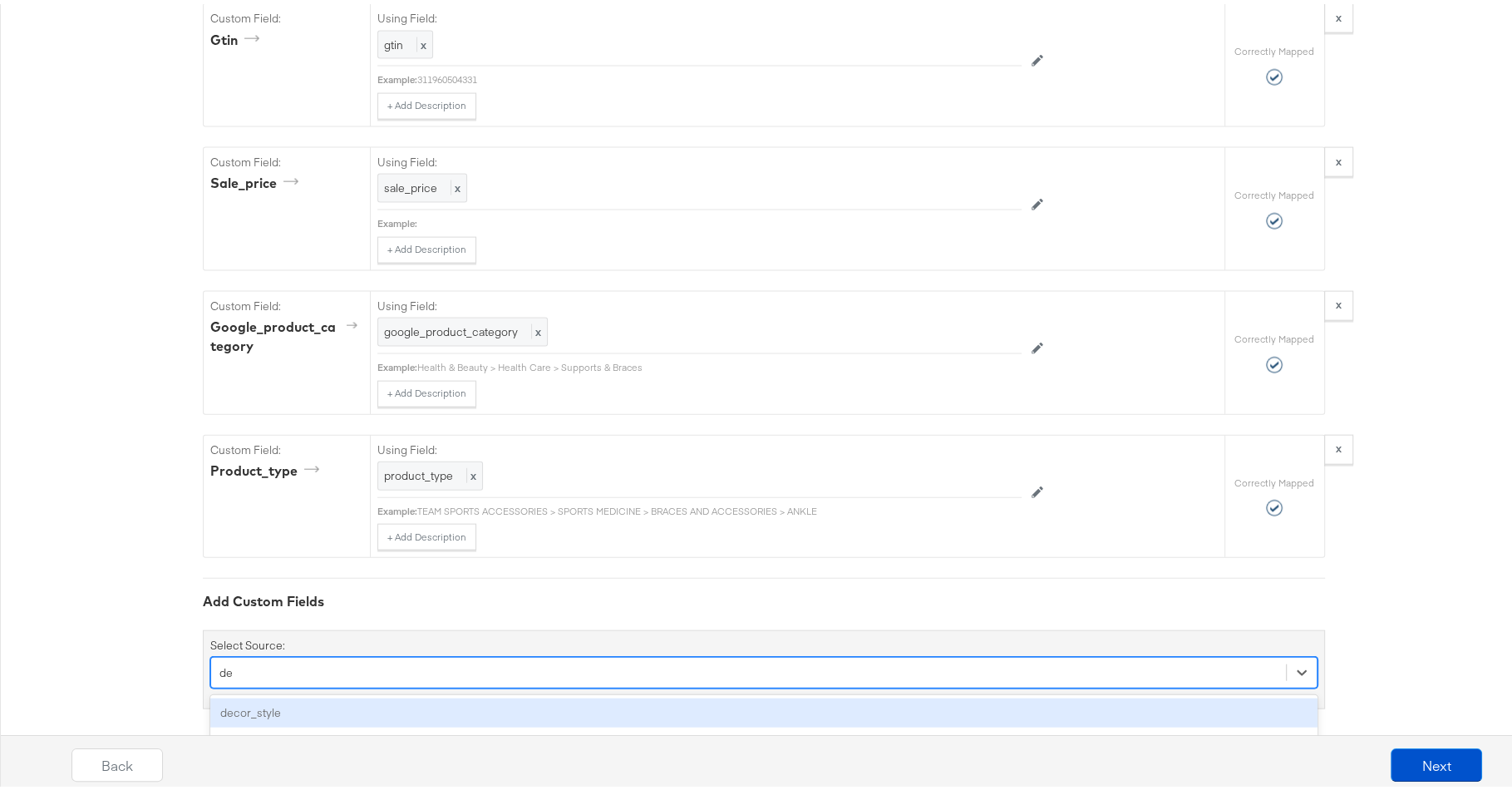
scroll to position [3546, 0]
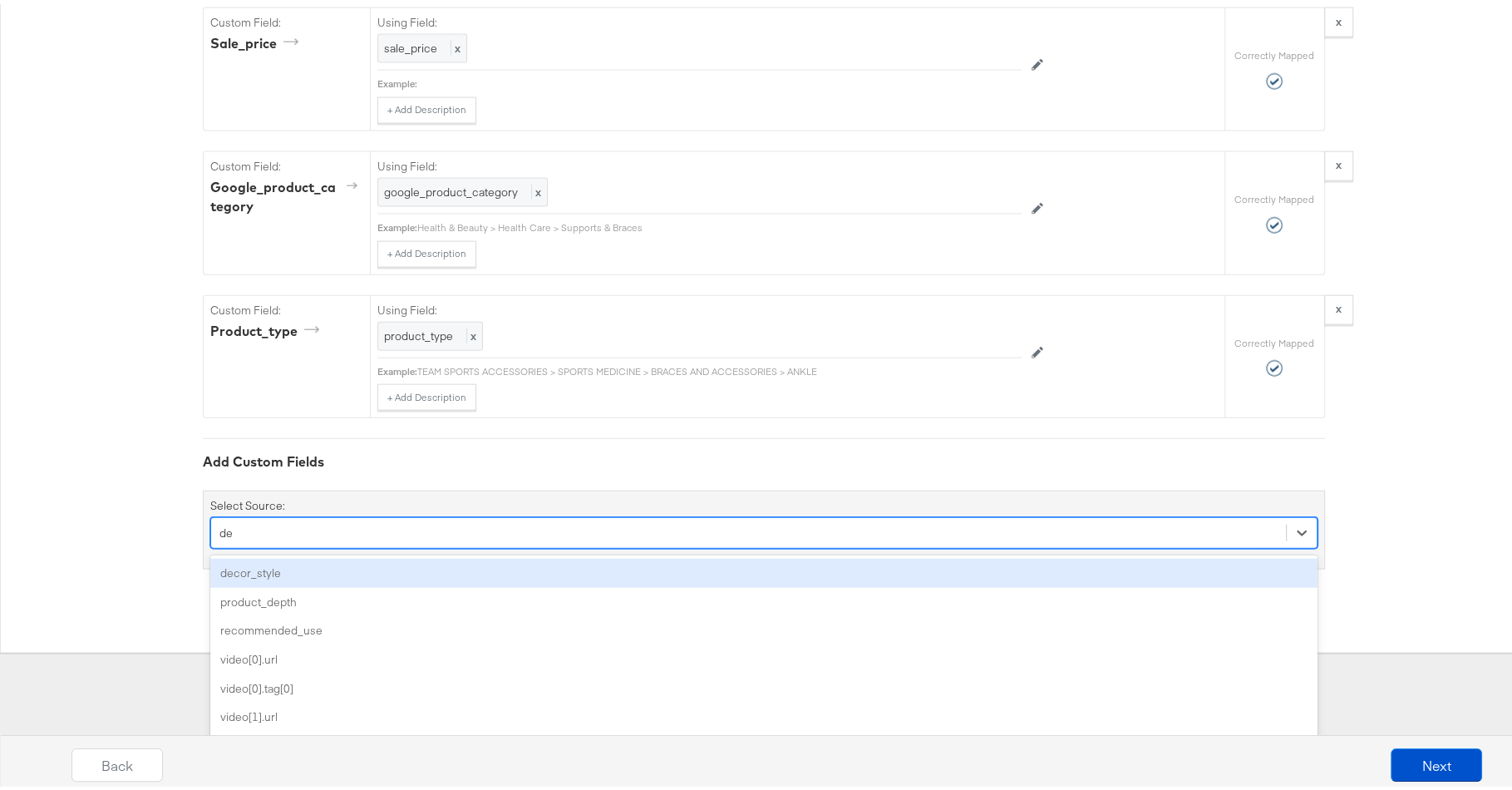
type input "d"
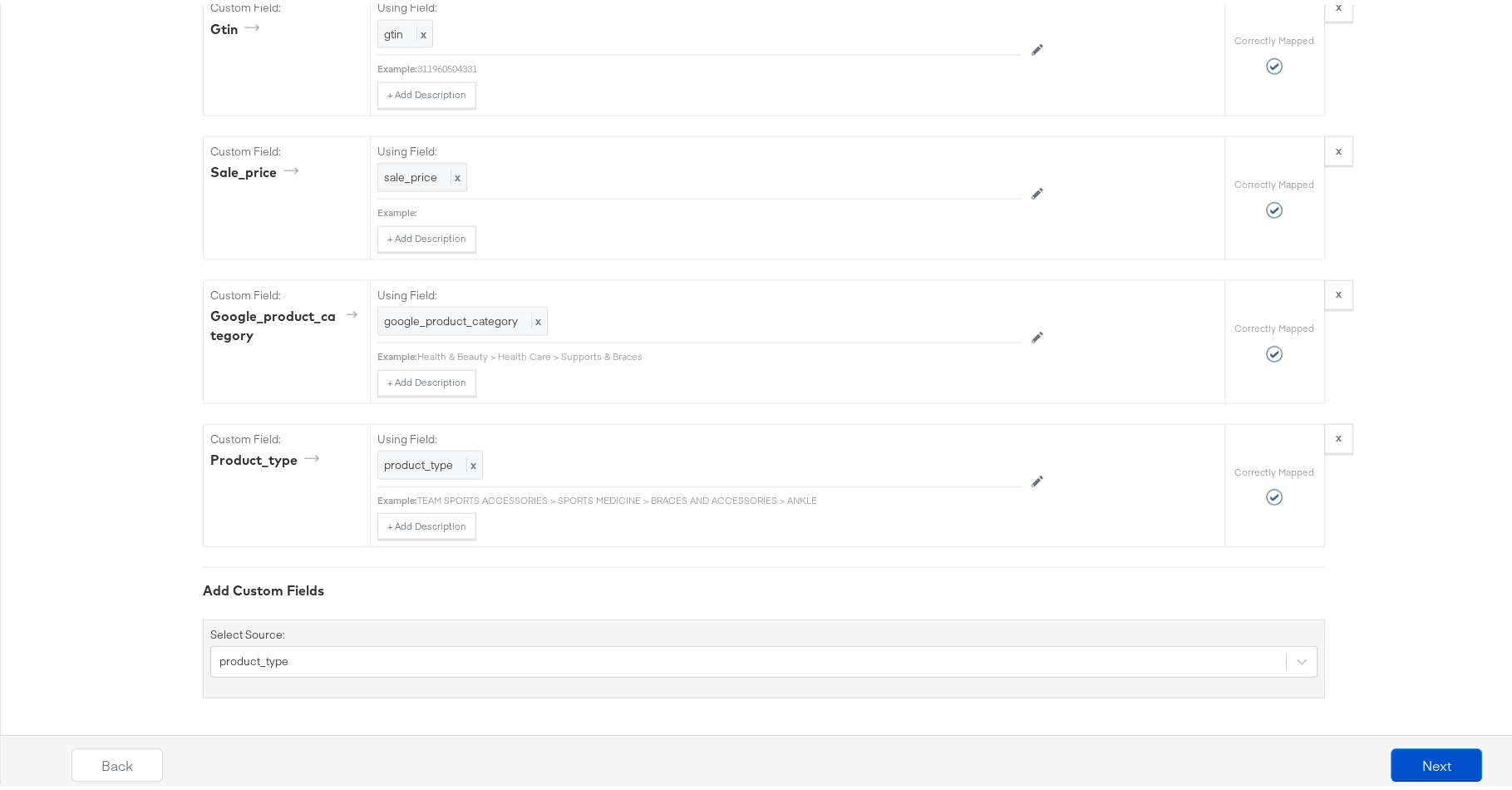
scroll to position [3406, 0]
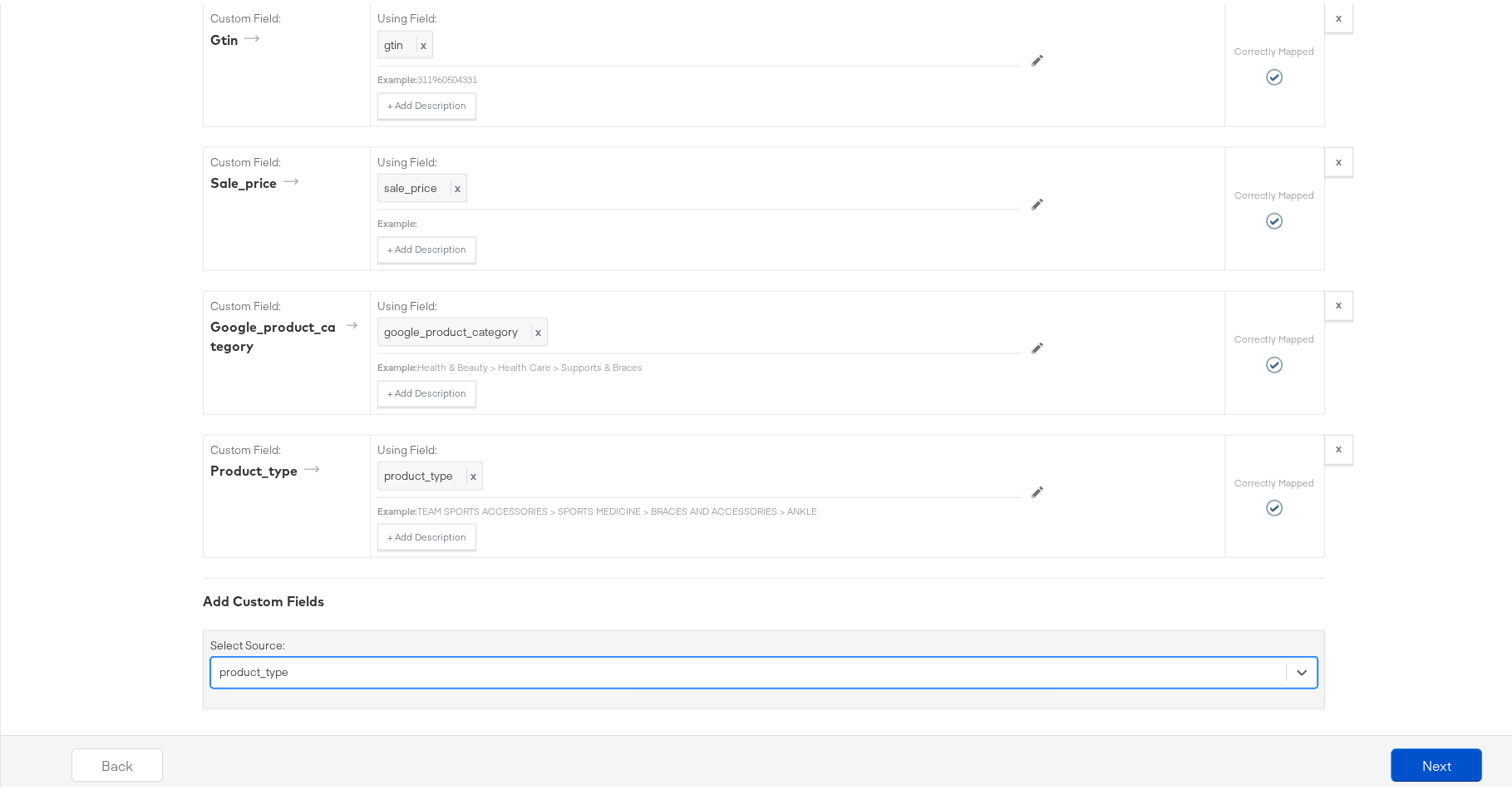
click at [350, 656] on div "option product_type, selected. Select is focused ,type to refine list, press Do…" at bounding box center [763, 669] width 1107 height 32
click at [509, 653] on div "option product_type, selected. option ingredients focused, 4 of 156. 156 result…" at bounding box center [763, 669] width 1107 height 32
type input "colo"
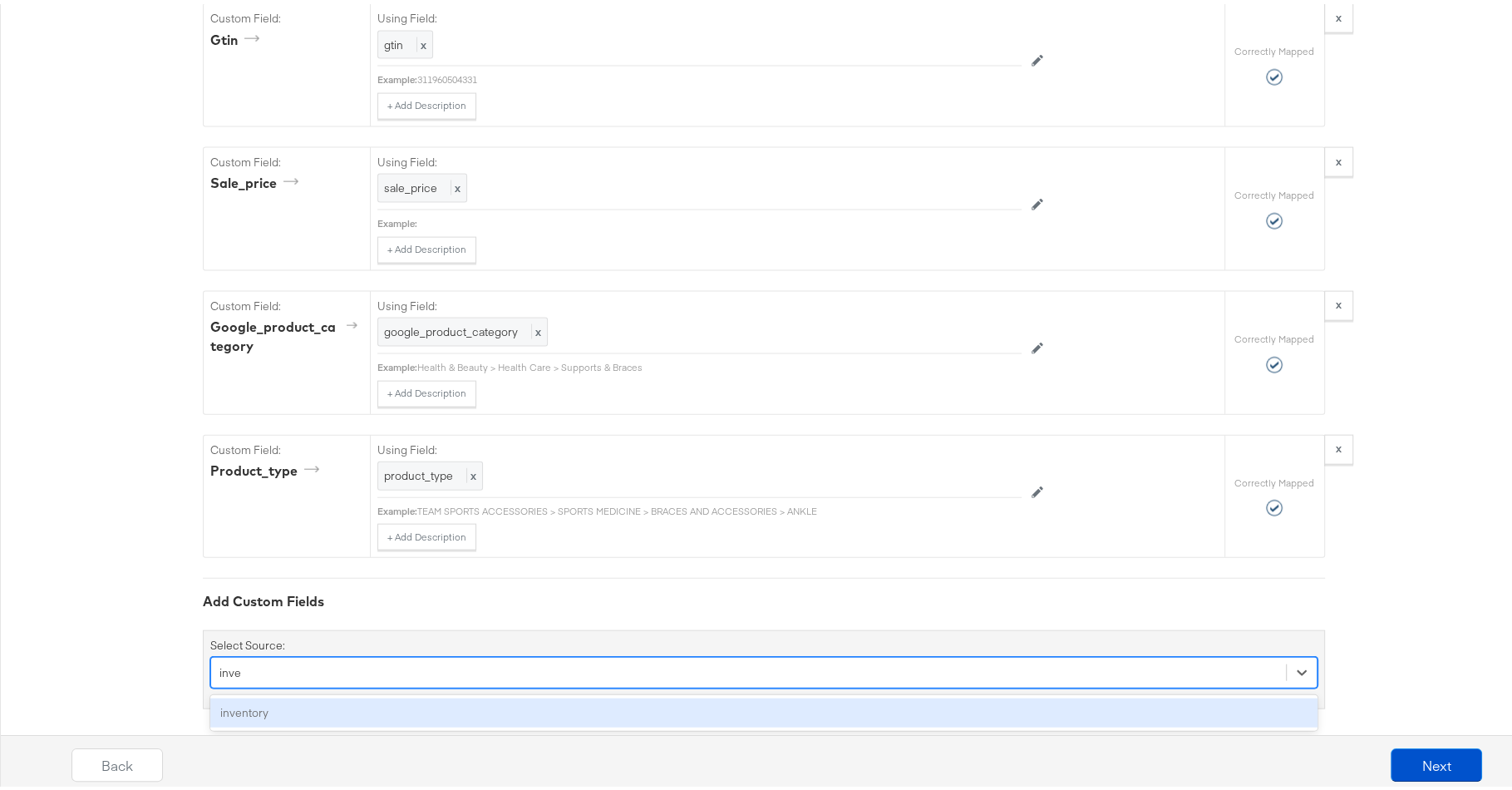
type input "inven"
click at [590, 695] on div "inventory" at bounding box center [763, 709] width 1107 height 29
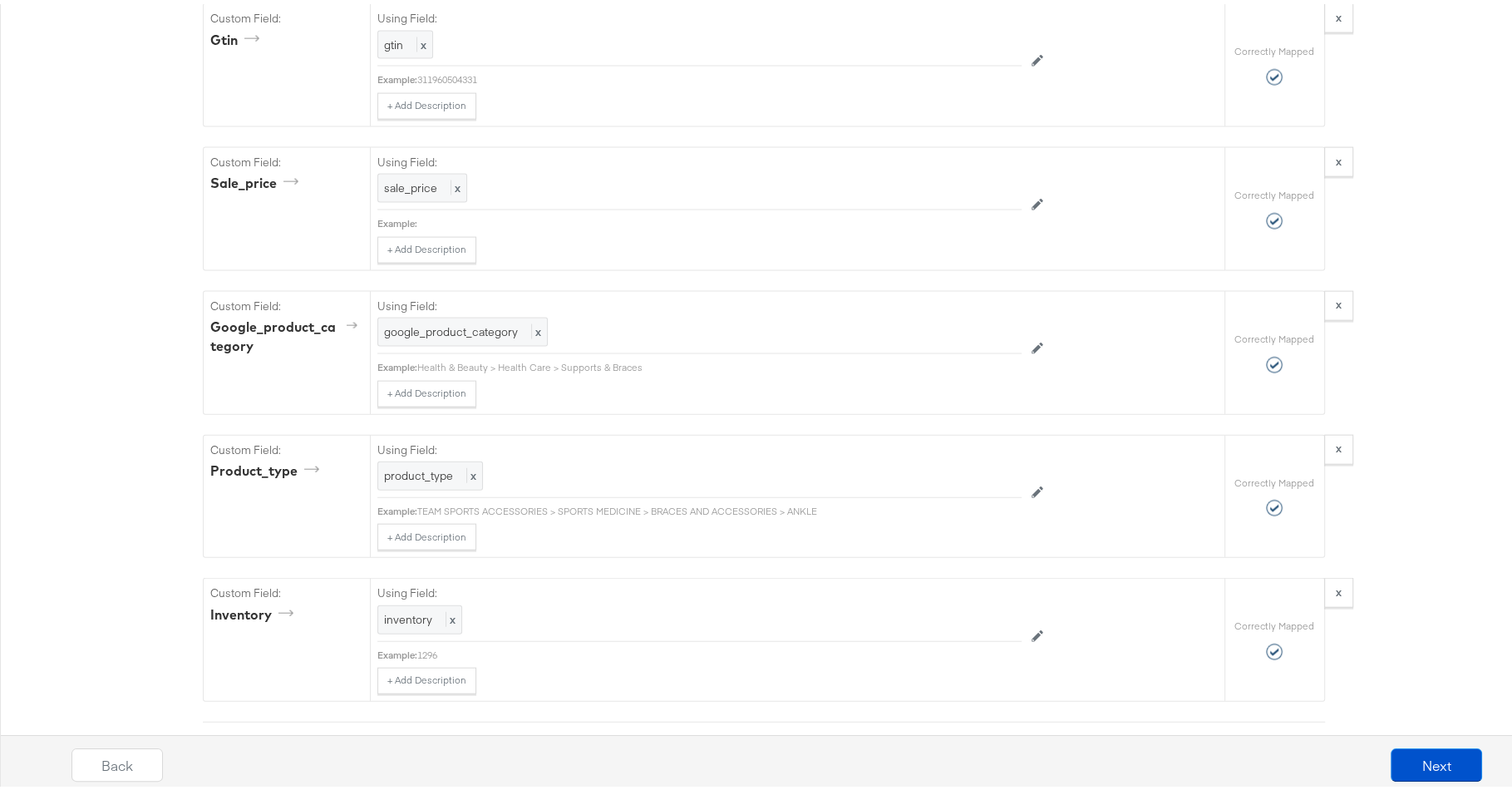
scroll to position [3546, 0]
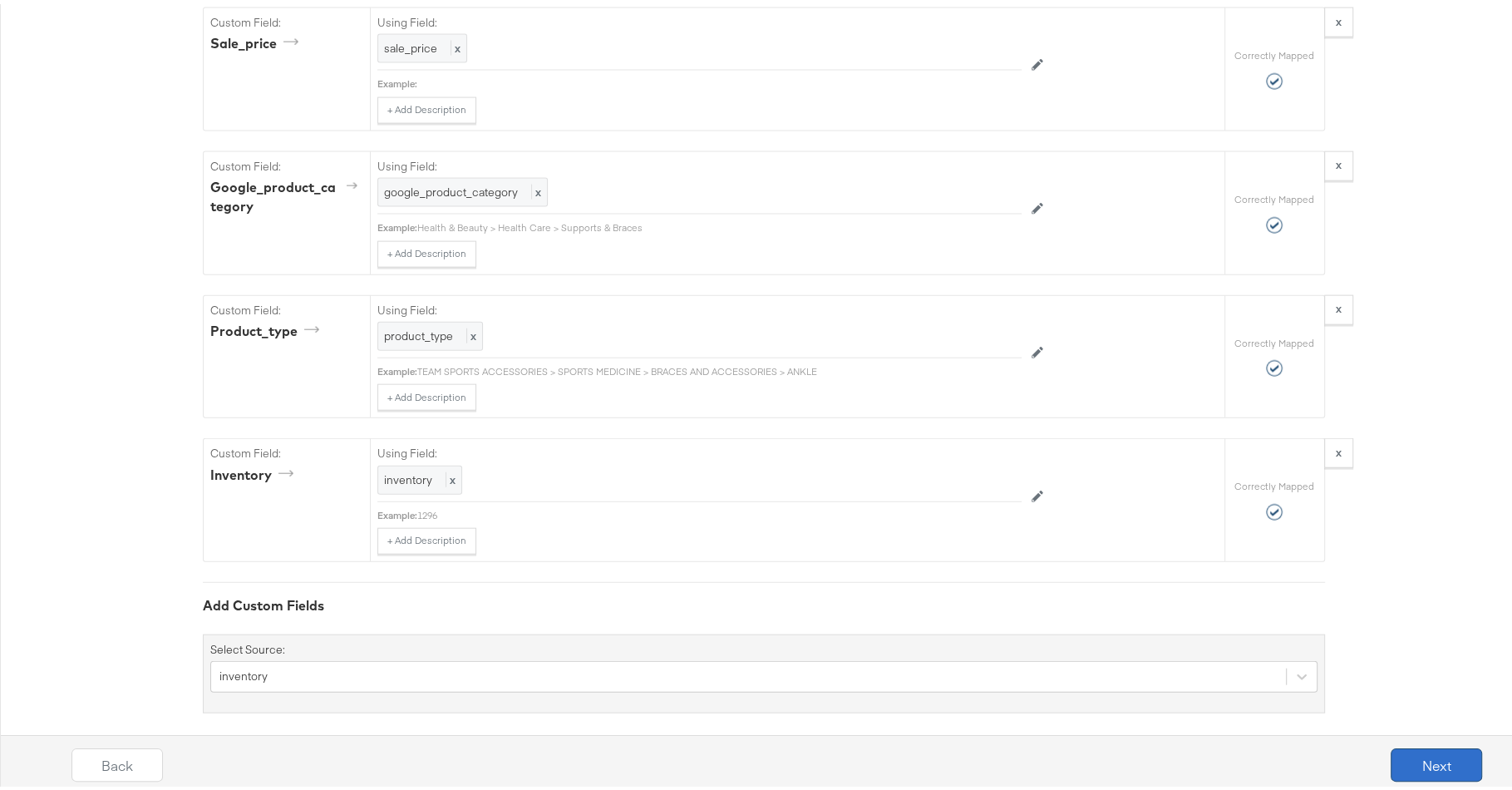
click at [1406, 752] on button "Next" at bounding box center [1437, 761] width 91 height 34
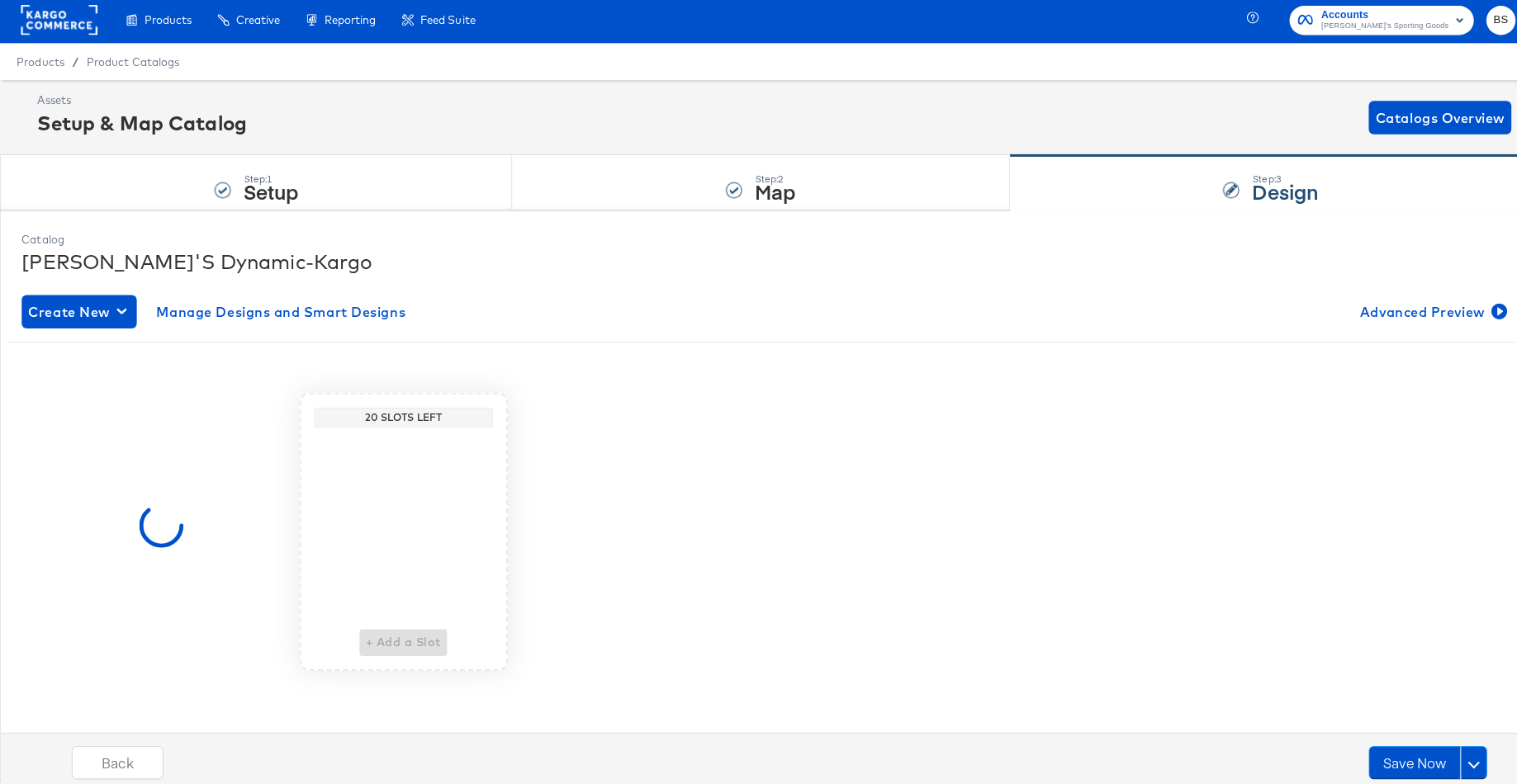
scroll to position [0, 0]
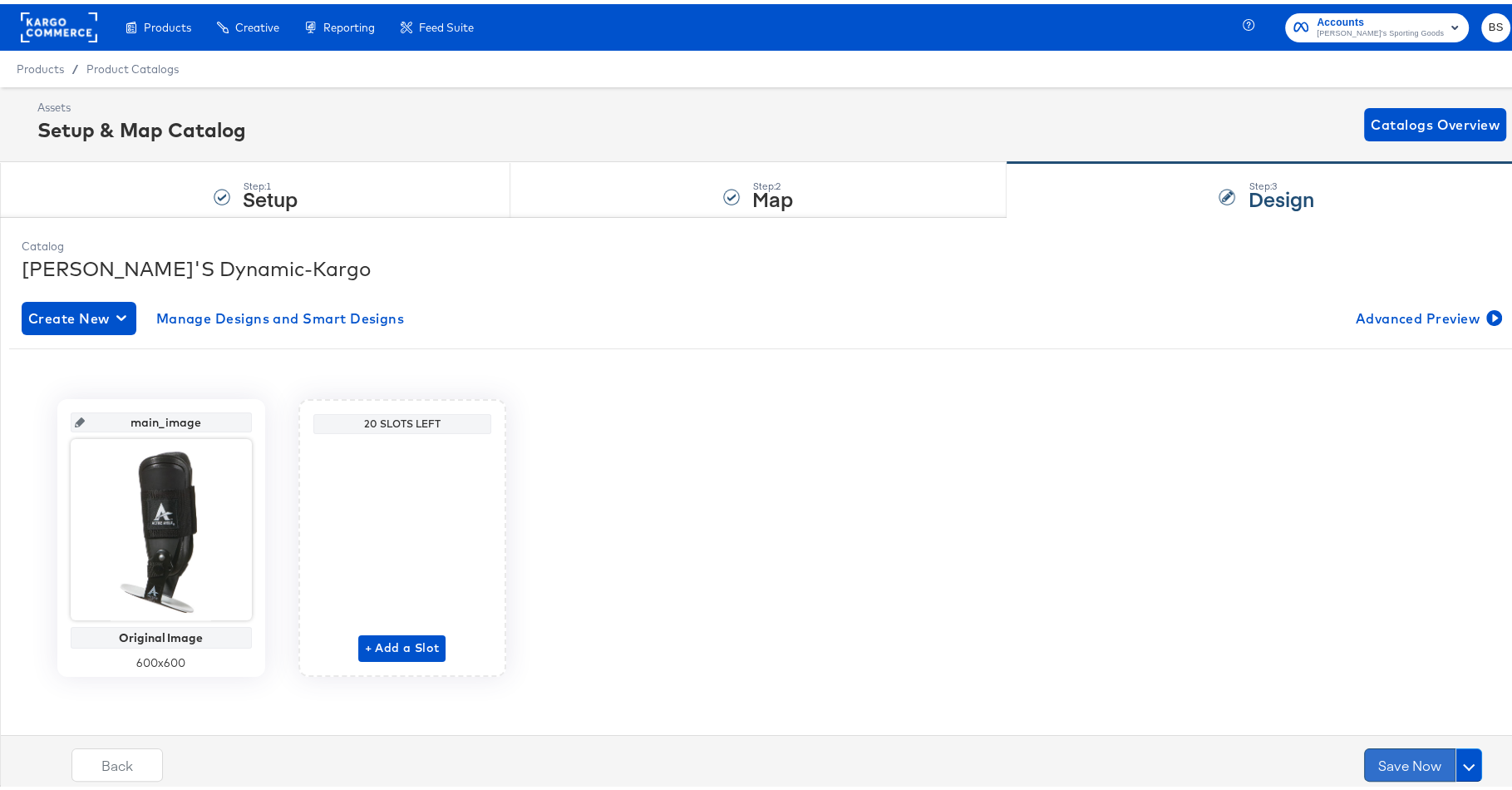
click at [1400, 765] on button "Save Now" at bounding box center [1410, 761] width 91 height 34
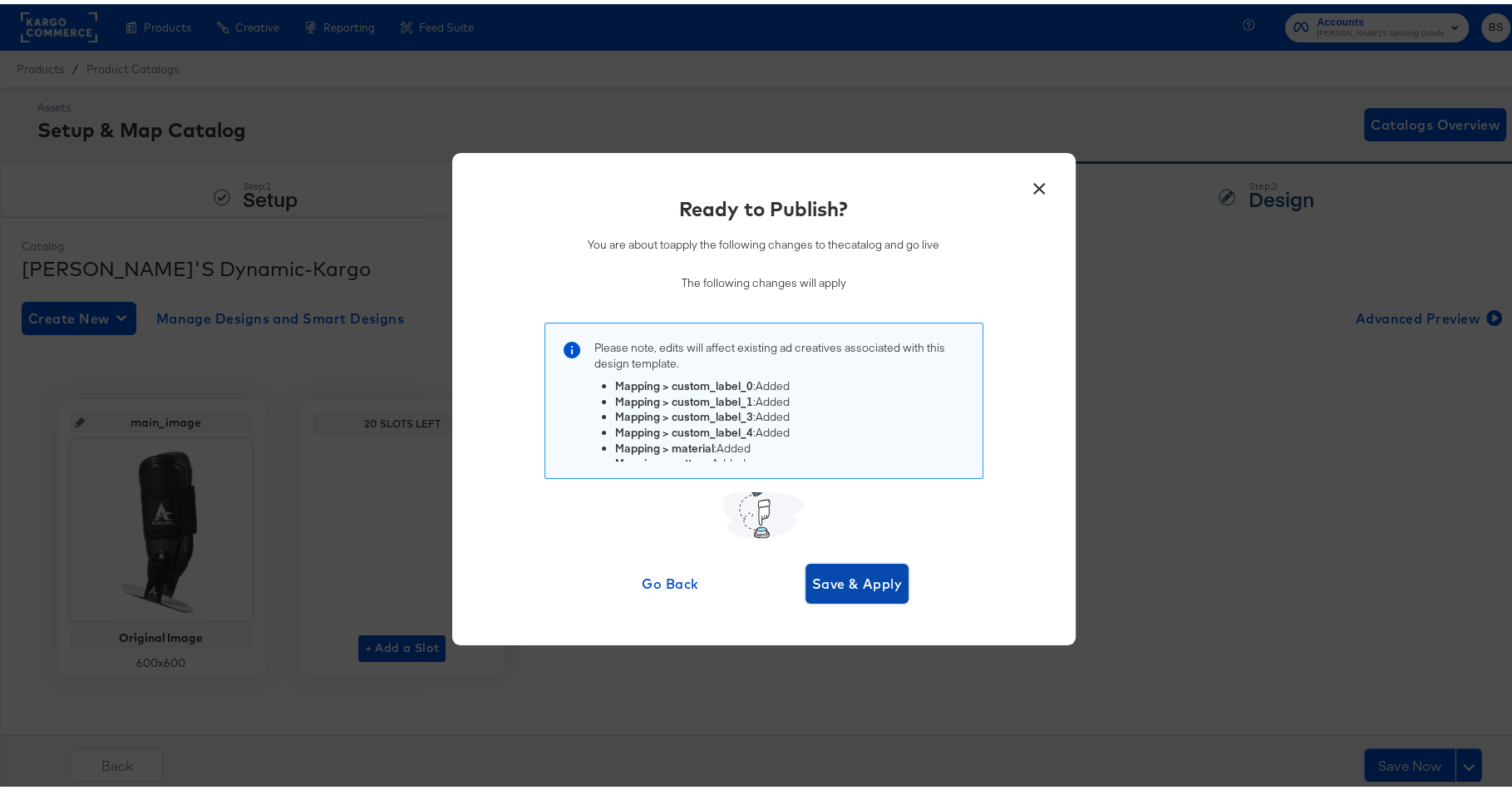
click at [831, 587] on span "Save & Apply" at bounding box center [857, 579] width 90 height 23
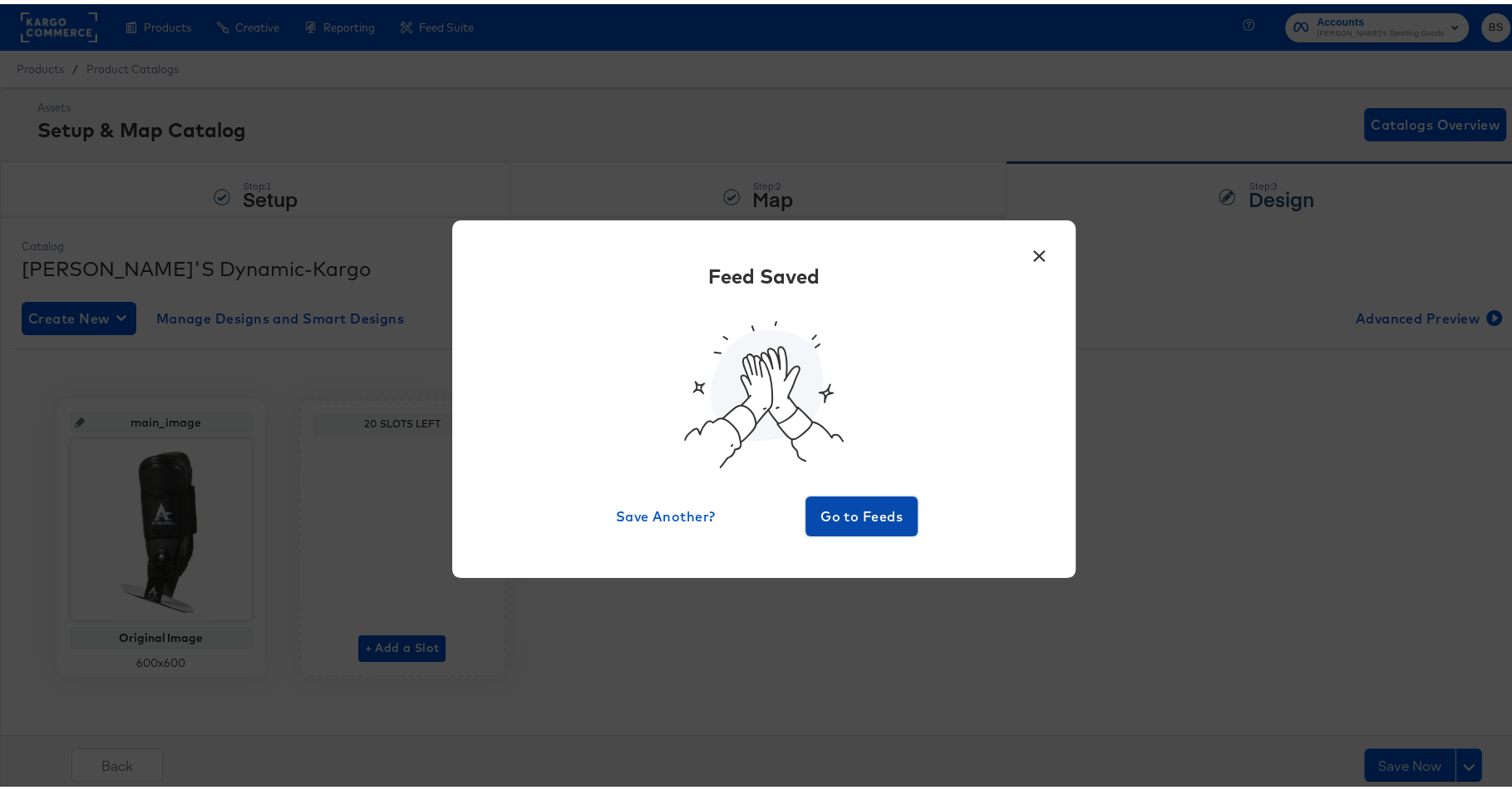
click at [898, 511] on span "Go to Feeds" at bounding box center [861, 512] width 100 height 23
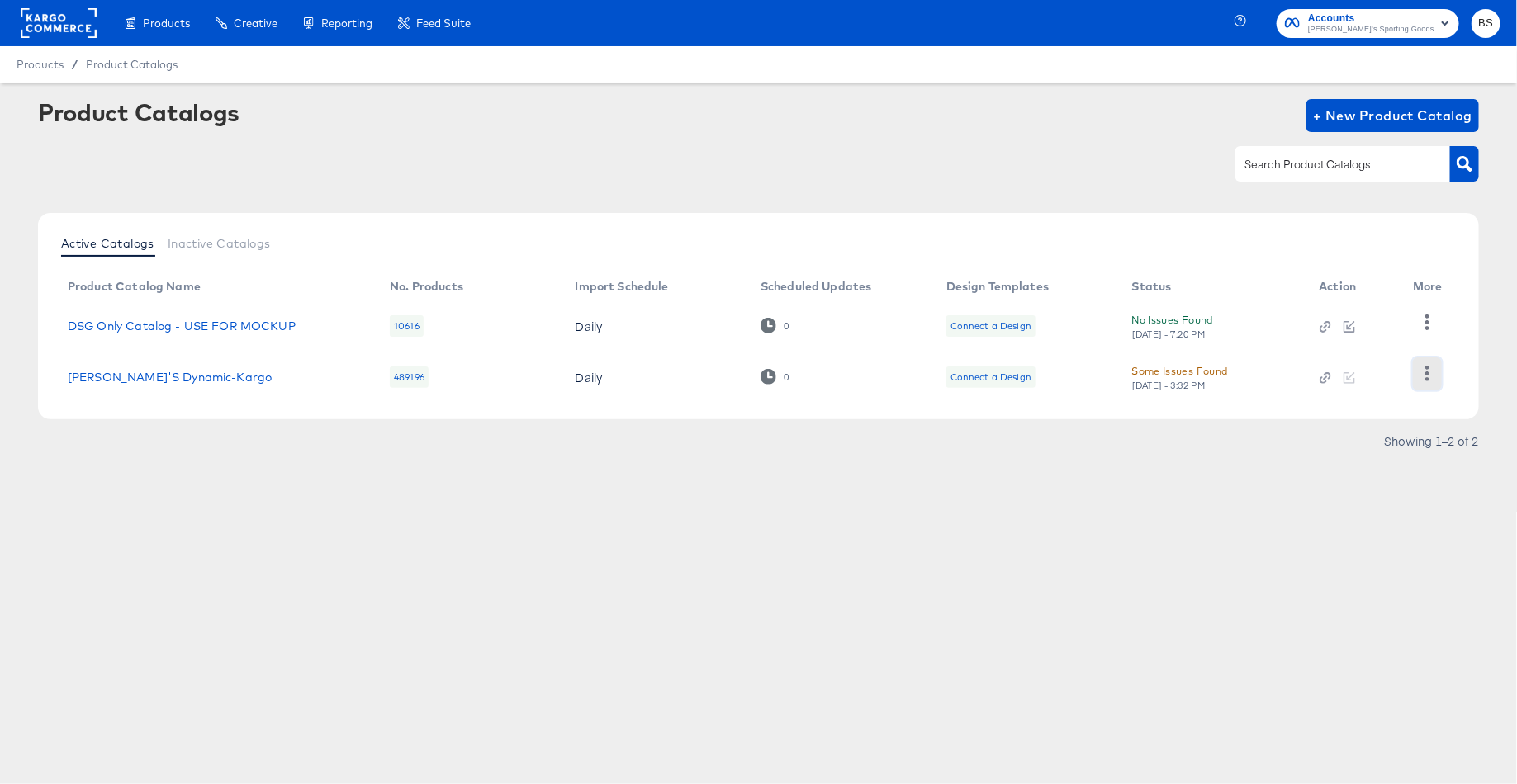
click at [1439, 376] on button "button" at bounding box center [1427, 374] width 29 height 33
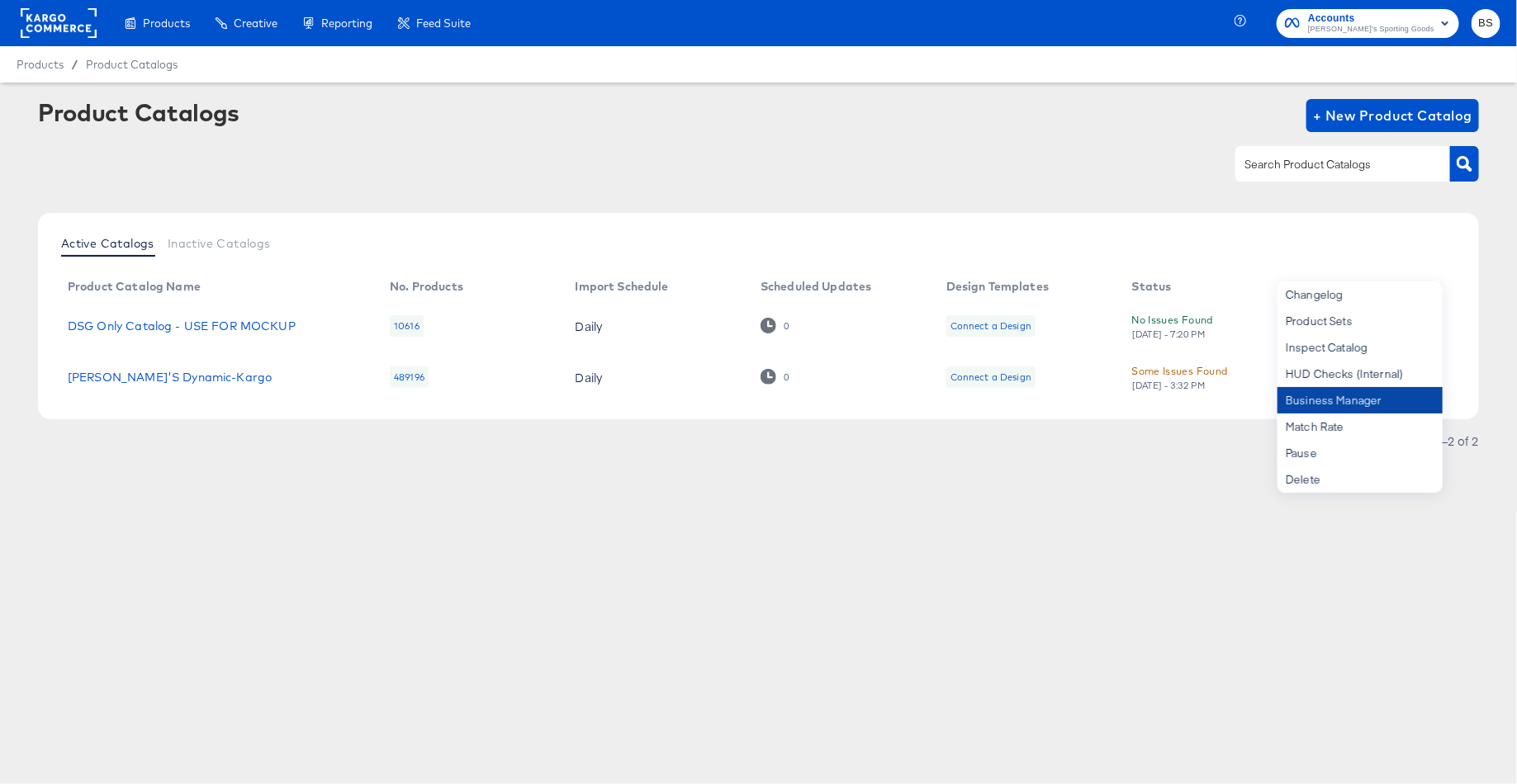
click at [1392, 401] on div "Business Manager" at bounding box center [1360, 400] width 166 height 27
copy link "[PERSON_NAME]'S Dynamic-Kargo"
